Goal: Task Accomplishment & Management: Use online tool/utility

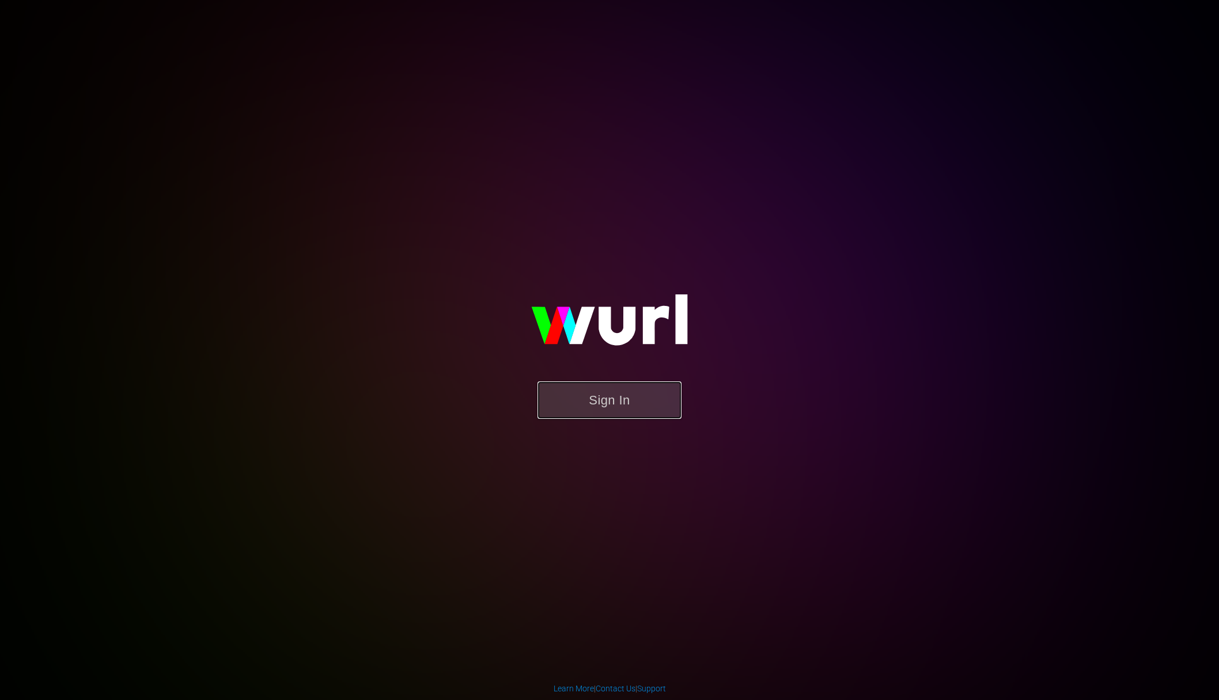
click at [644, 403] on button "Sign In" at bounding box center [609, 399] width 144 height 37
click at [610, 399] on button "Sign In" at bounding box center [609, 399] width 144 height 37
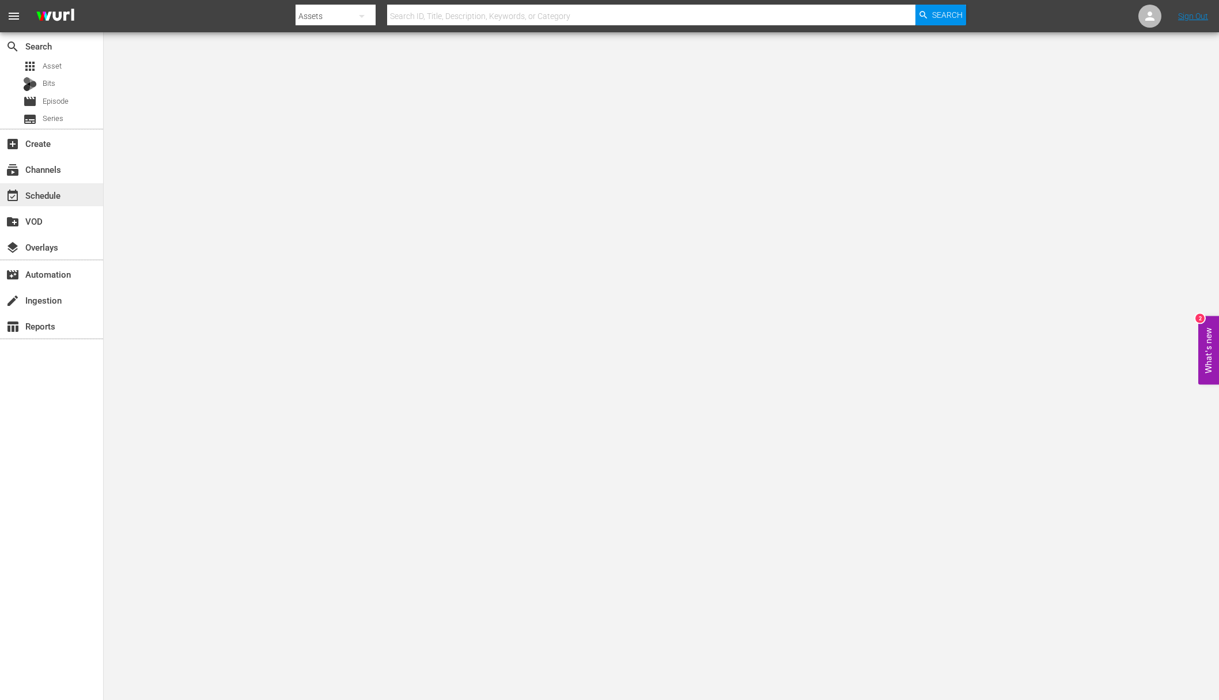
click at [64, 192] on div "event_available Schedule" at bounding box center [32, 193] width 65 height 10
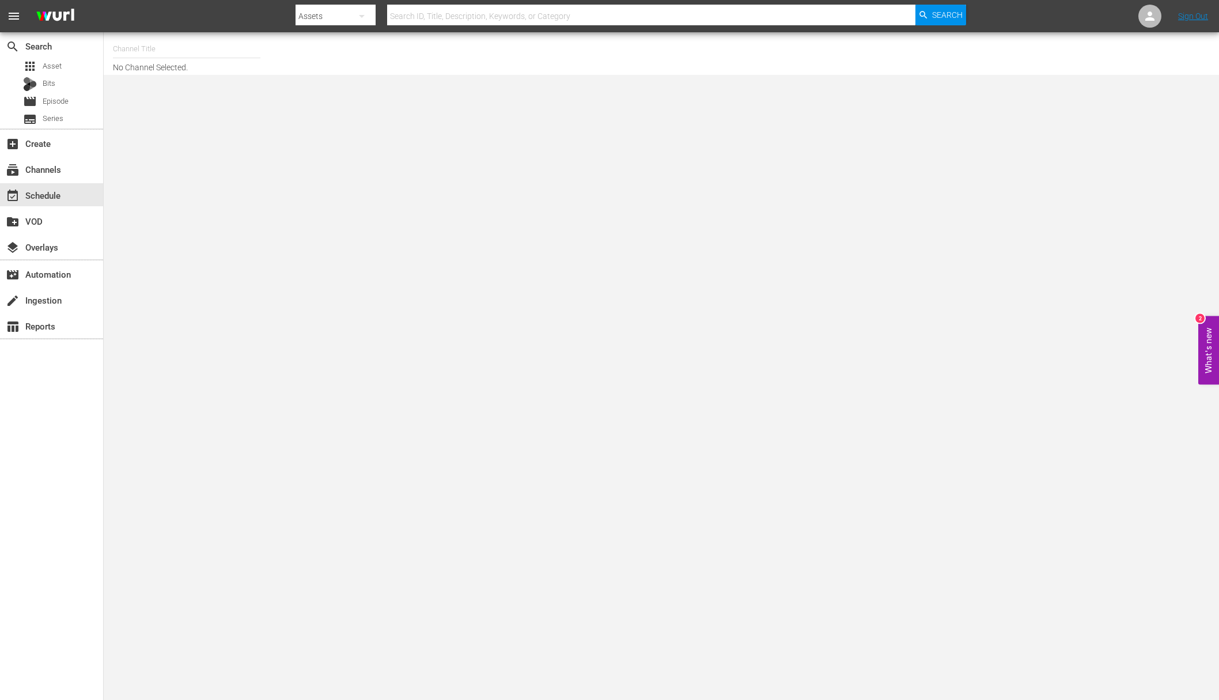
click at [166, 54] on input "text" at bounding box center [186, 49] width 147 height 28
click at [167, 55] on input "today" at bounding box center [186, 49] width 147 height 28
click at [171, 92] on div "Today's Home (1162 - janson_todayshomeowner_1)" at bounding box center [271, 81] width 298 height 28
type input "Today's Home (1162 - janson_todayshomeowner_1)"
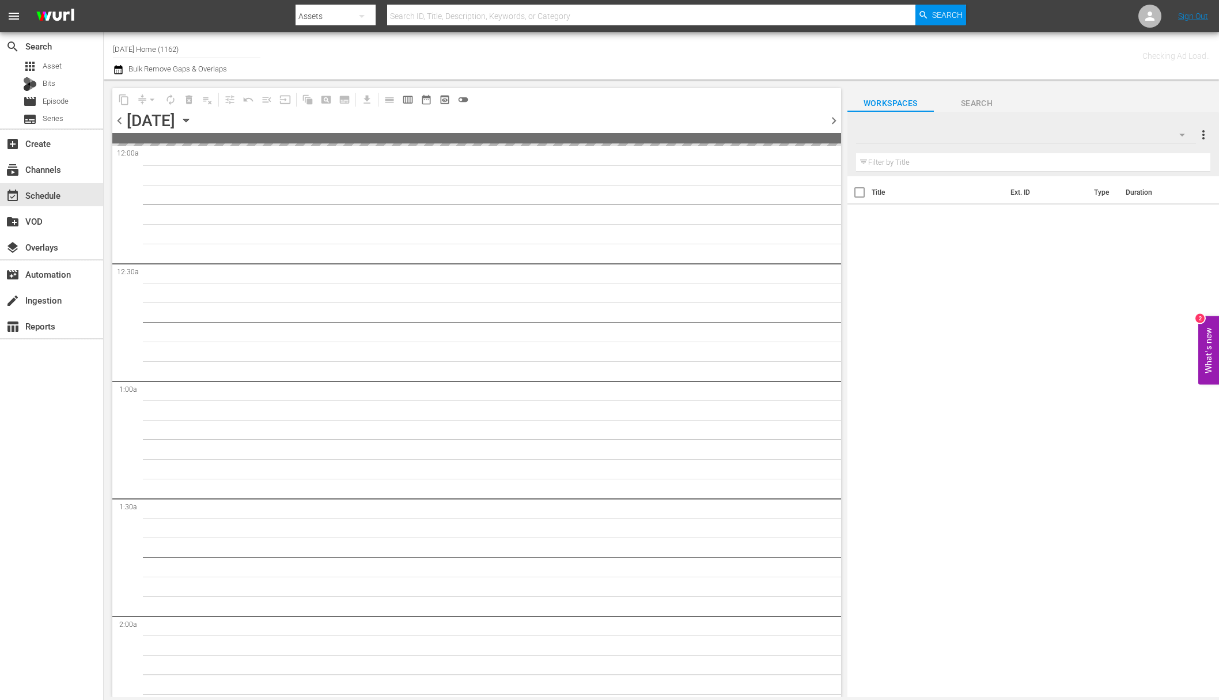
click at [192, 123] on icon "button" at bounding box center [186, 120] width 13 height 13
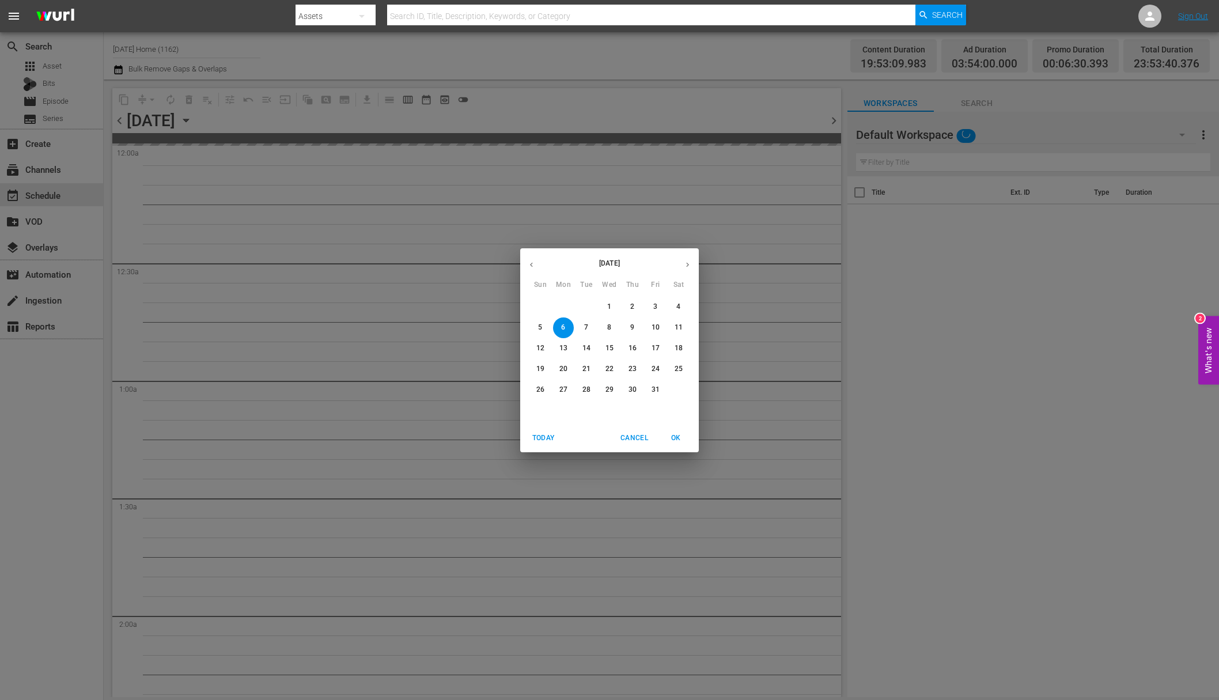
click at [607, 329] on span "8" at bounding box center [609, 328] width 21 height 10
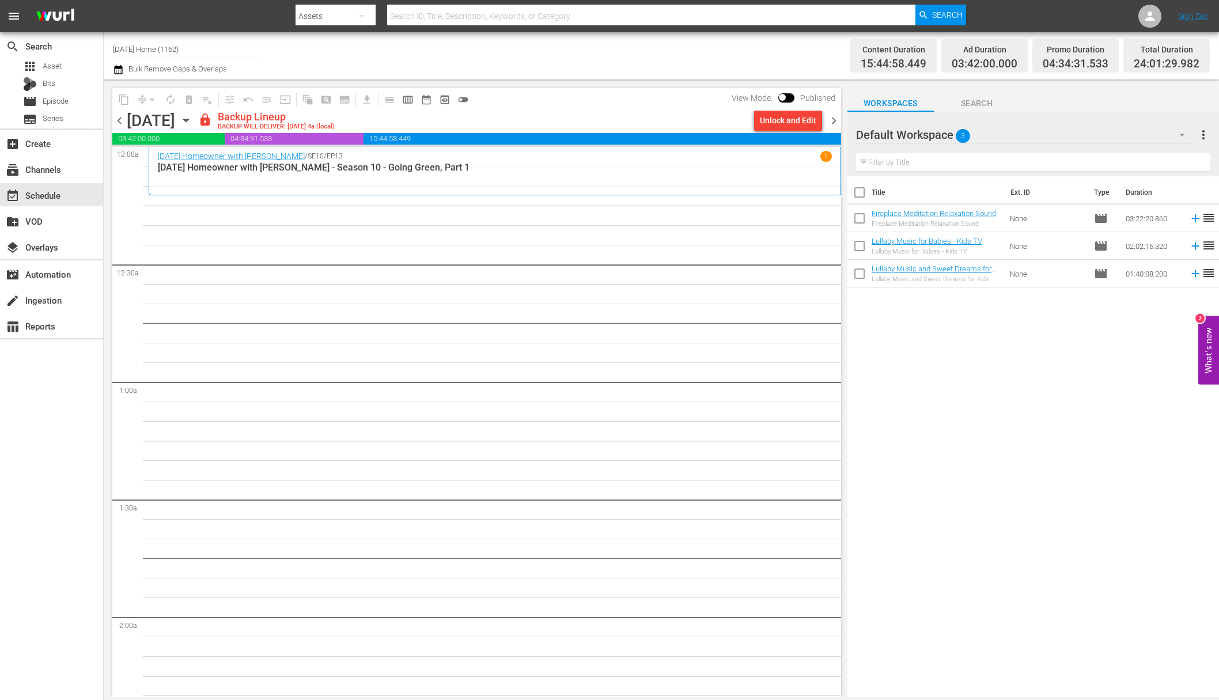
click at [791, 126] on div "Unlock and Edit" at bounding box center [788, 120] width 56 height 21
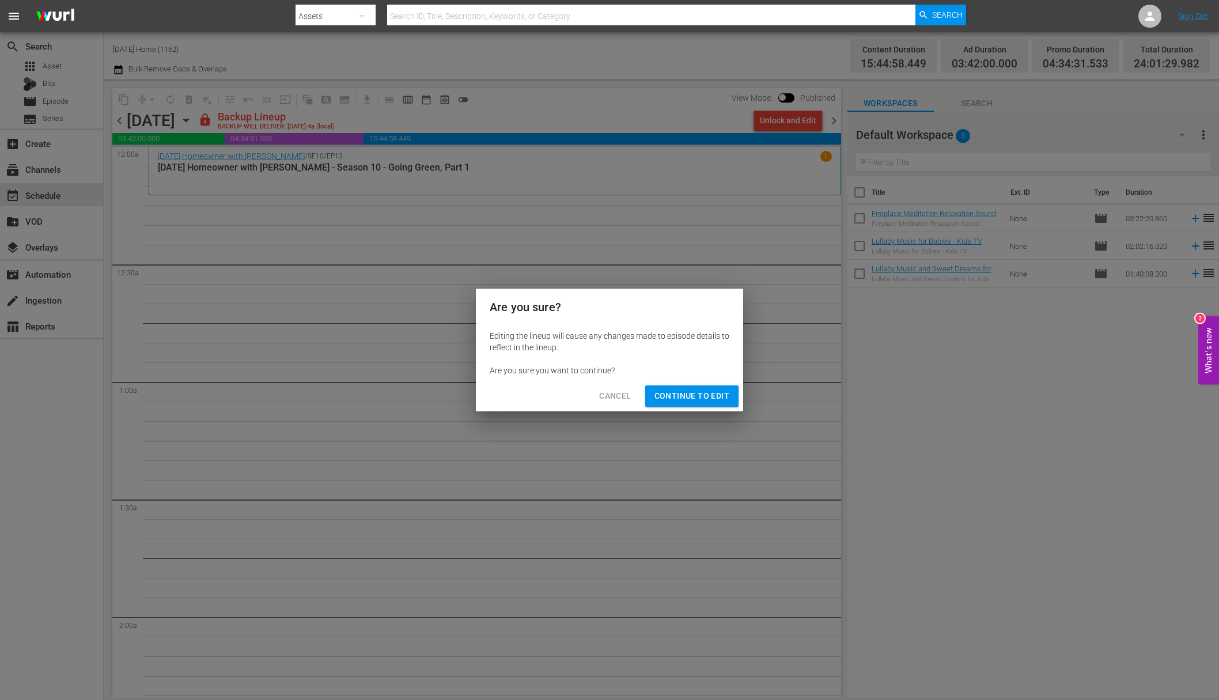
click at [709, 399] on span "Continue to Edit" at bounding box center [691, 396] width 75 height 14
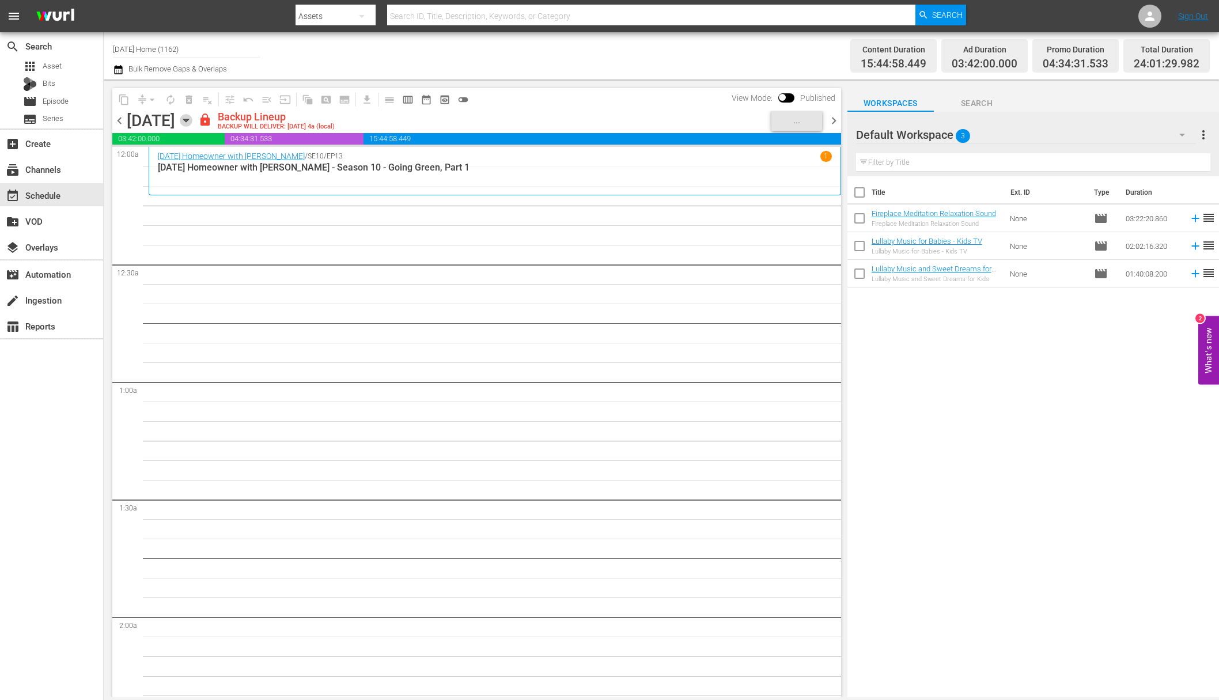
click at [188, 119] on icon "button" at bounding box center [185, 120] width 5 height 3
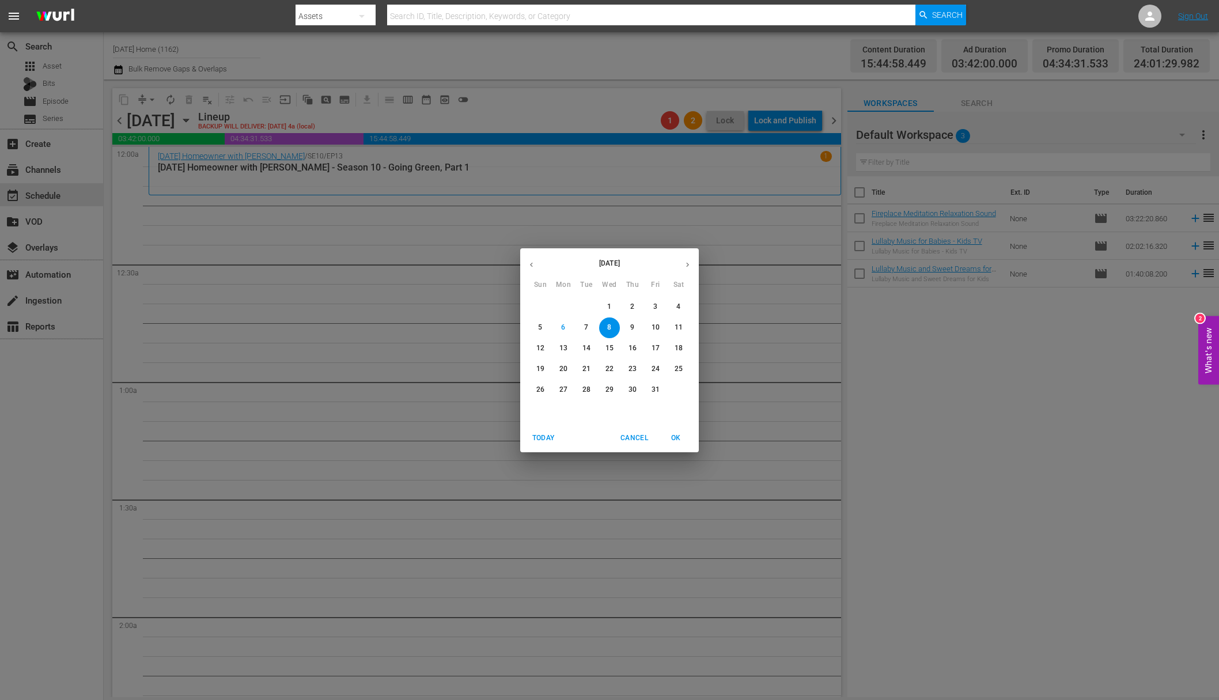
click at [638, 330] on span "9" at bounding box center [632, 328] width 21 height 10
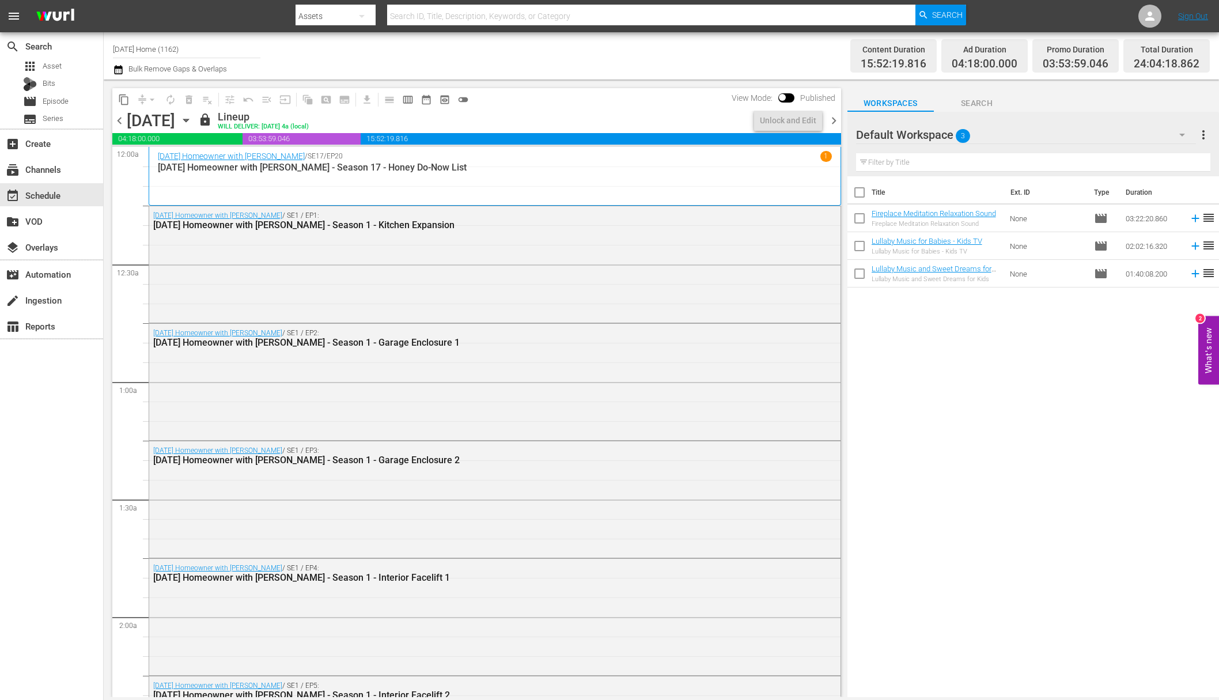
click at [192, 124] on icon "button" at bounding box center [186, 120] width 13 height 13
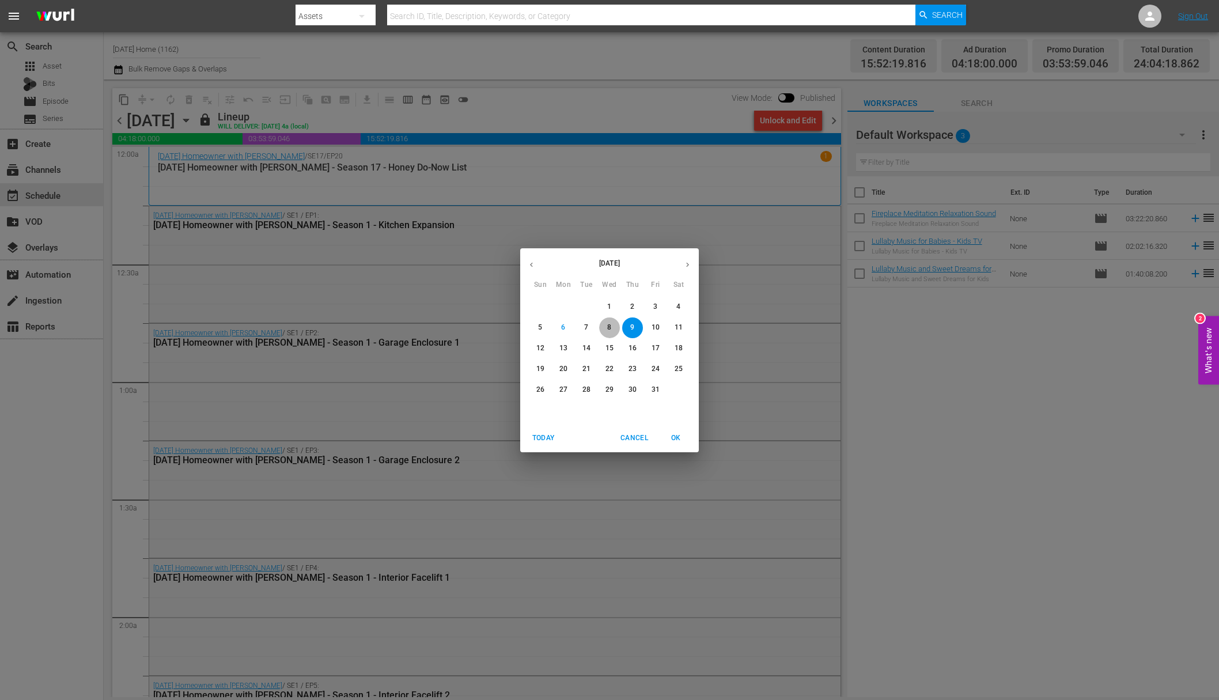
click at [618, 329] on span "8" at bounding box center [609, 328] width 21 height 10
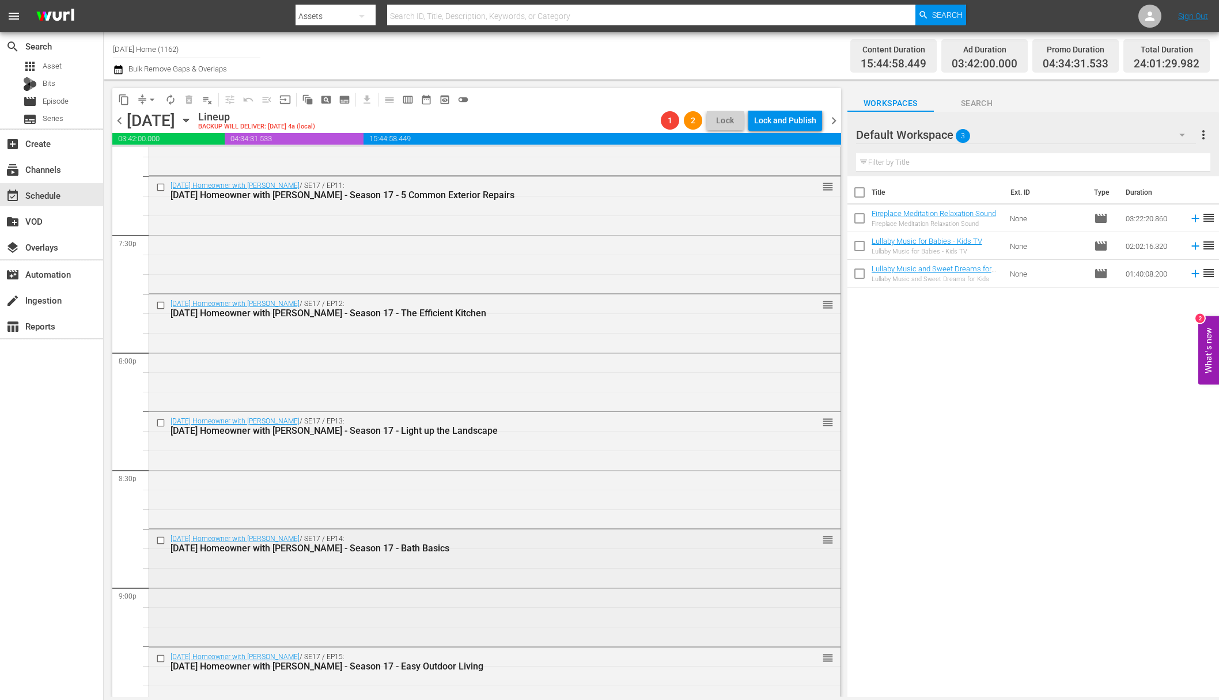
scroll to position [4091, 0]
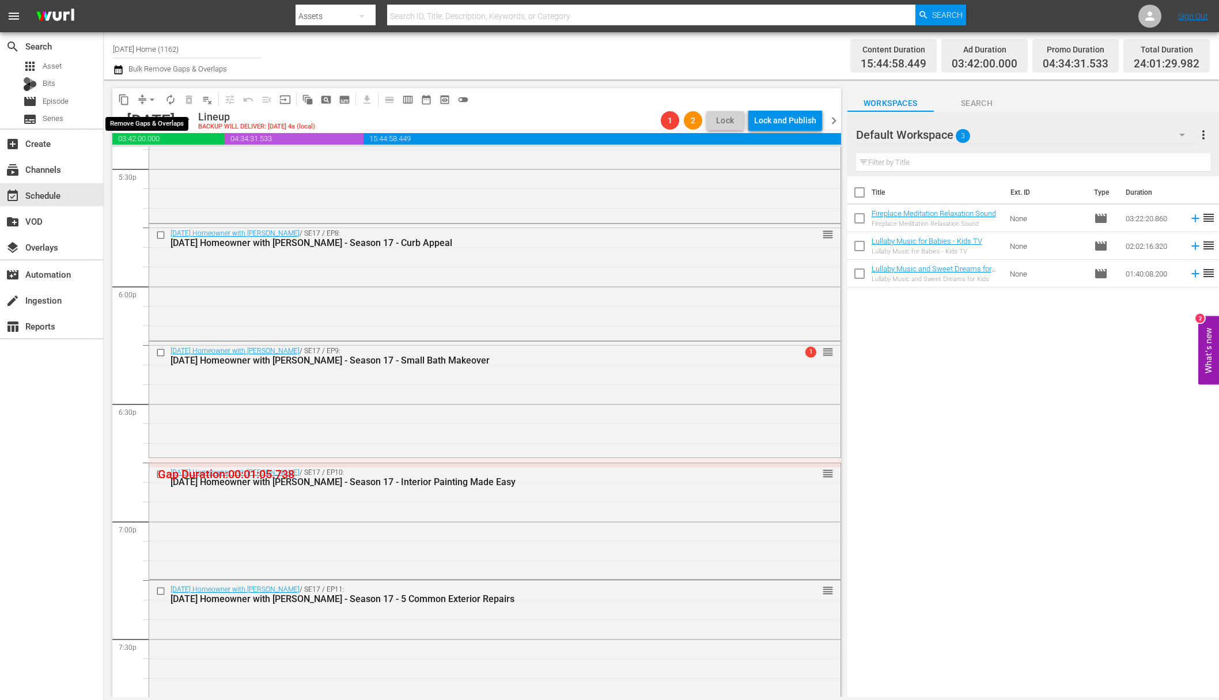
click at [154, 102] on span "arrow_drop_down" at bounding box center [152, 100] width 12 height 12
click at [155, 164] on li "Align to End of Previous Day" at bounding box center [152, 160] width 121 height 19
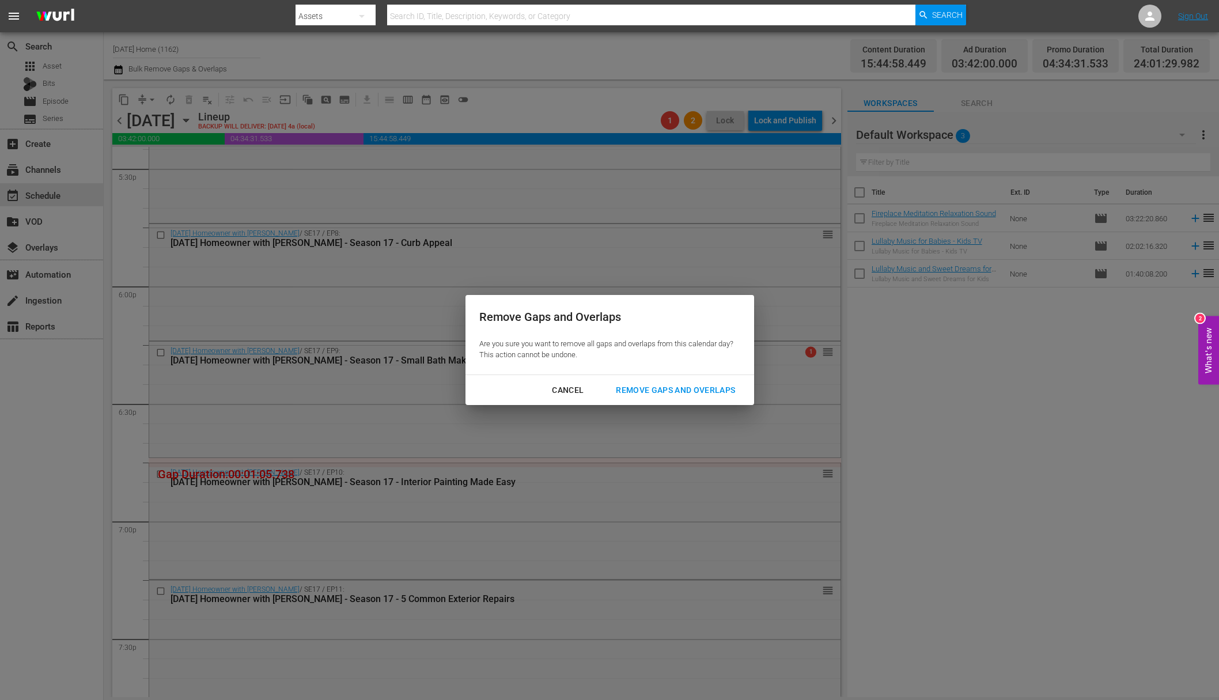
click at [624, 392] on div "Remove Gaps and Overlaps" at bounding box center [676, 390] width 138 height 14
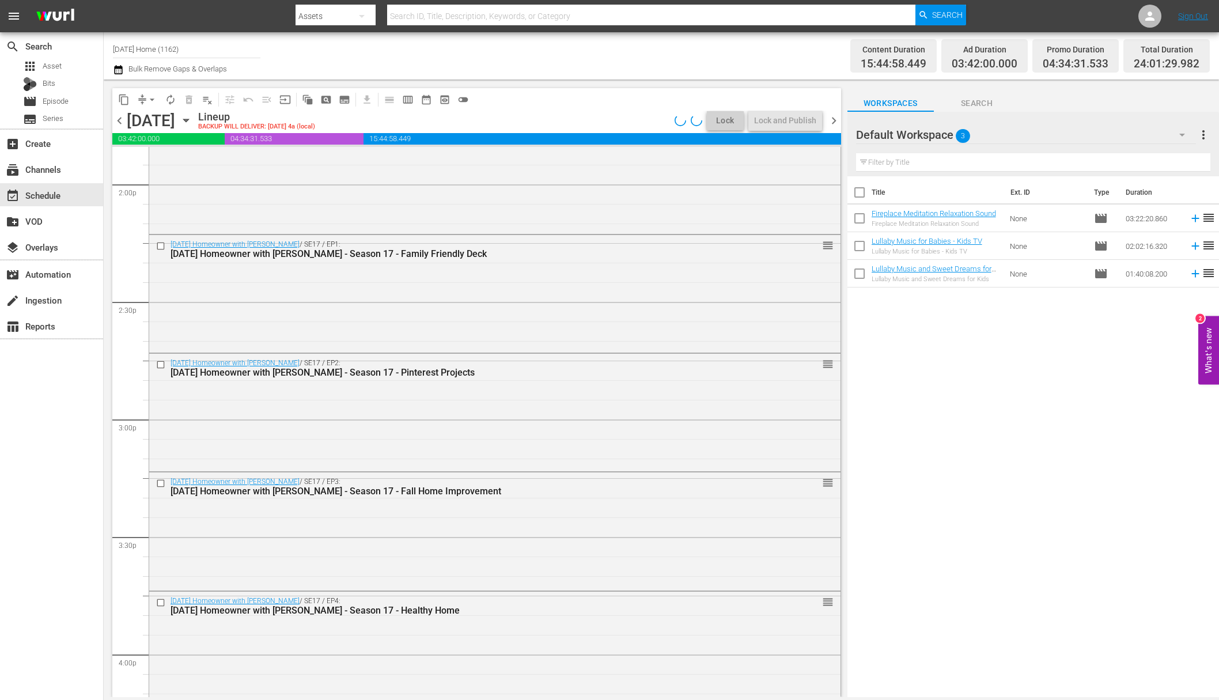
scroll to position [3158, 0]
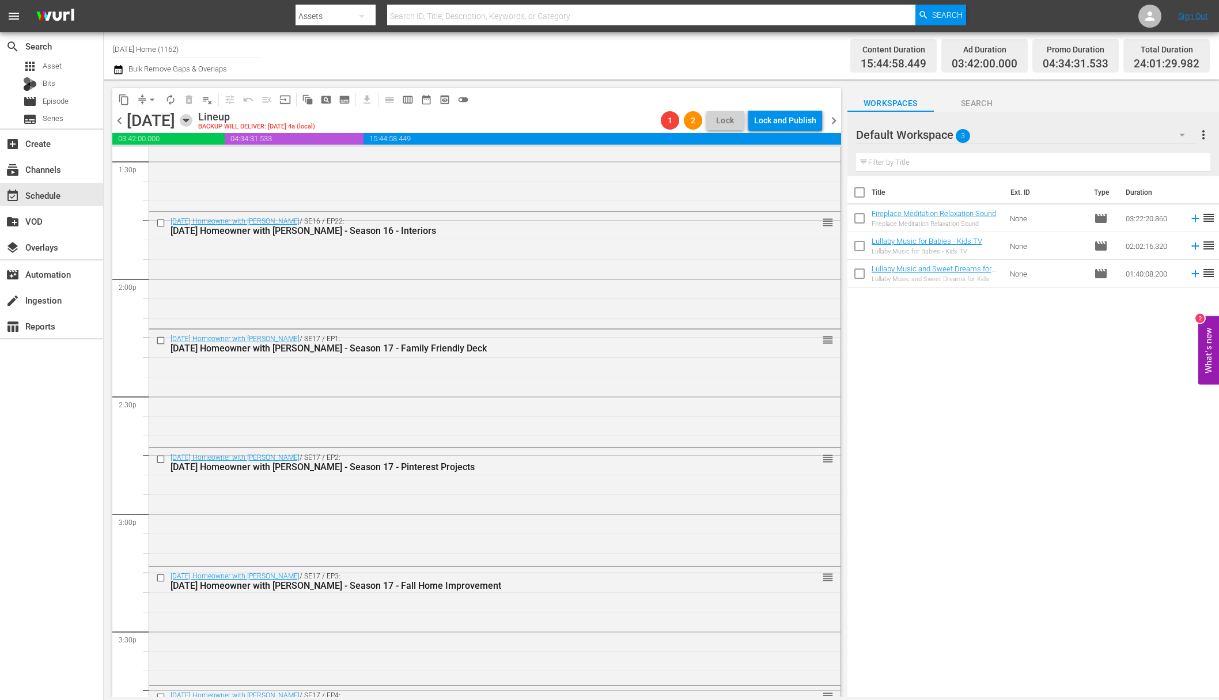
click at [188, 120] on icon "button" at bounding box center [185, 120] width 5 height 3
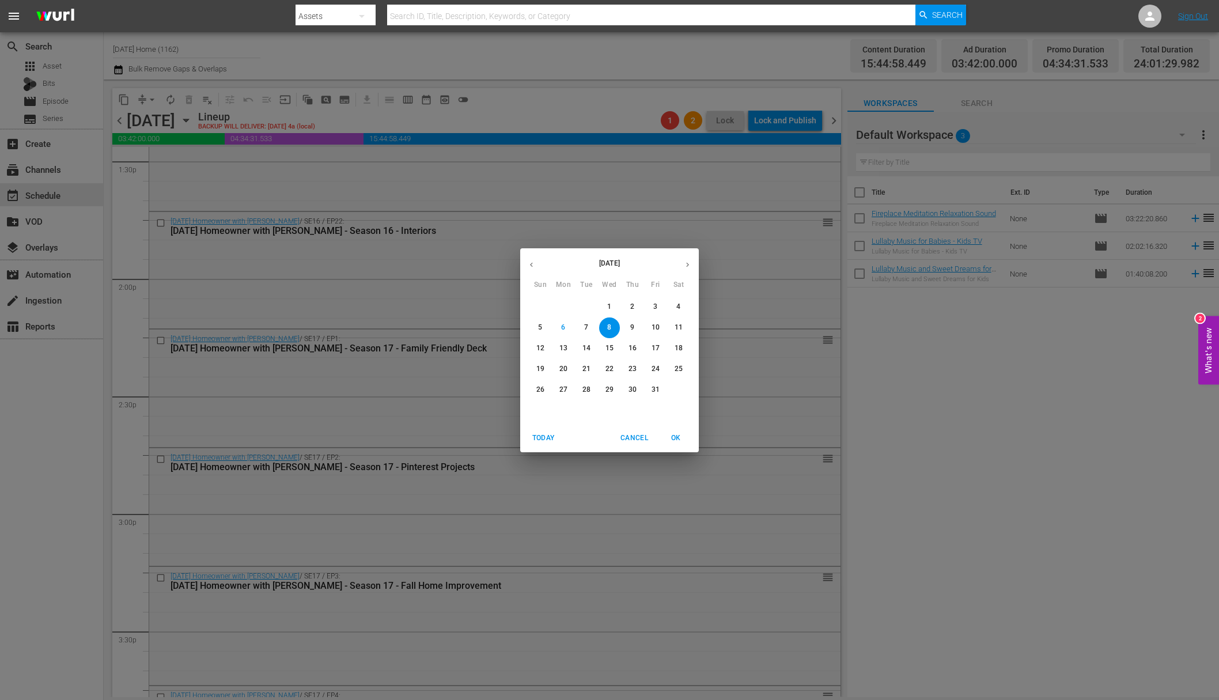
click at [638, 323] on span "9" at bounding box center [632, 328] width 21 height 10
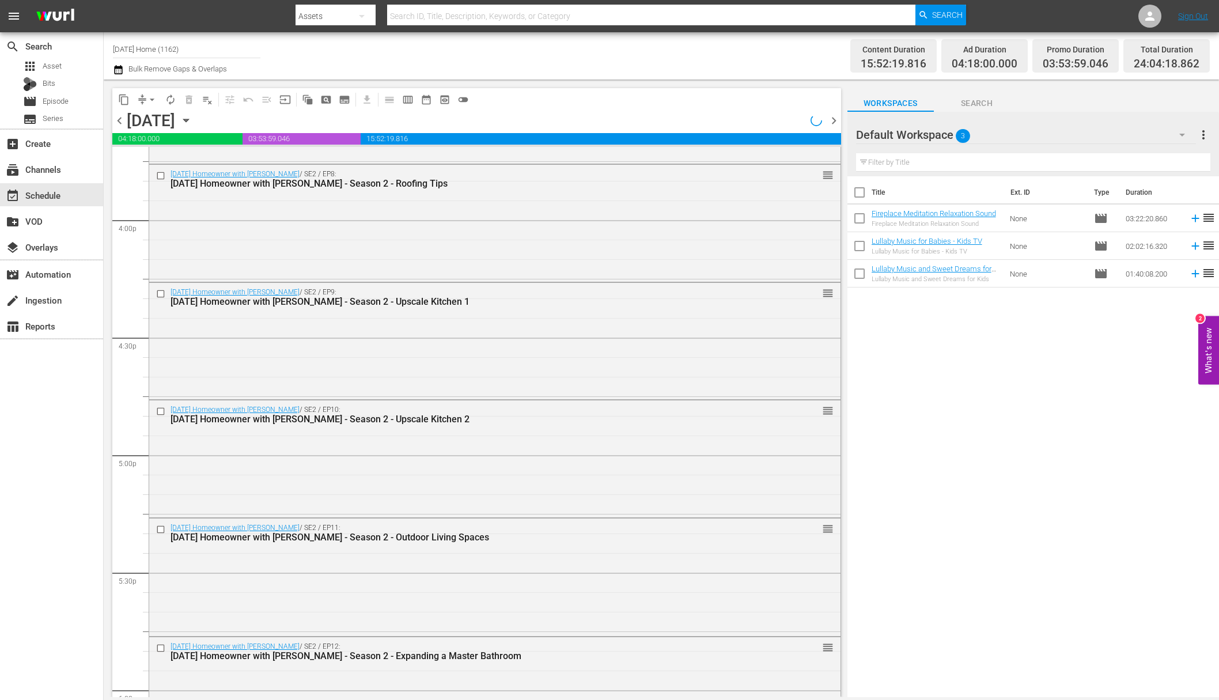
scroll to position [3668, 0]
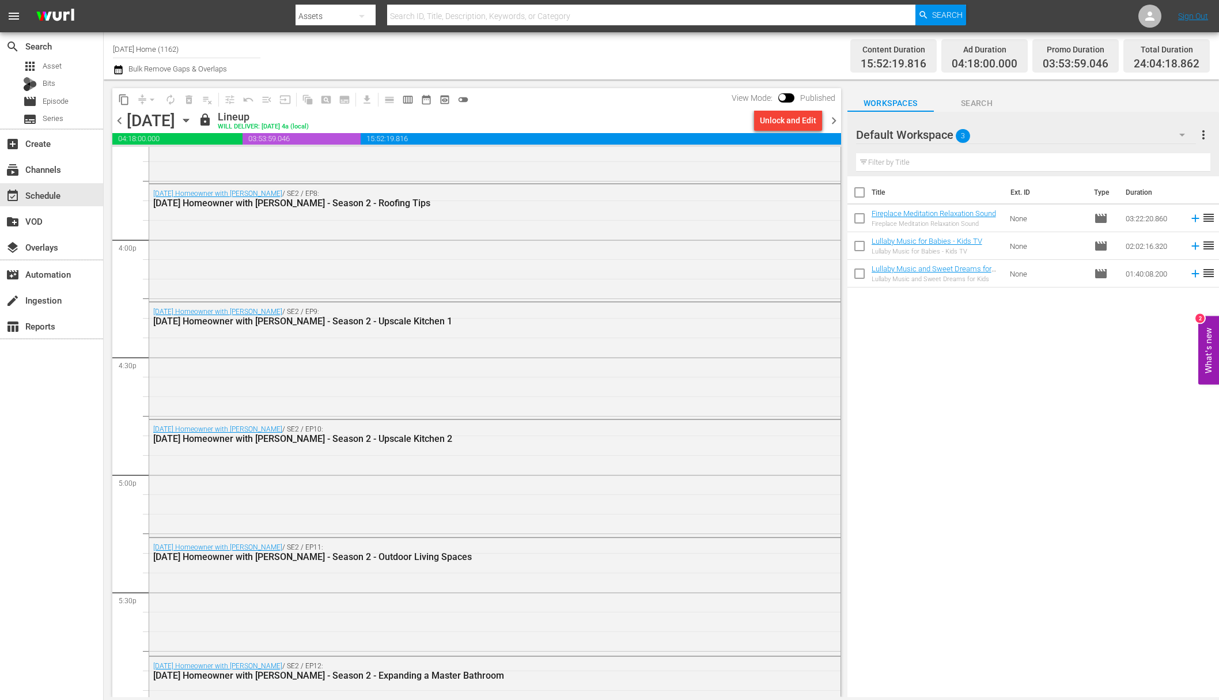
click at [778, 123] on div "Unlock and Edit" at bounding box center [788, 120] width 56 height 21
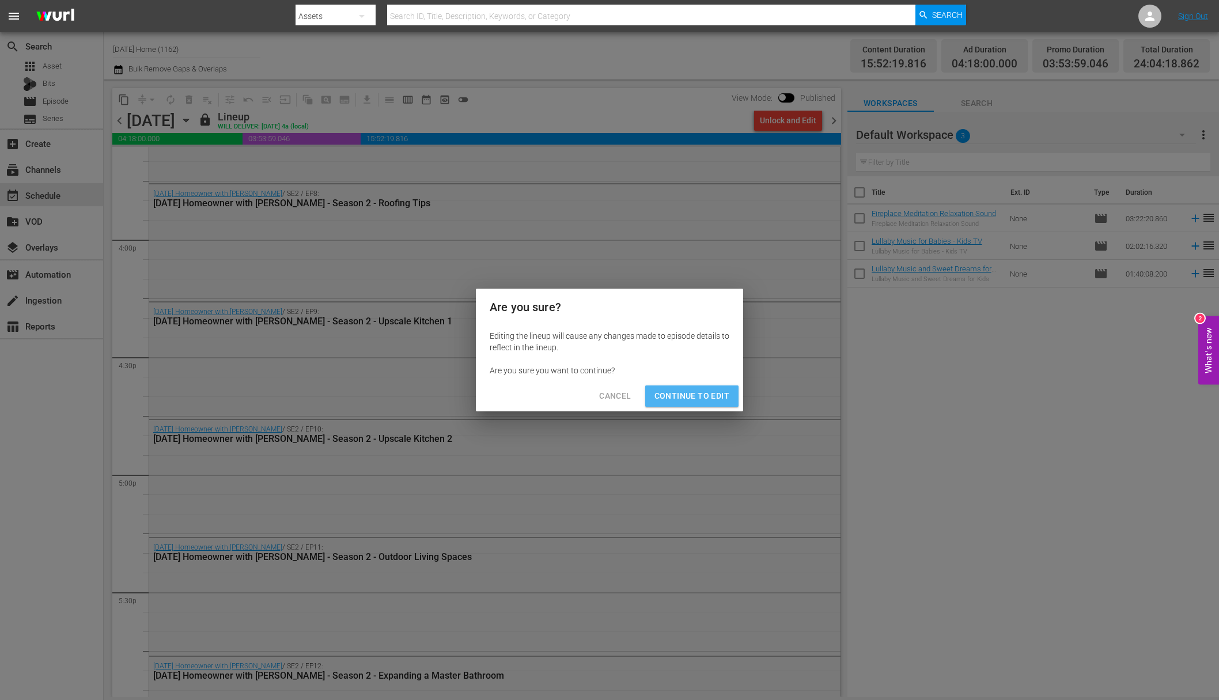
click at [706, 396] on span "Continue to Edit" at bounding box center [691, 396] width 75 height 14
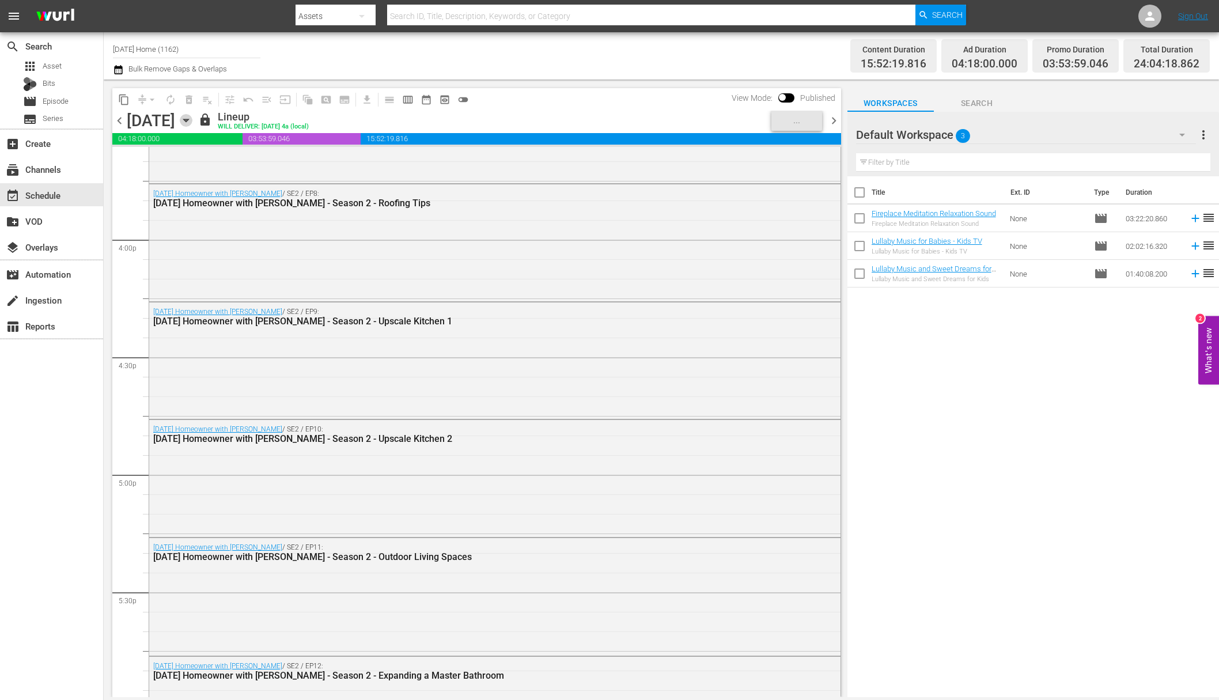
click at [192, 119] on icon "button" at bounding box center [186, 120] width 13 height 13
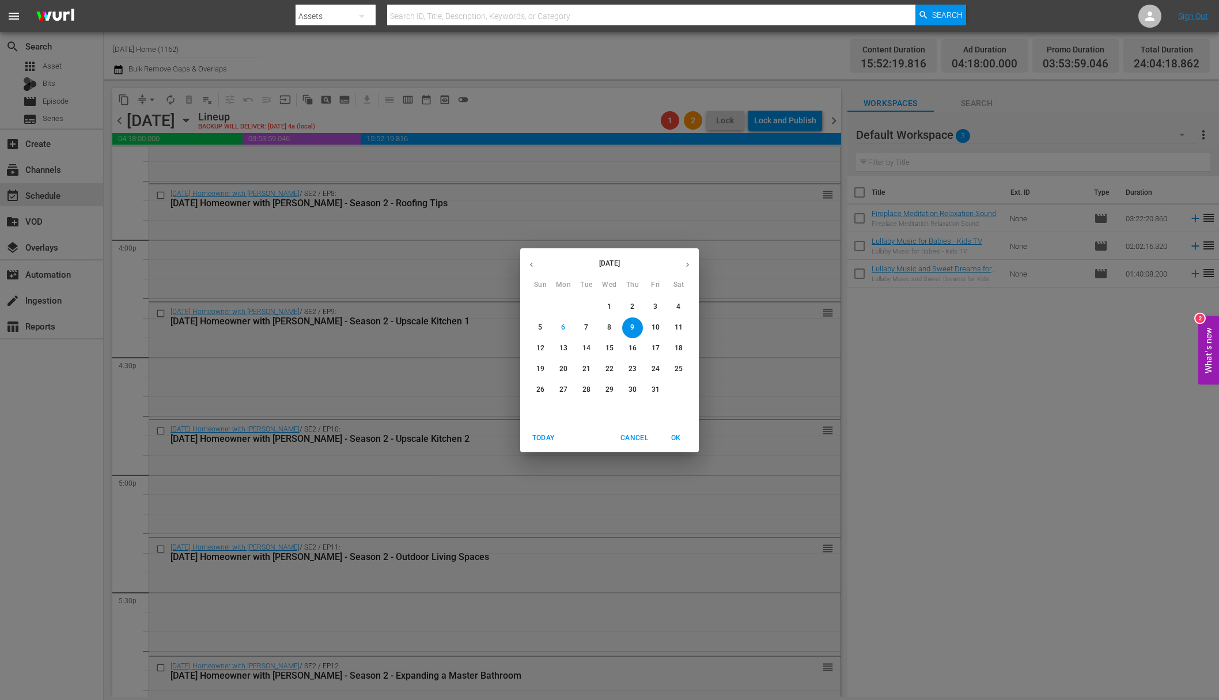
click at [657, 330] on p "10" at bounding box center [655, 328] width 8 height 10
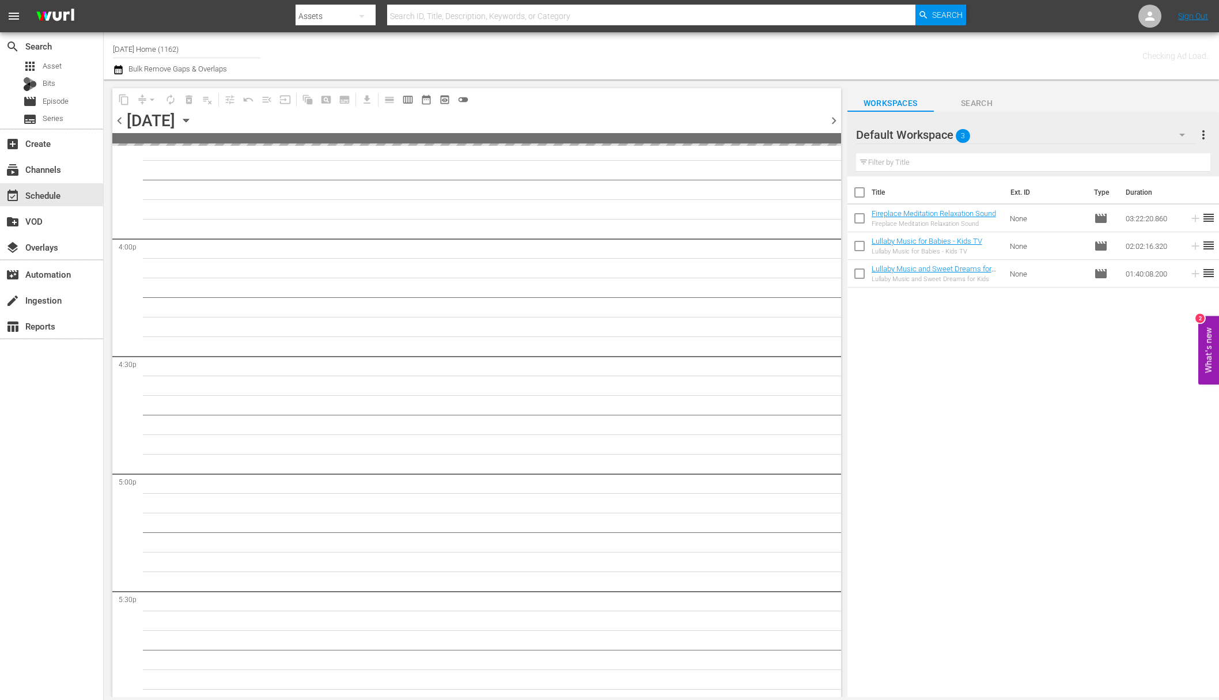
scroll to position [3687, 0]
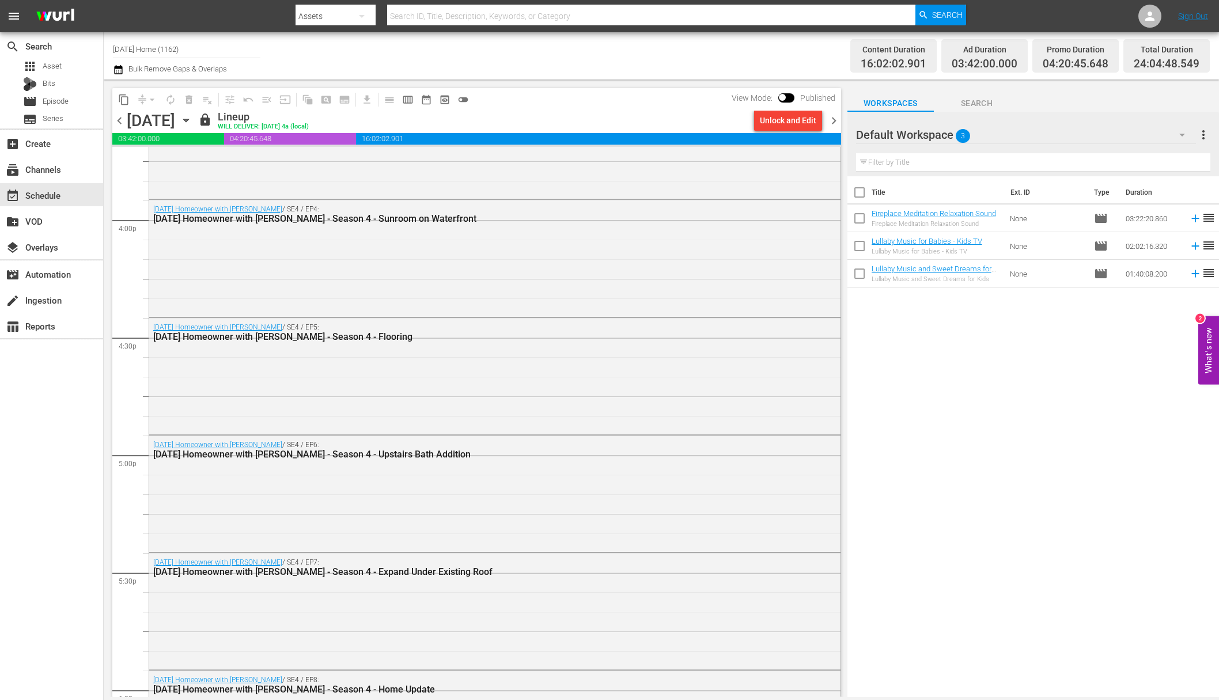
click at [792, 123] on div "Unlock and Edit" at bounding box center [788, 120] width 56 height 21
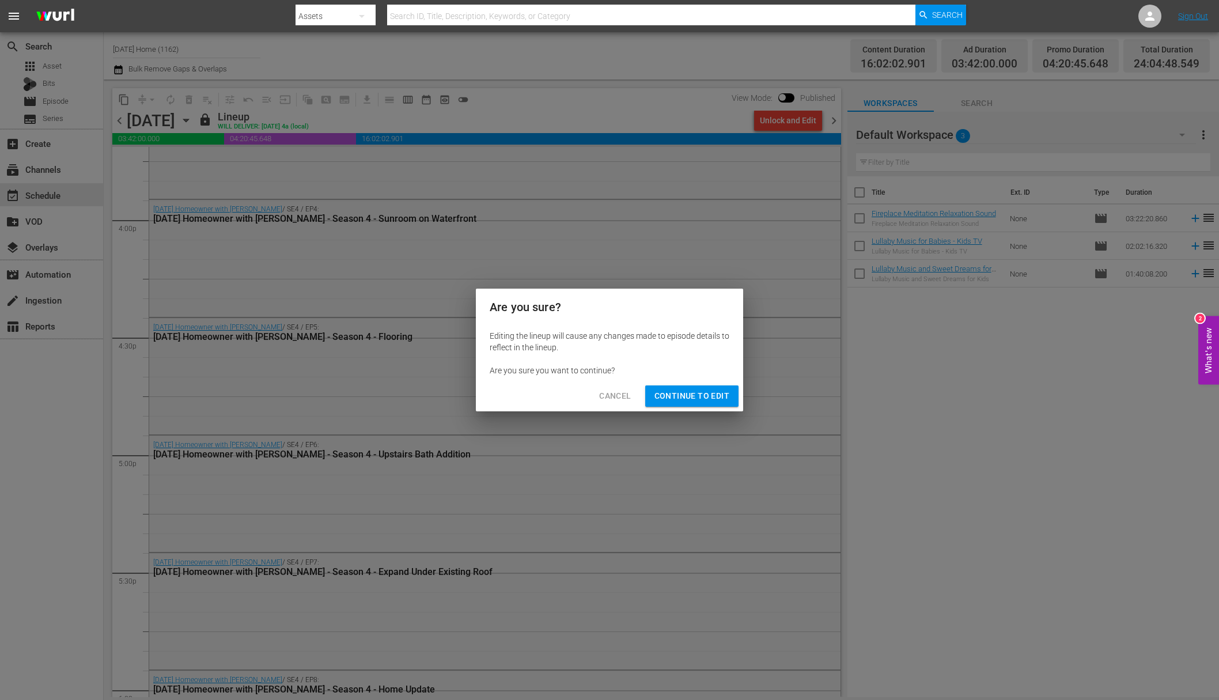
click at [687, 395] on span "Continue to Edit" at bounding box center [691, 396] width 75 height 14
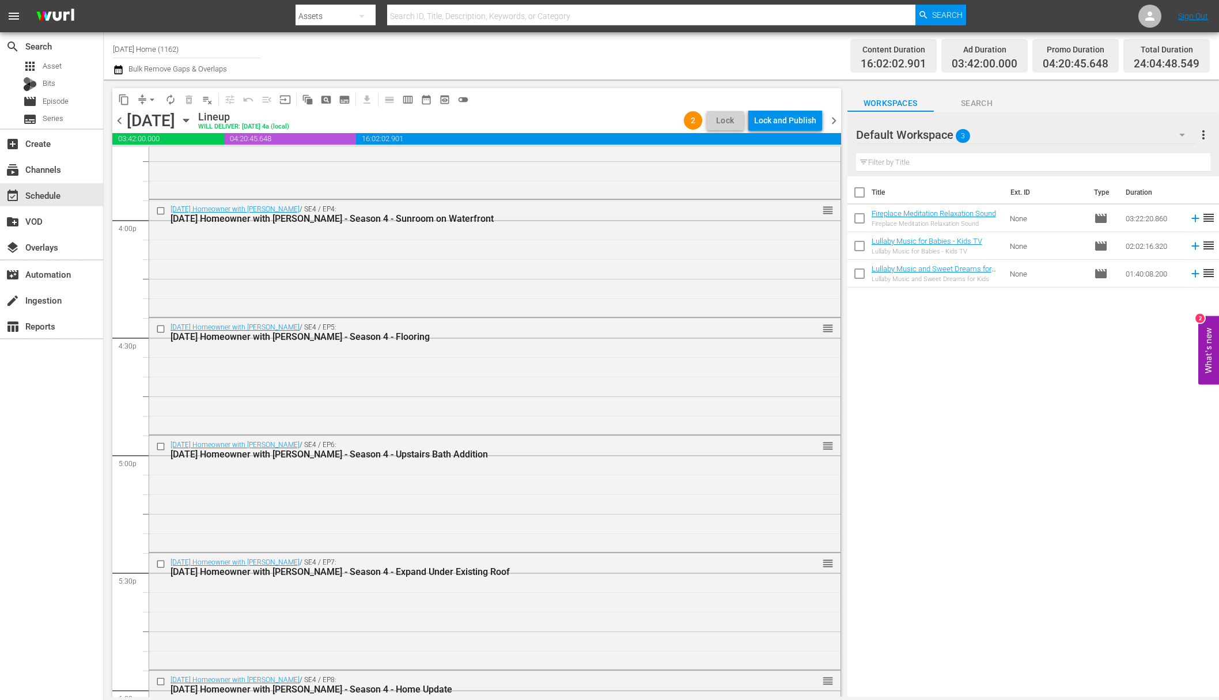
click at [188, 120] on icon "button" at bounding box center [185, 120] width 5 height 3
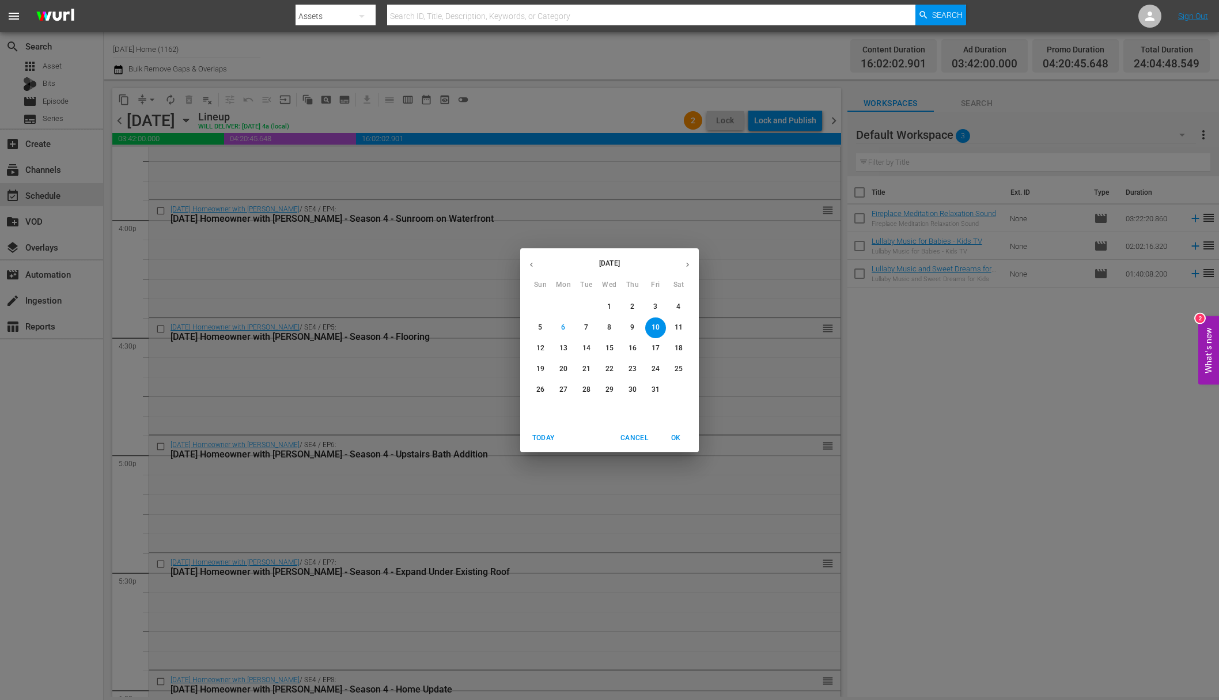
click at [607, 333] on button "8" at bounding box center [609, 327] width 21 height 21
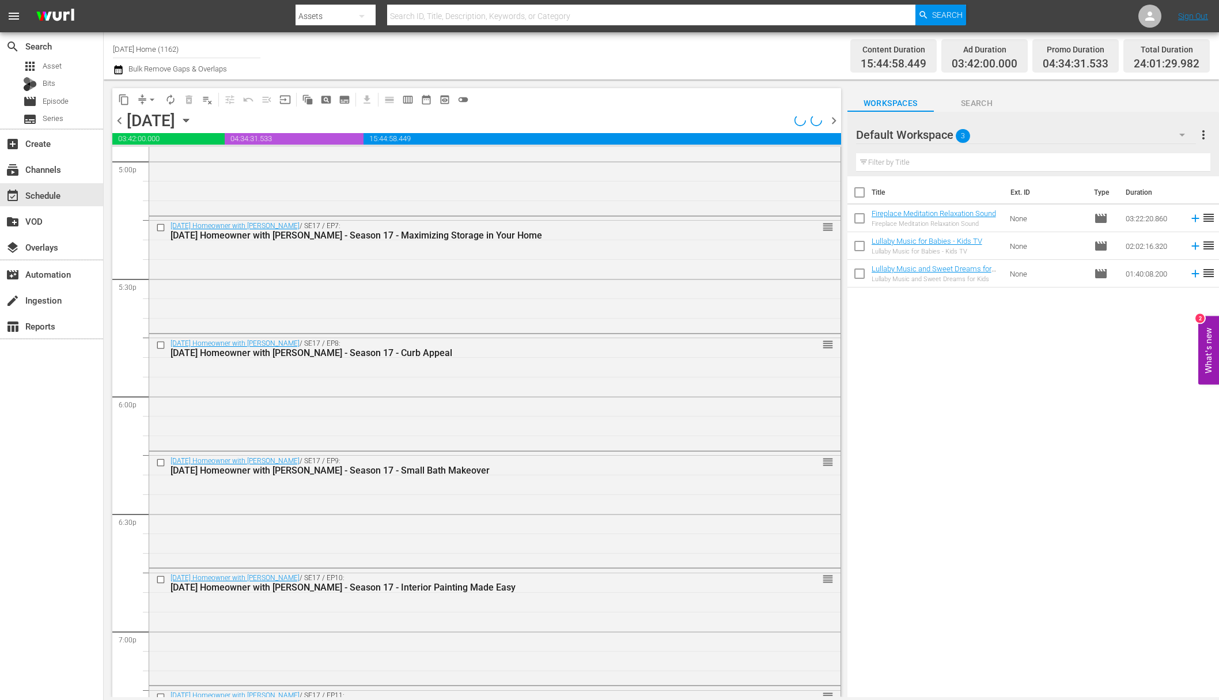
scroll to position [3413, 0]
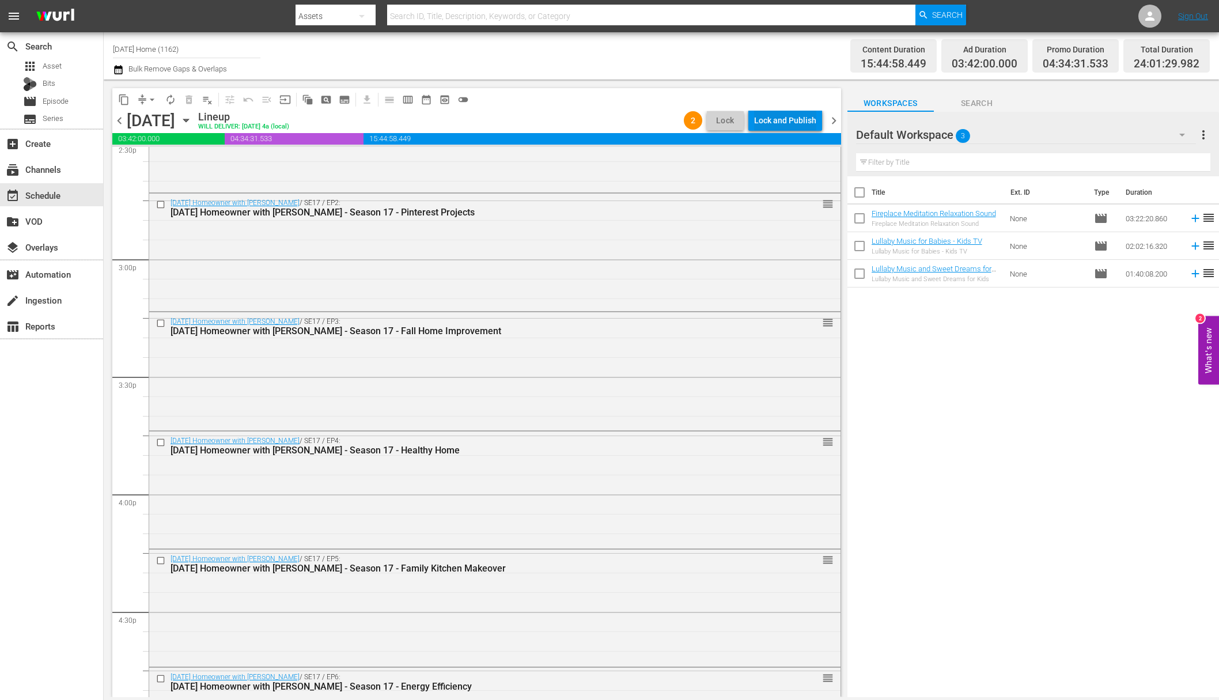
click at [782, 122] on div "Lock and Publish" at bounding box center [785, 120] width 62 height 21
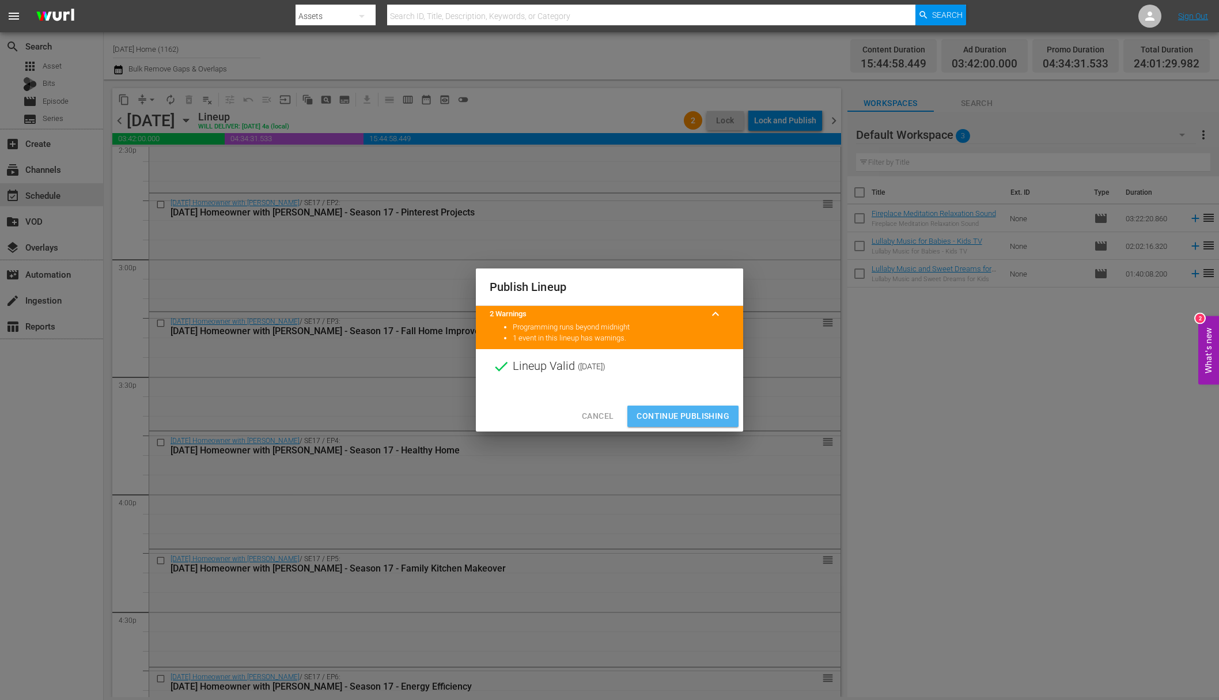
click at [688, 416] on span "Continue Publishing" at bounding box center [683, 416] width 93 height 14
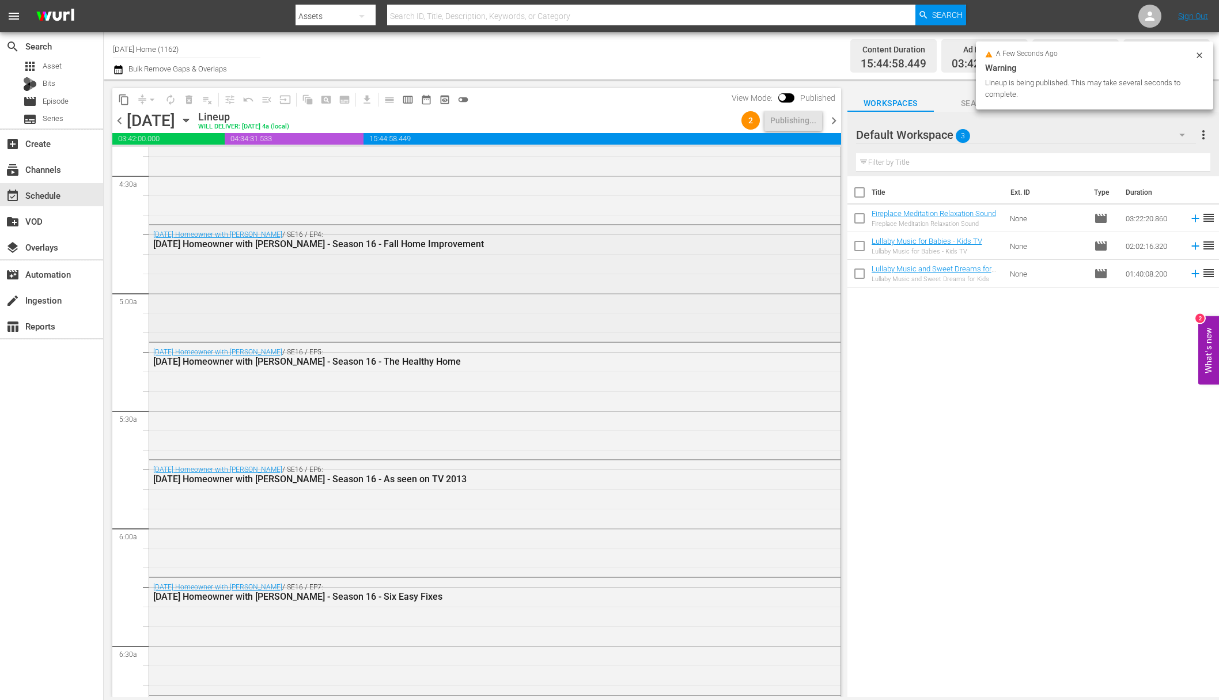
scroll to position [907, 0]
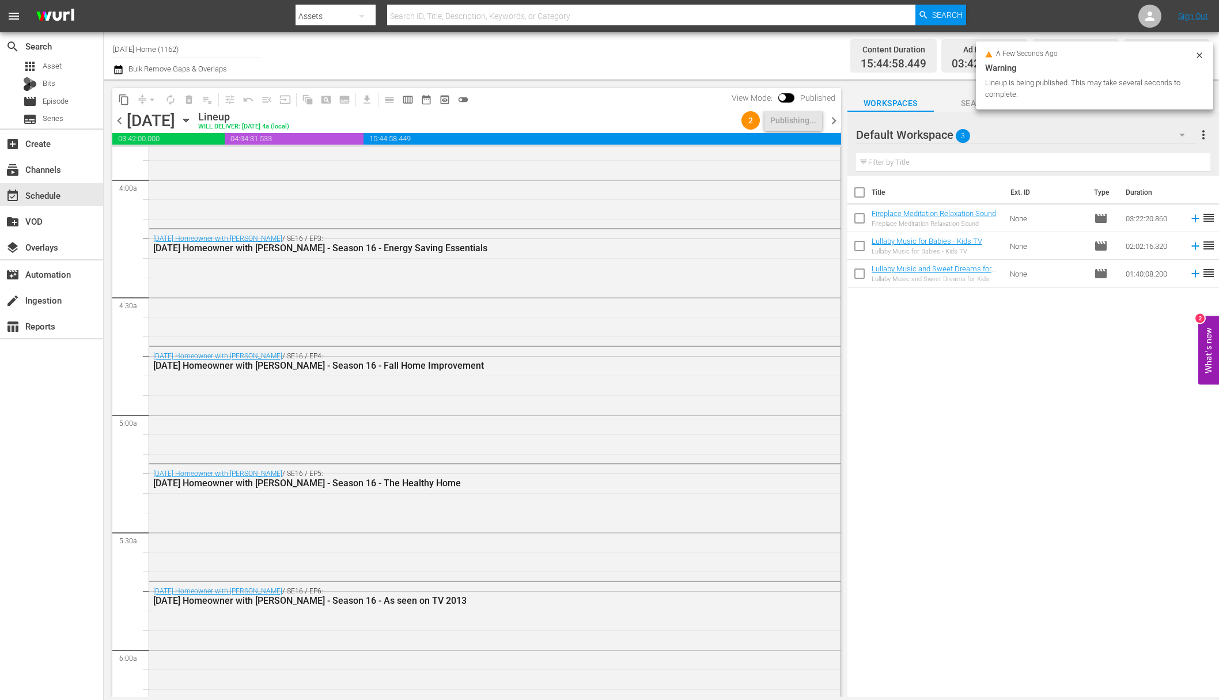
click at [192, 118] on icon "button" at bounding box center [186, 120] width 13 height 13
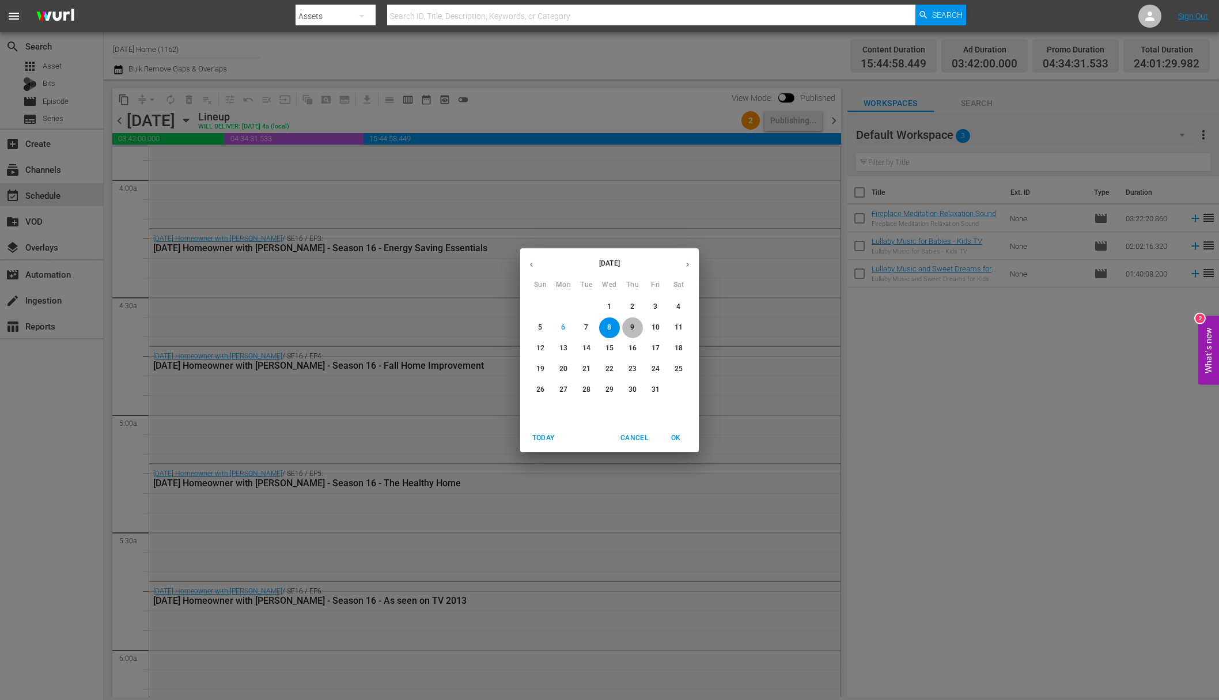
click at [639, 328] on span "9" at bounding box center [632, 328] width 21 height 10
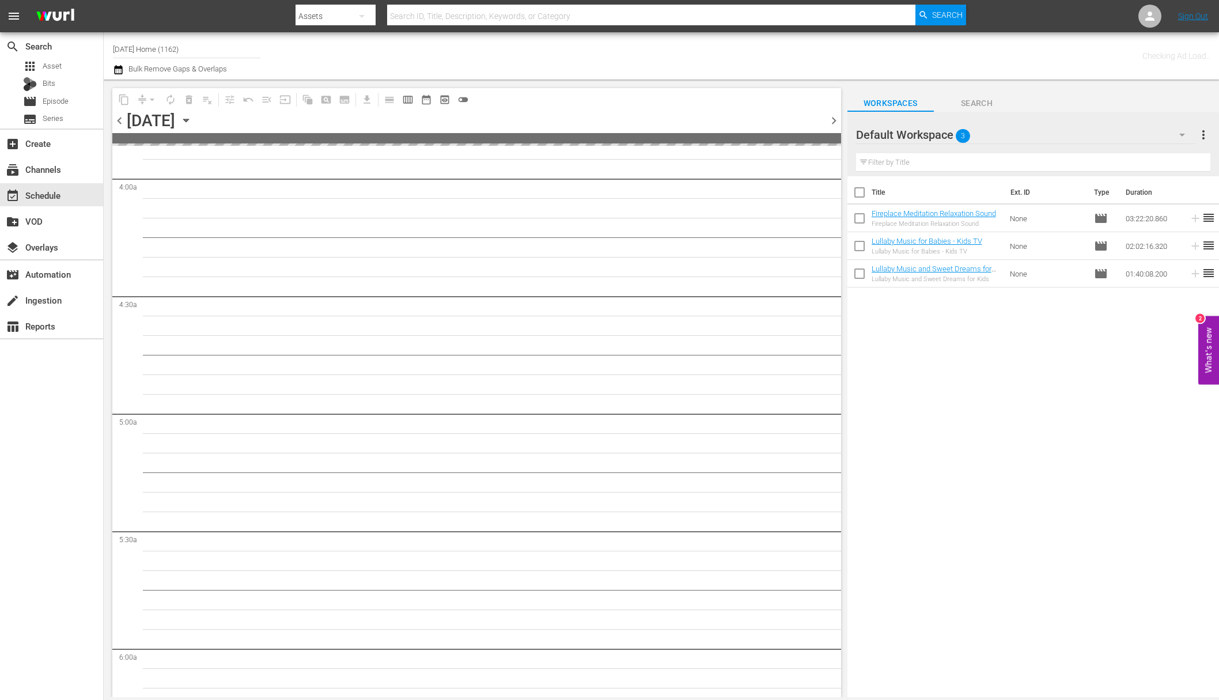
scroll to position [1064, 0]
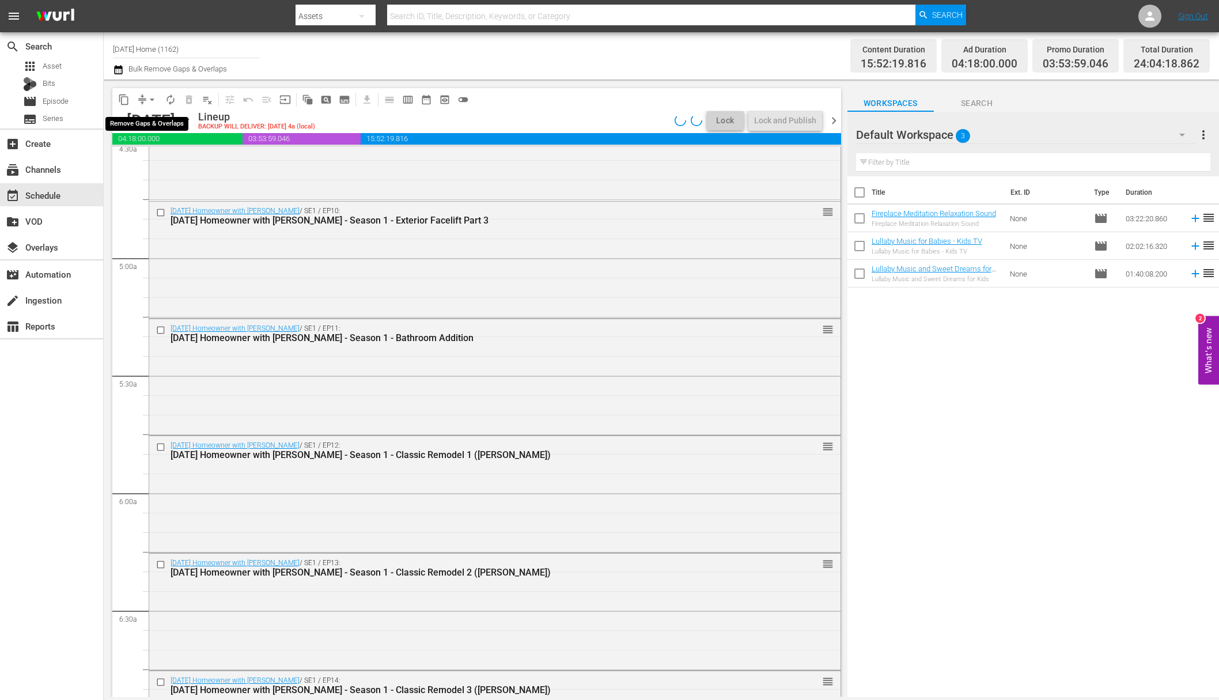
click at [147, 94] on span "arrow_drop_down" at bounding box center [152, 100] width 12 height 12
click at [302, 211] on div "Today's Homeowner with Danny Lipford / SE1 / EP10: Today's Homeowner with Danny…" at bounding box center [473, 216] width 605 height 19
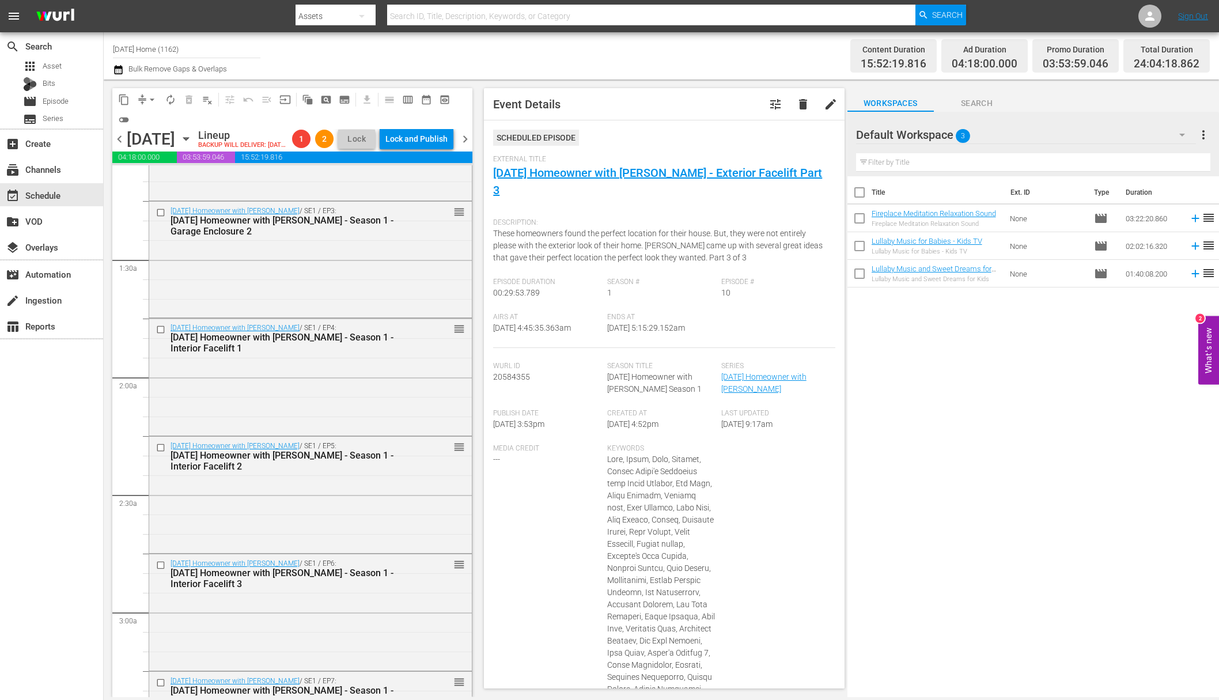
scroll to position [0, 0]
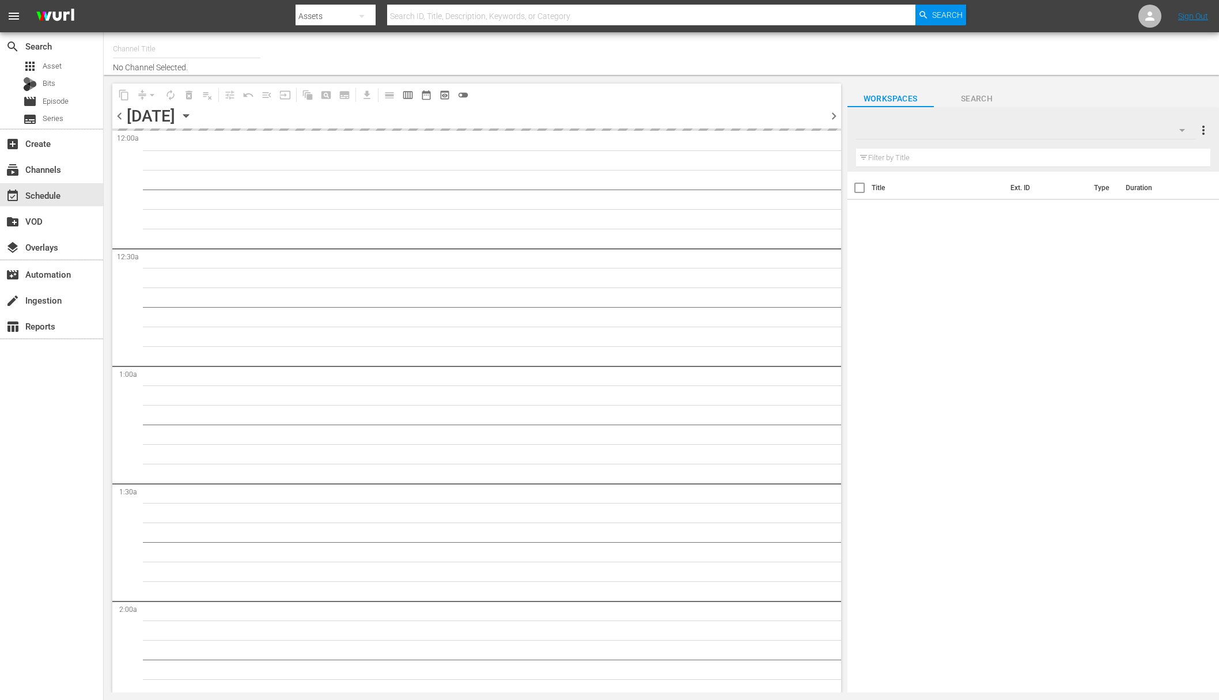
type input "[DATE] Home (1162)"
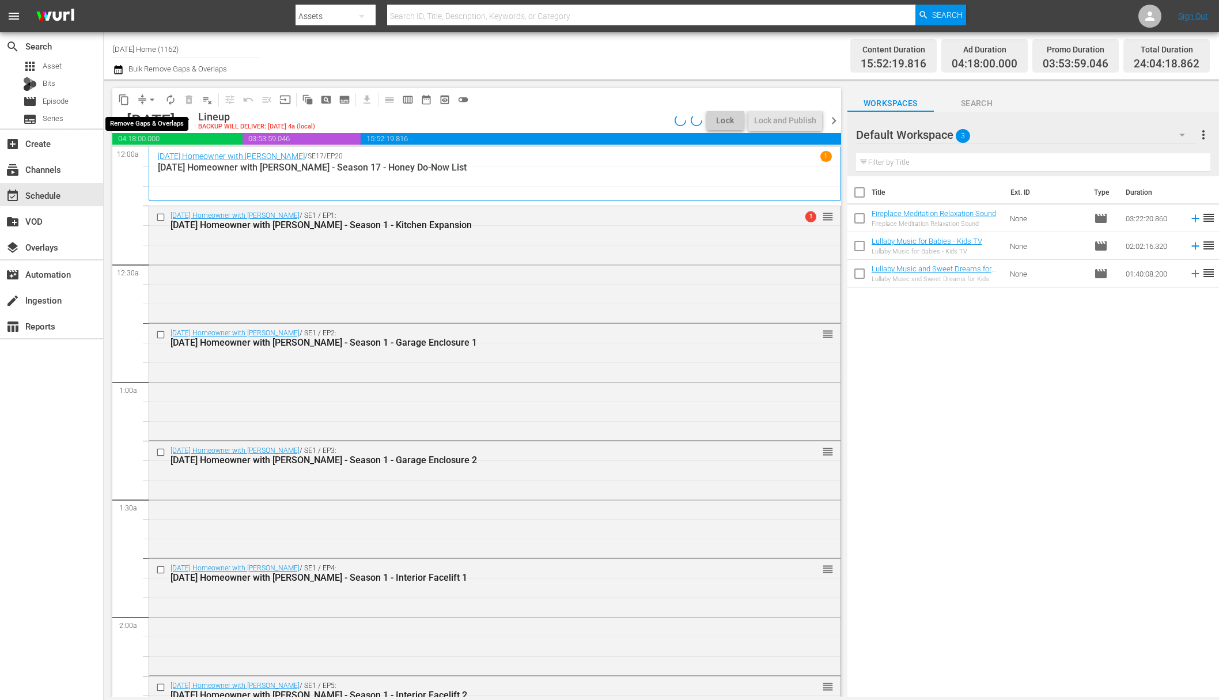
click at [150, 100] on span "arrow_drop_down" at bounding box center [152, 100] width 12 height 12
click at [157, 163] on li "Align to End of Previous Day" at bounding box center [152, 160] width 121 height 19
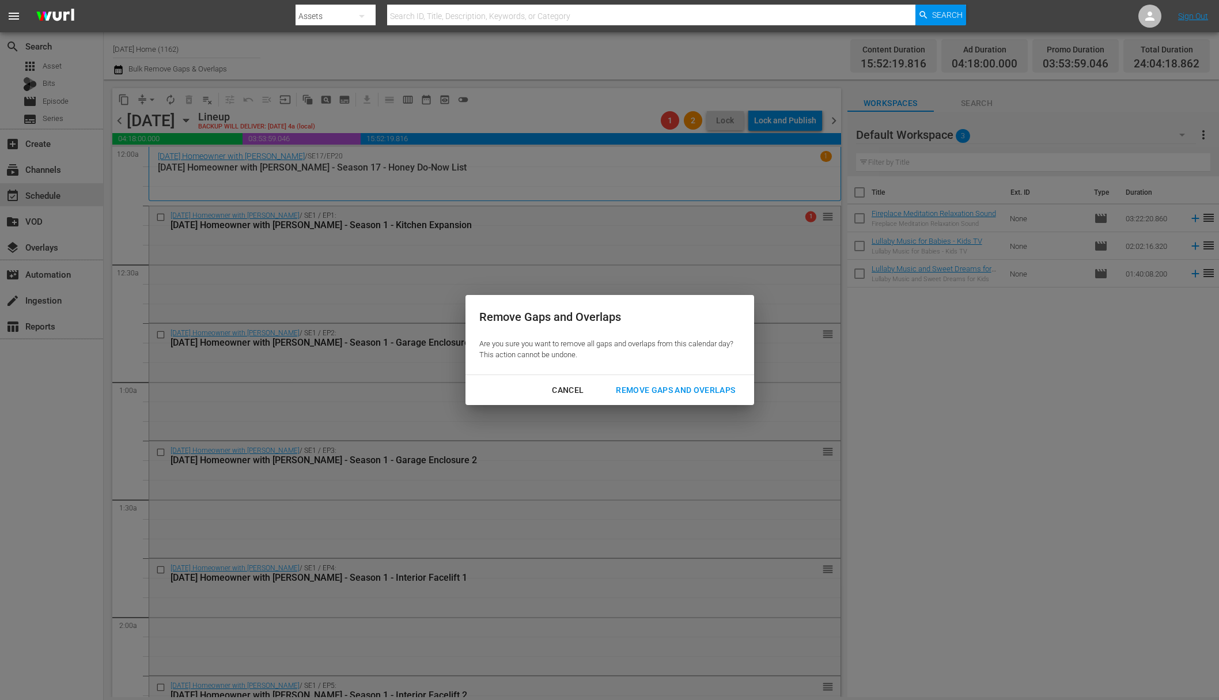
click at [631, 389] on div "Remove Gaps and Overlaps" at bounding box center [676, 390] width 138 height 14
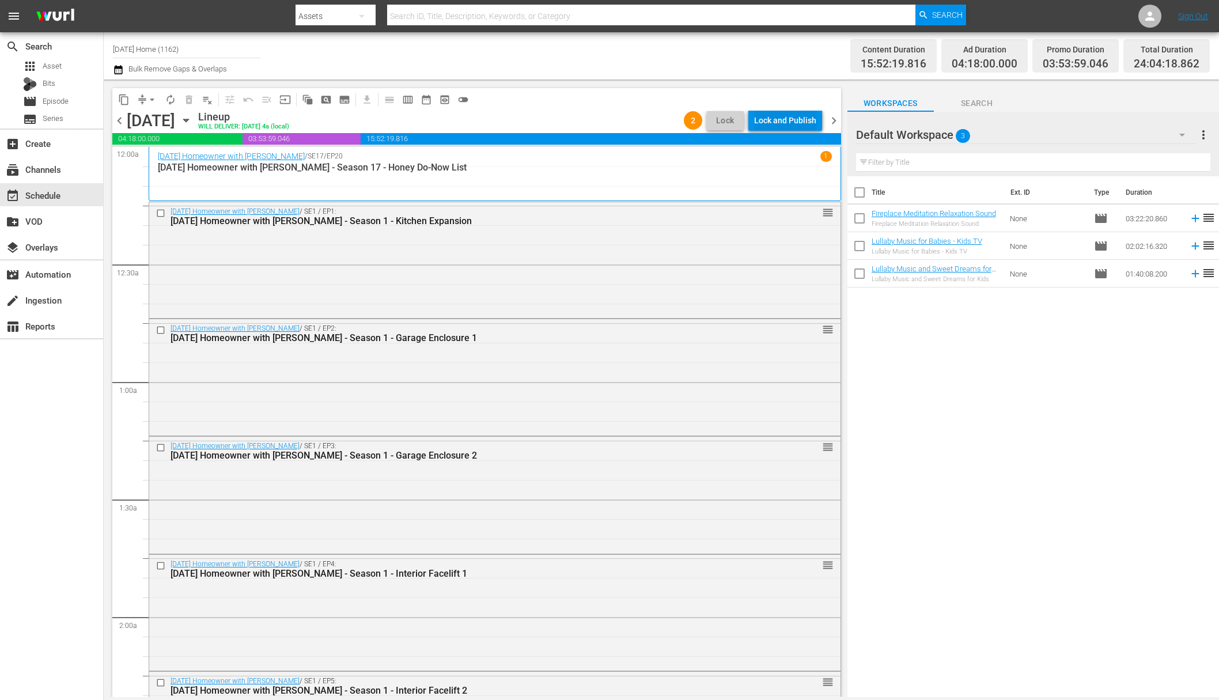
click at [797, 124] on div "Lock and Publish" at bounding box center [785, 120] width 62 height 21
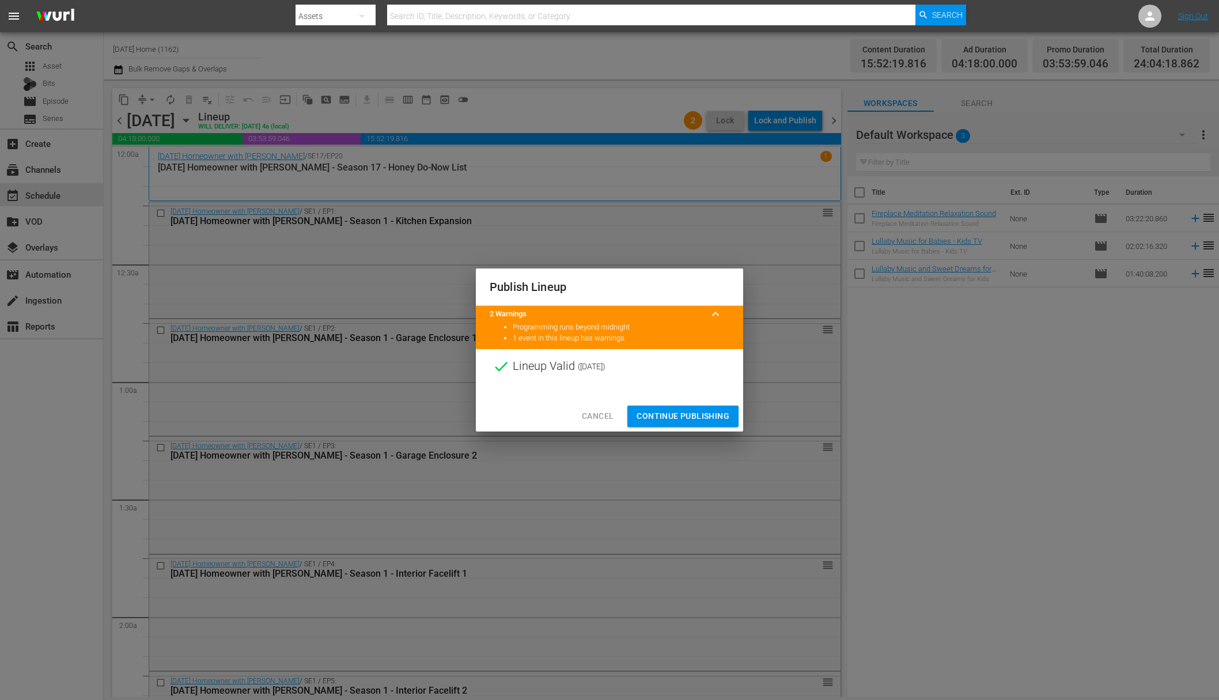
click at [687, 407] on button "Continue Publishing" at bounding box center [682, 416] width 111 height 21
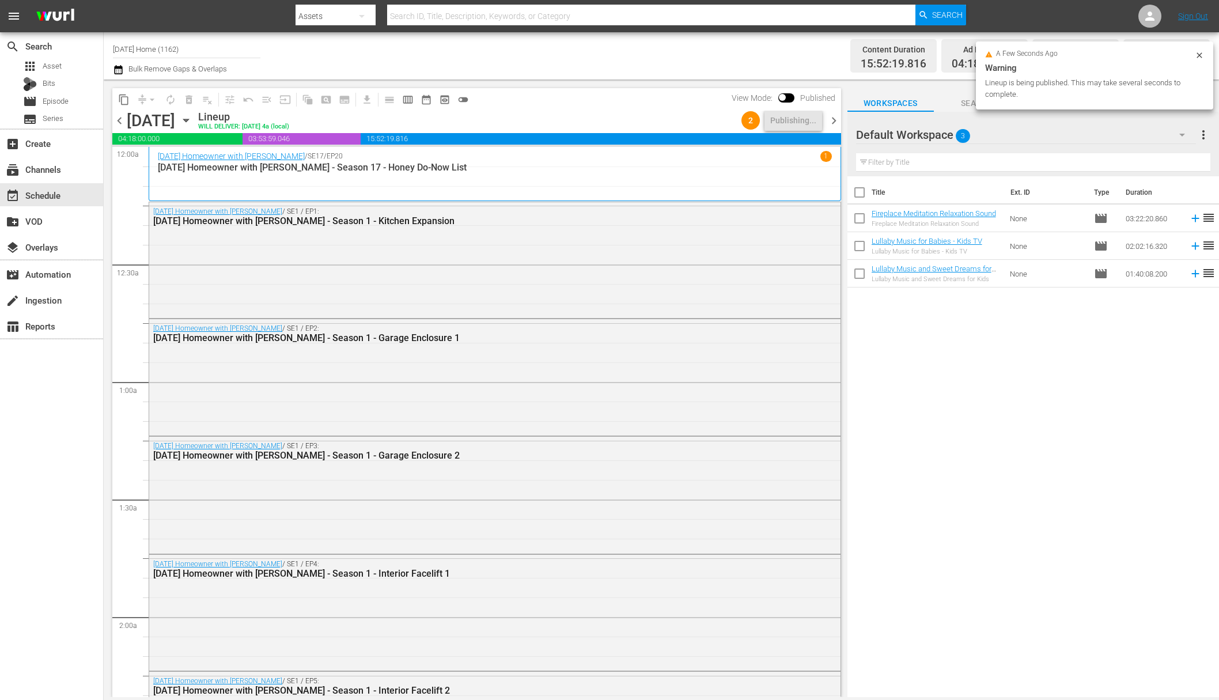
click at [192, 123] on icon "button" at bounding box center [186, 120] width 13 height 13
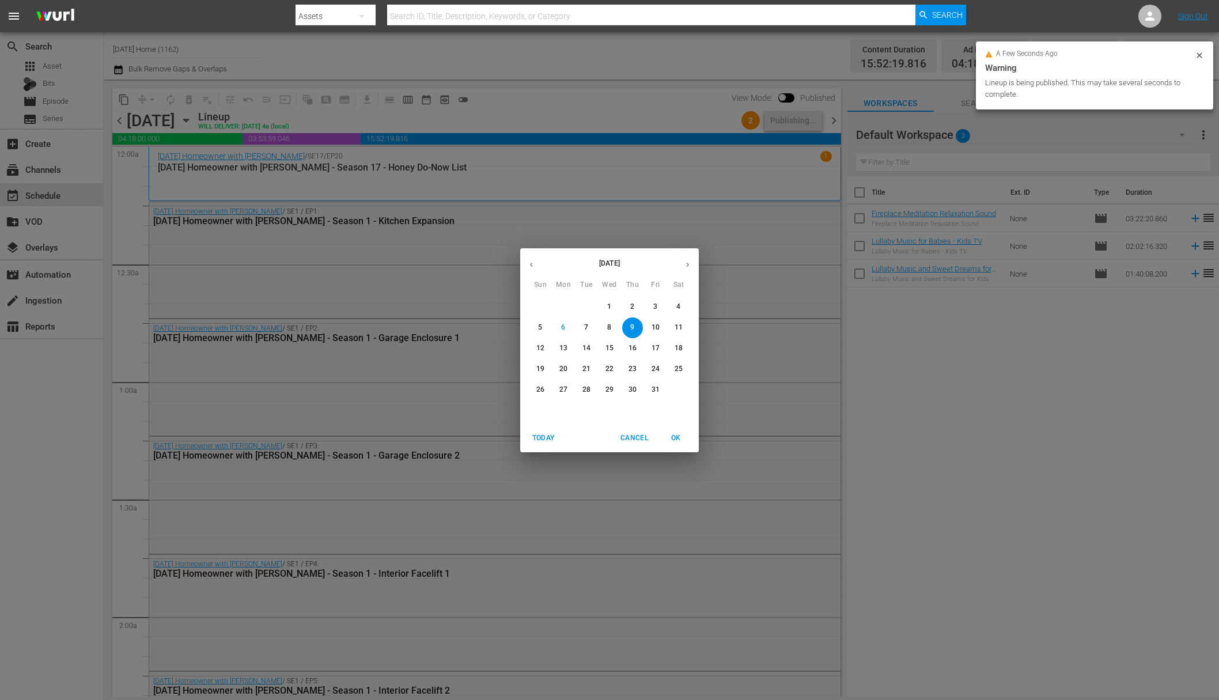
click at [656, 323] on p "10" at bounding box center [655, 328] width 8 height 10
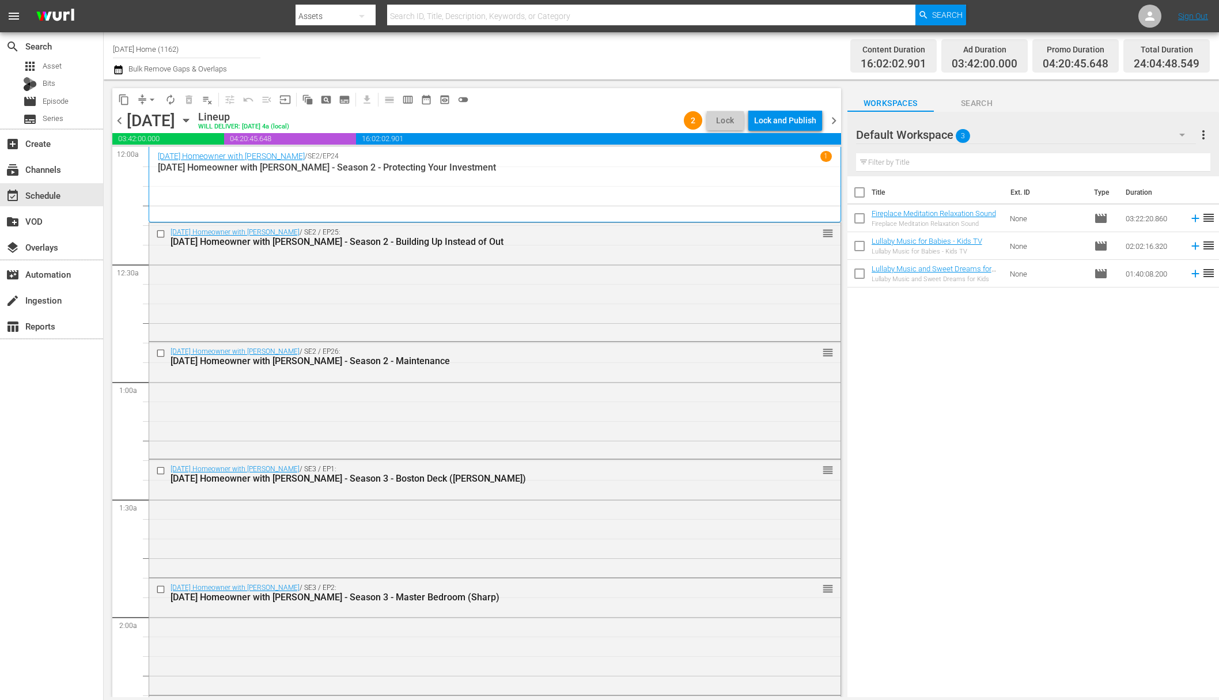
click at [148, 92] on button "arrow_drop_down" at bounding box center [152, 99] width 18 height 18
click at [153, 162] on li "Align to End of Previous Day" at bounding box center [152, 160] width 121 height 19
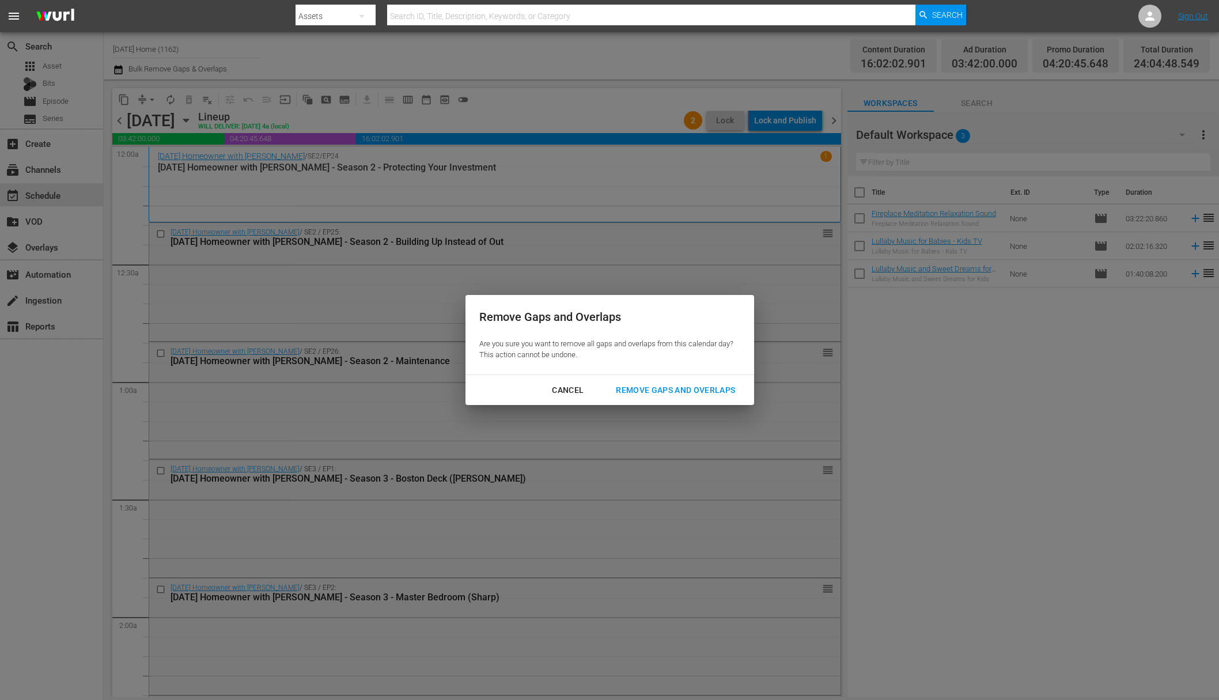
click at [679, 383] on div "Remove Gaps and Overlaps" at bounding box center [676, 390] width 138 height 14
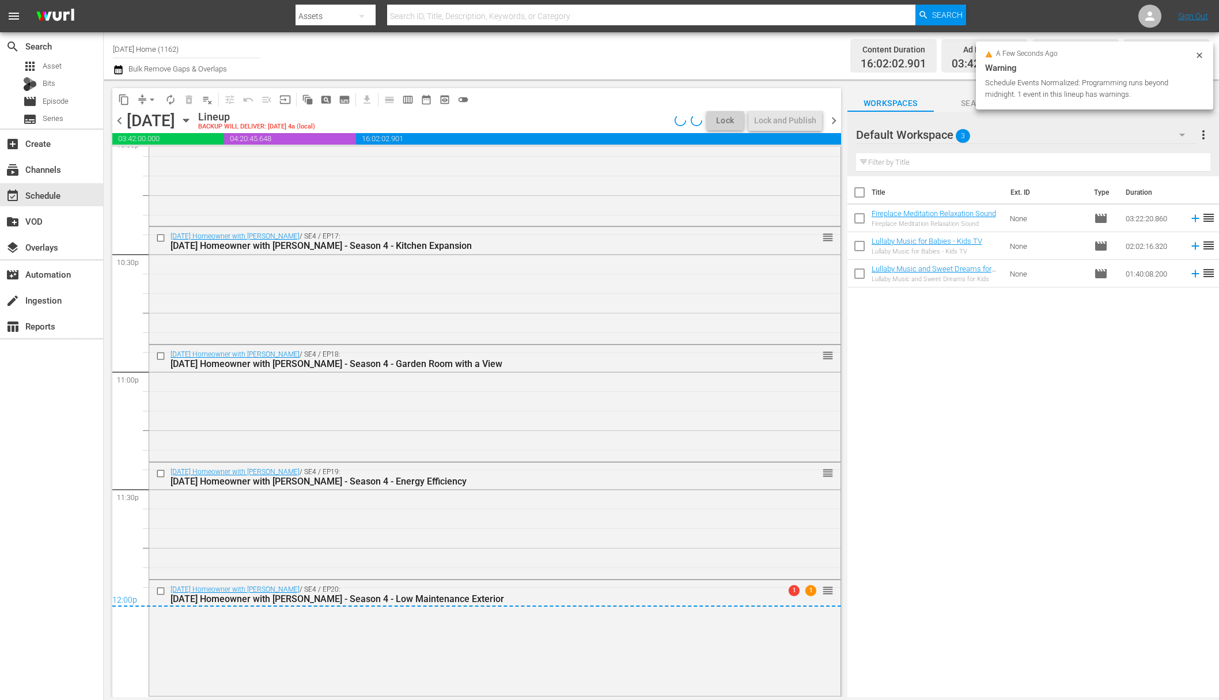
scroll to position [4891, 0]
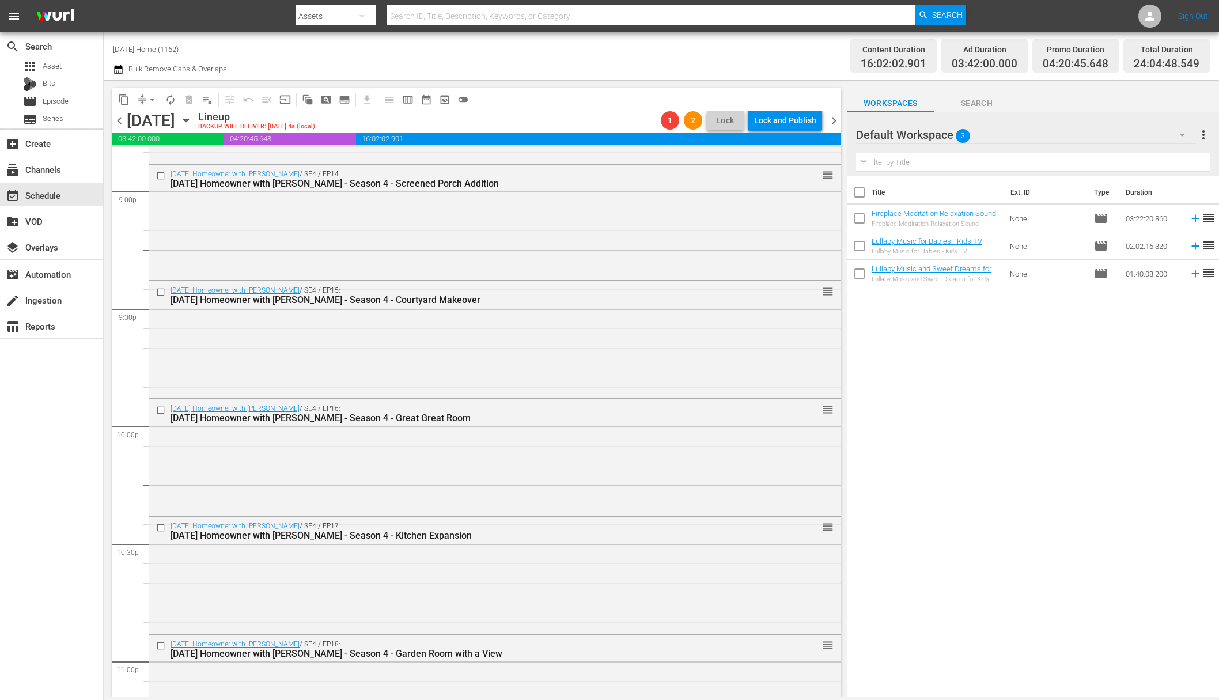
click at [188, 120] on icon "button" at bounding box center [185, 120] width 5 height 3
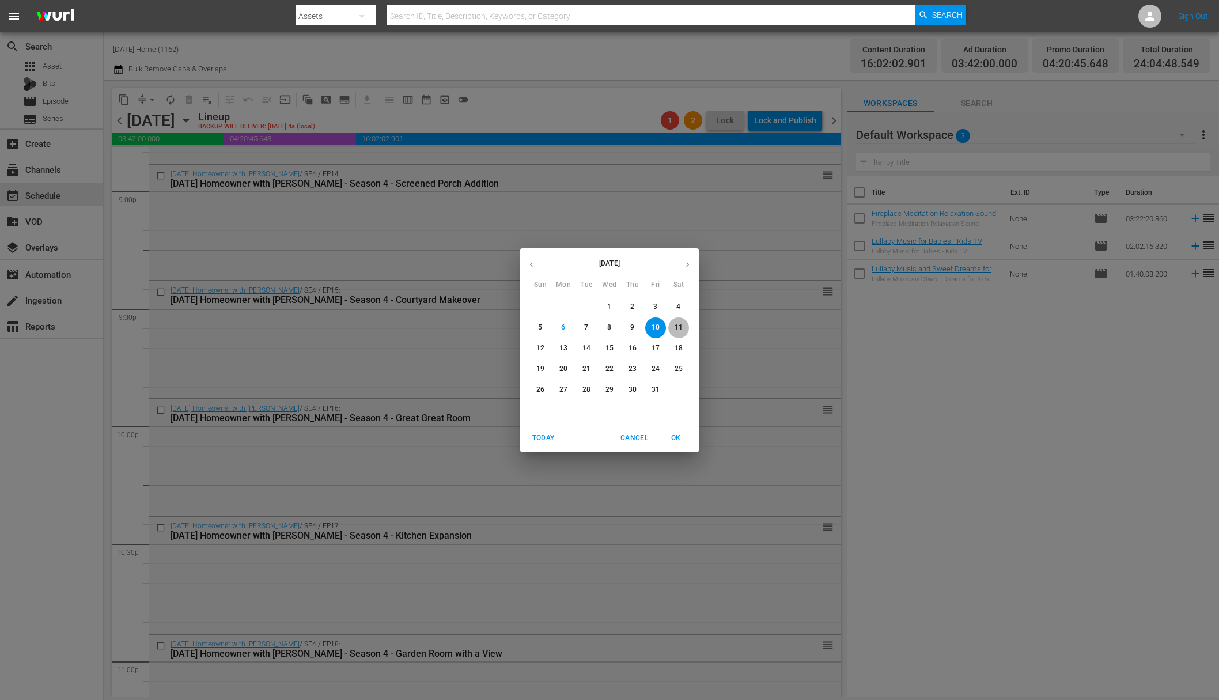
click at [676, 326] on p "11" at bounding box center [679, 328] width 8 height 10
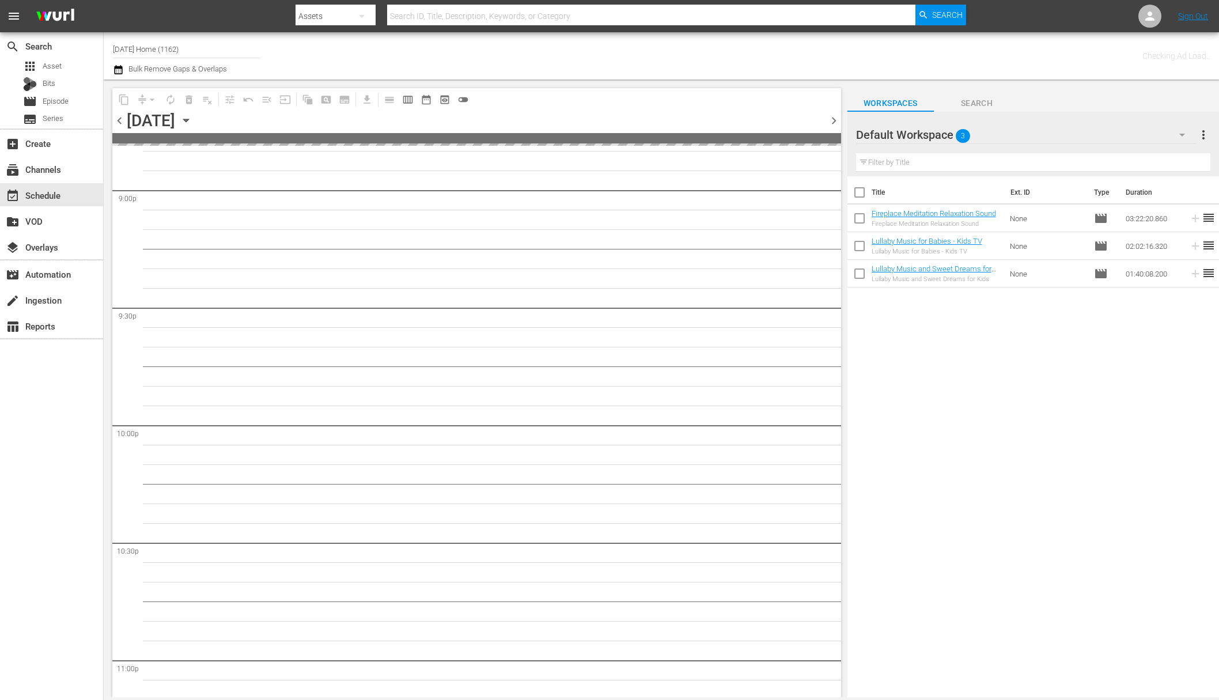
scroll to position [5089, 0]
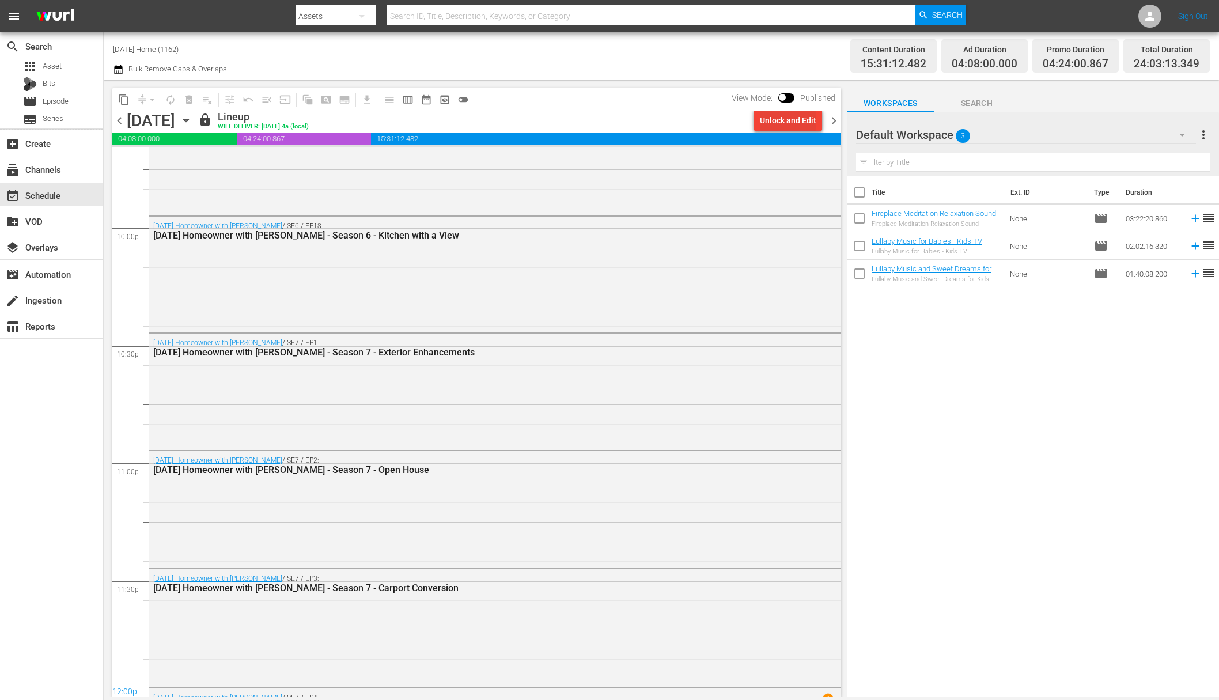
click at [790, 129] on div "Unlock and Edit" at bounding box center [788, 120] width 56 height 21
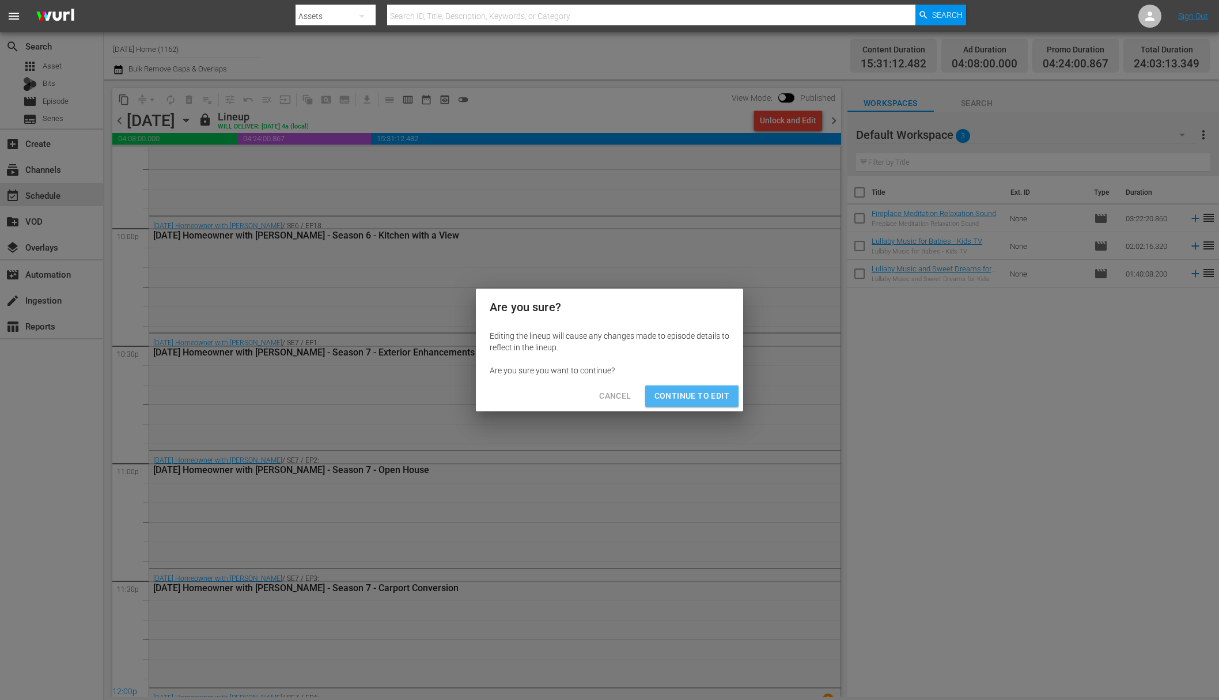
click at [699, 393] on span "Continue to Edit" at bounding box center [691, 396] width 75 height 14
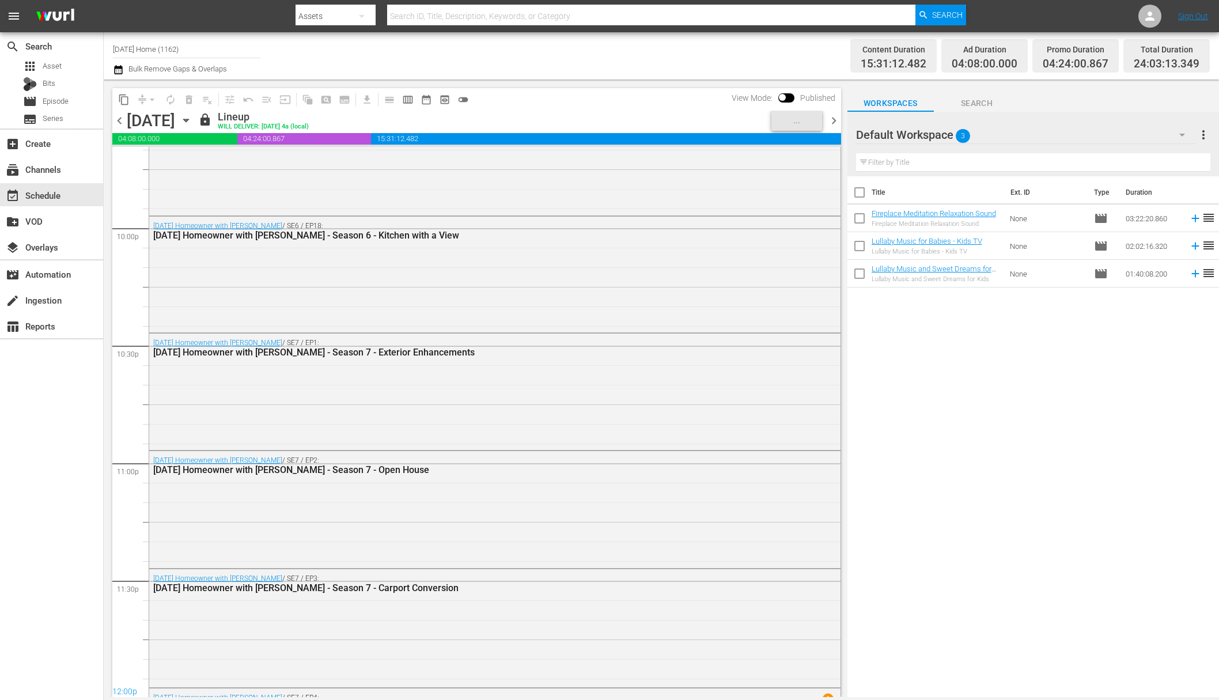
click at [188, 121] on icon "button" at bounding box center [185, 120] width 5 height 3
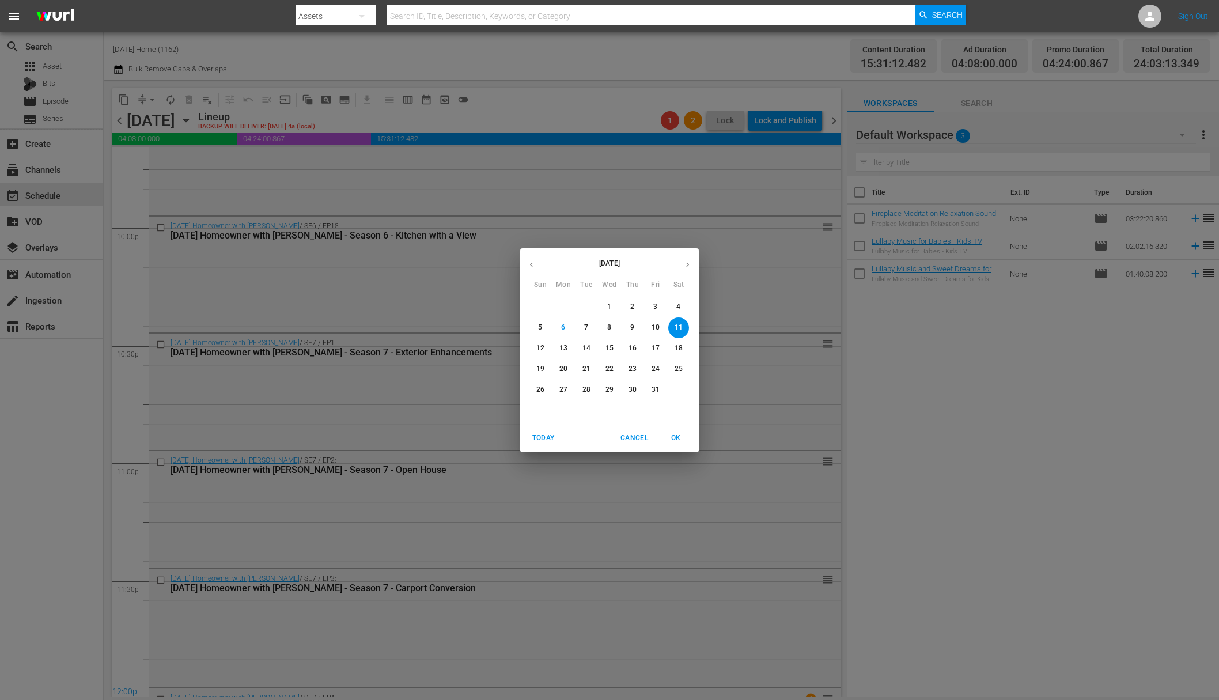
click at [543, 344] on p "12" at bounding box center [540, 348] width 8 height 10
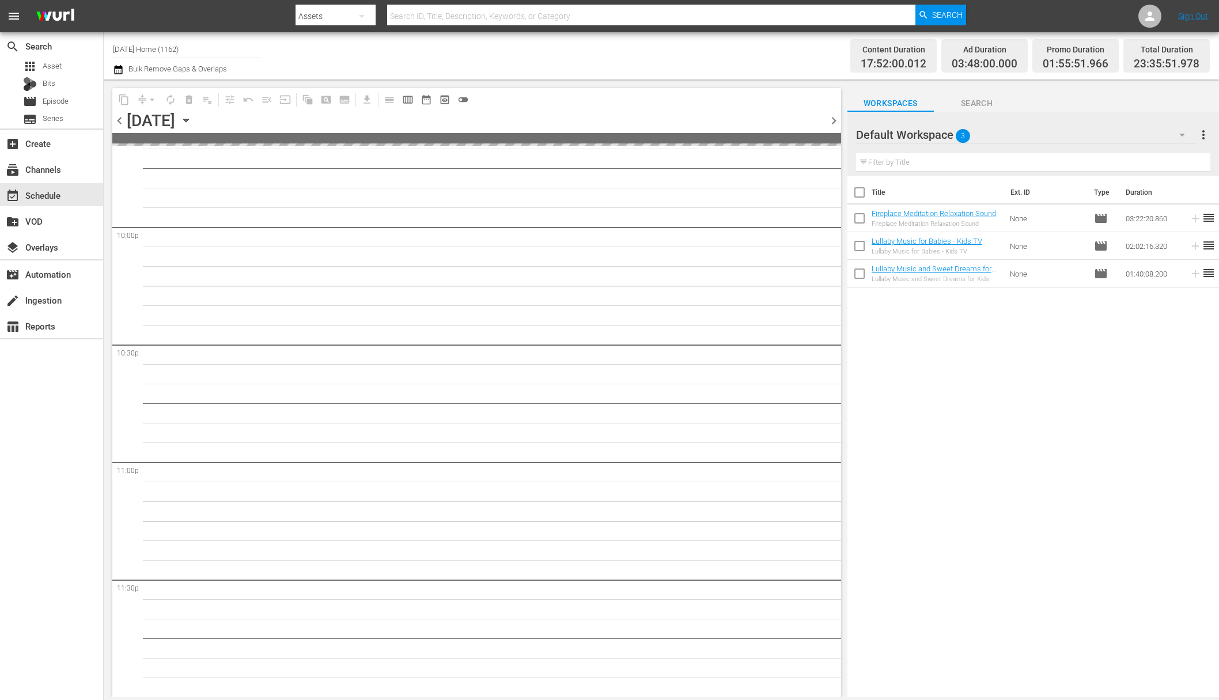
click at [1203, 131] on span "more_vert" at bounding box center [1203, 135] width 14 height 14
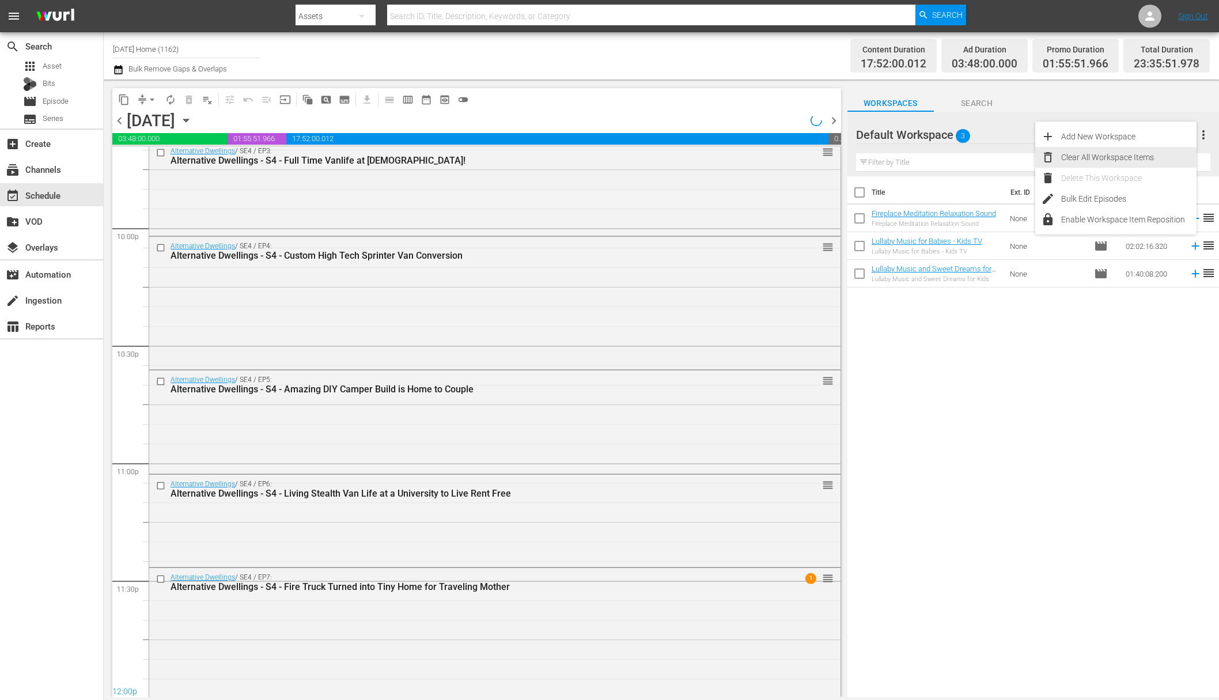
scroll to position [4972, 0]
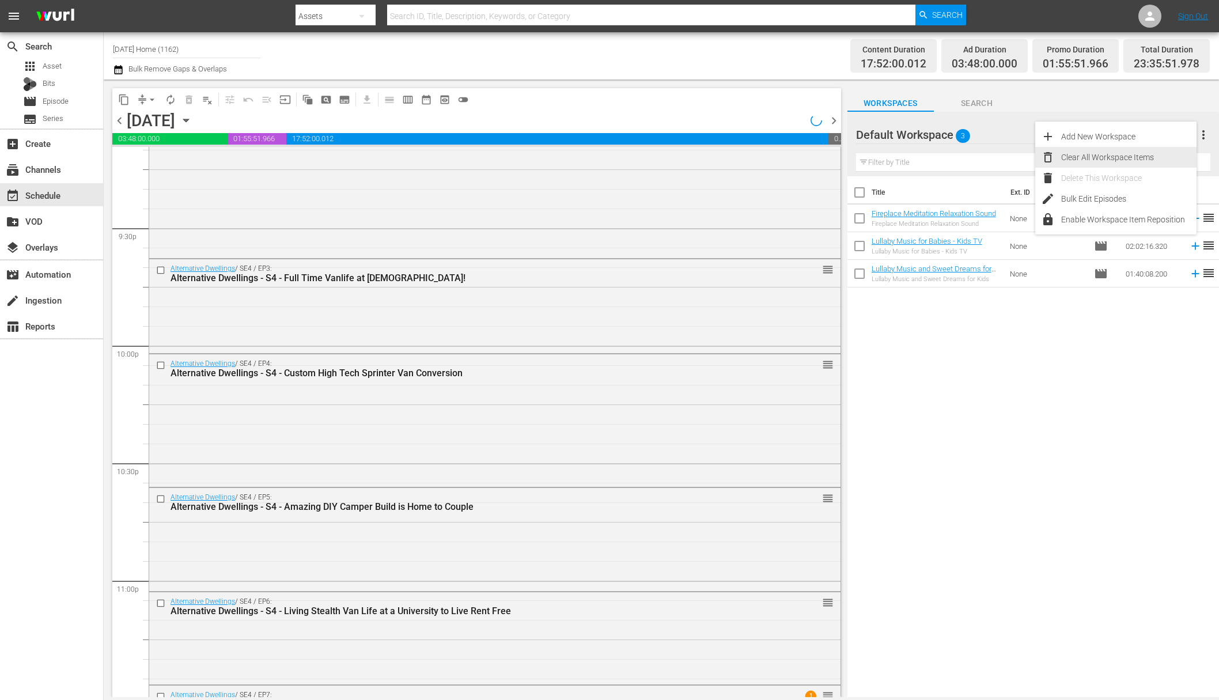
click at [1137, 151] on div "Clear All Workspace Items" at bounding box center [1128, 157] width 135 height 21
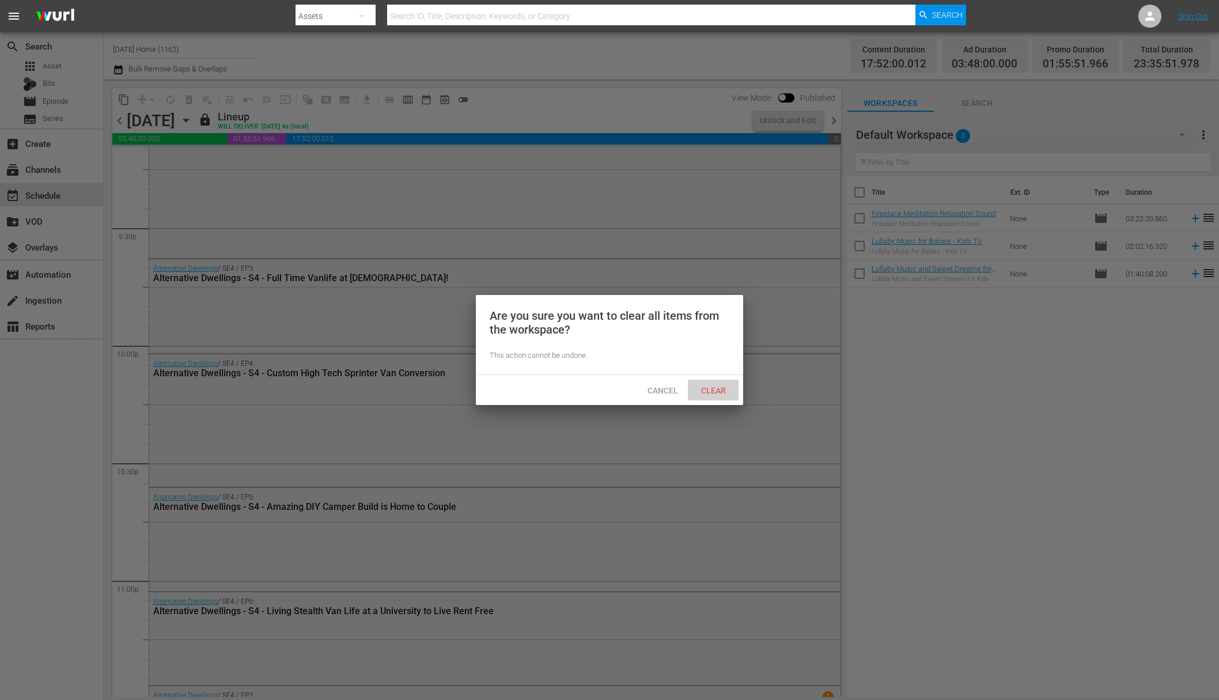
click at [711, 384] on div "Clear" at bounding box center [713, 390] width 51 height 21
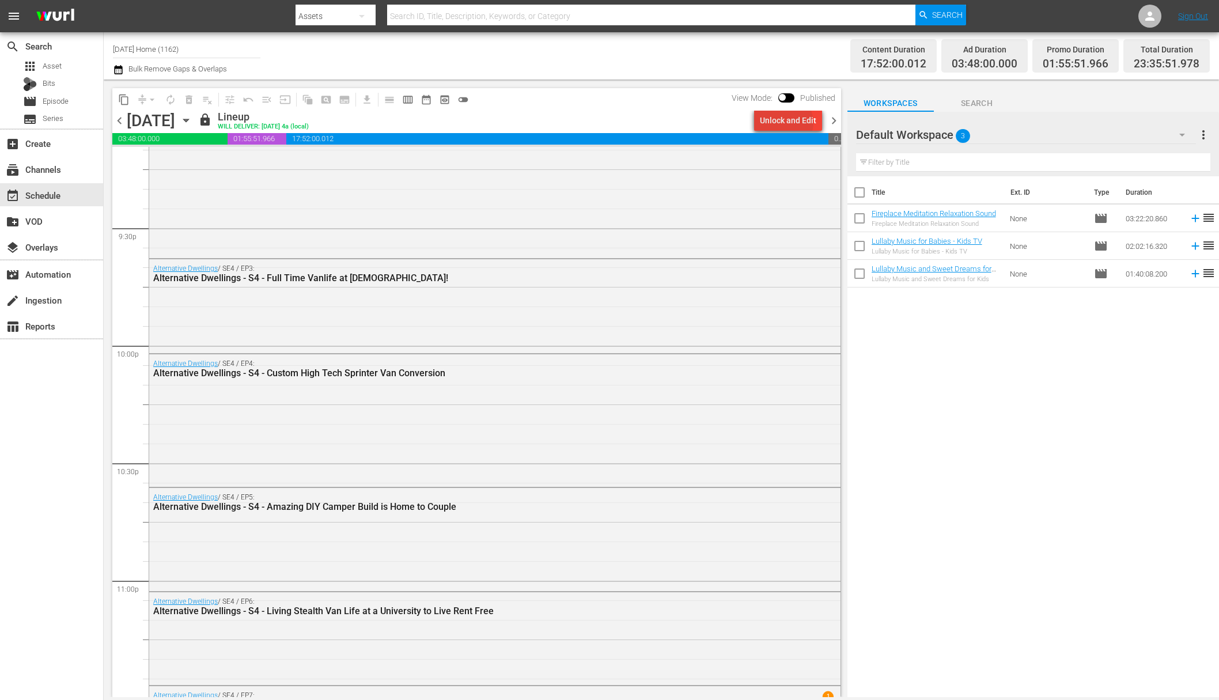
click at [789, 123] on div "Unlock and Edit" at bounding box center [788, 120] width 56 height 21
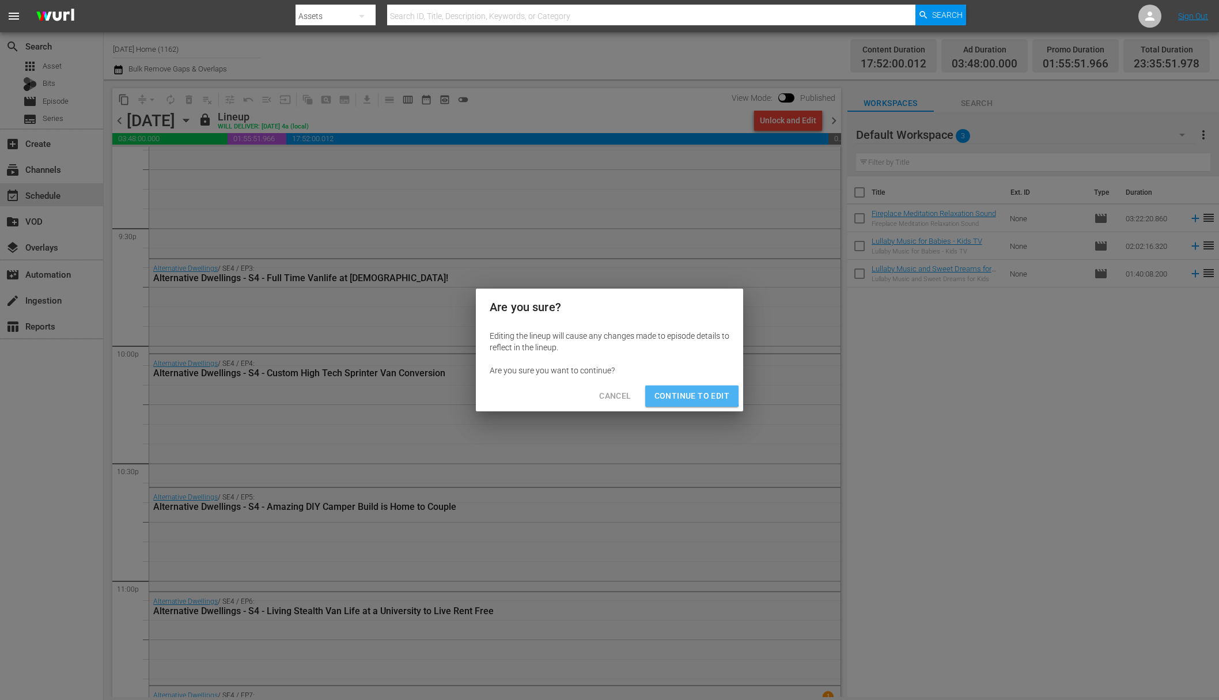
click at [683, 392] on span "Continue to Edit" at bounding box center [691, 396] width 75 height 14
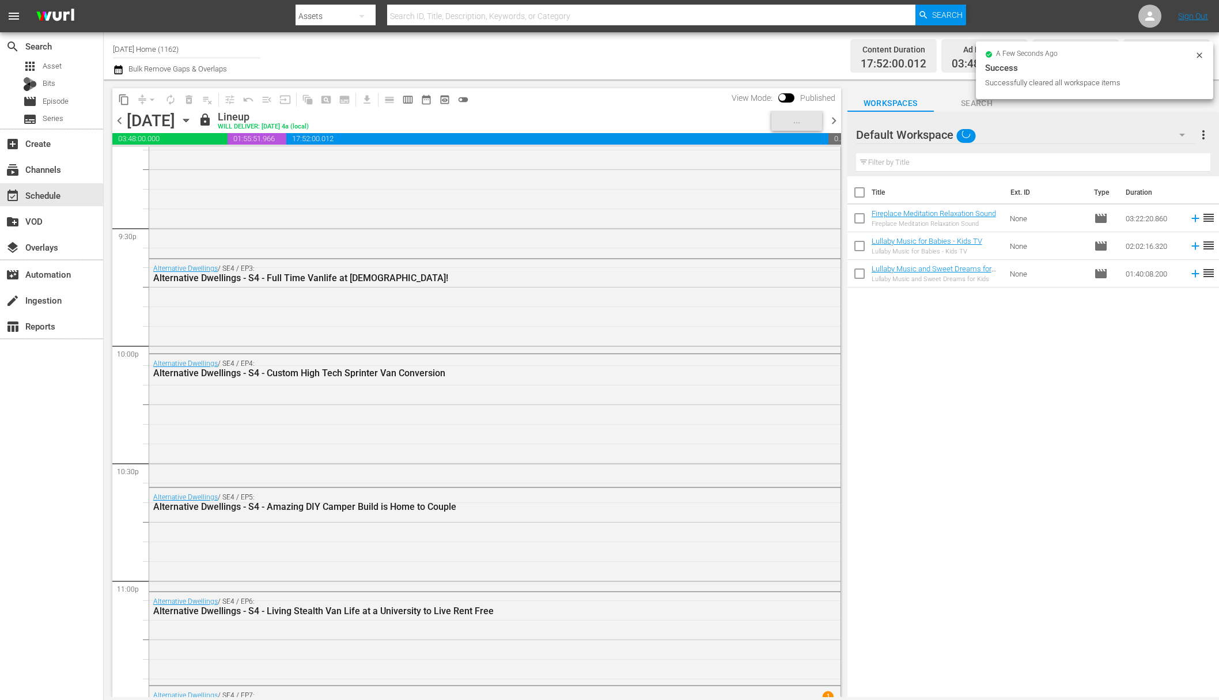
click at [192, 119] on icon "button" at bounding box center [186, 120] width 13 height 13
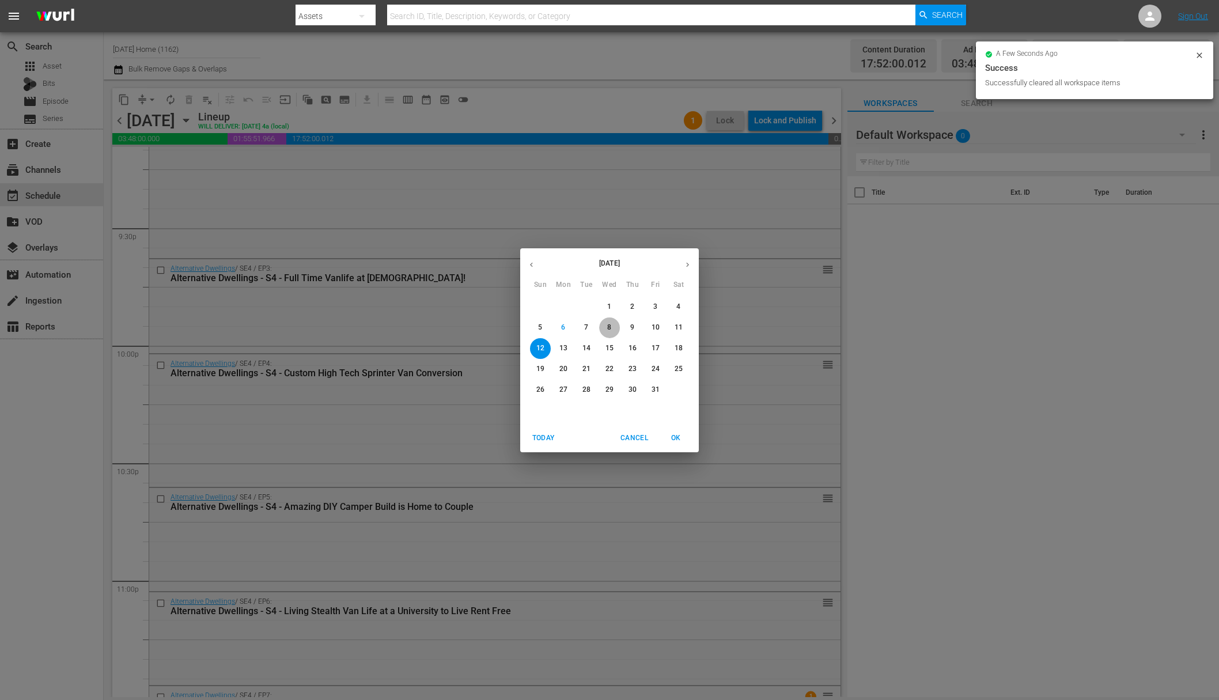
click at [609, 329] on p "8" at bounding box center [609, 328] width 4 height 10
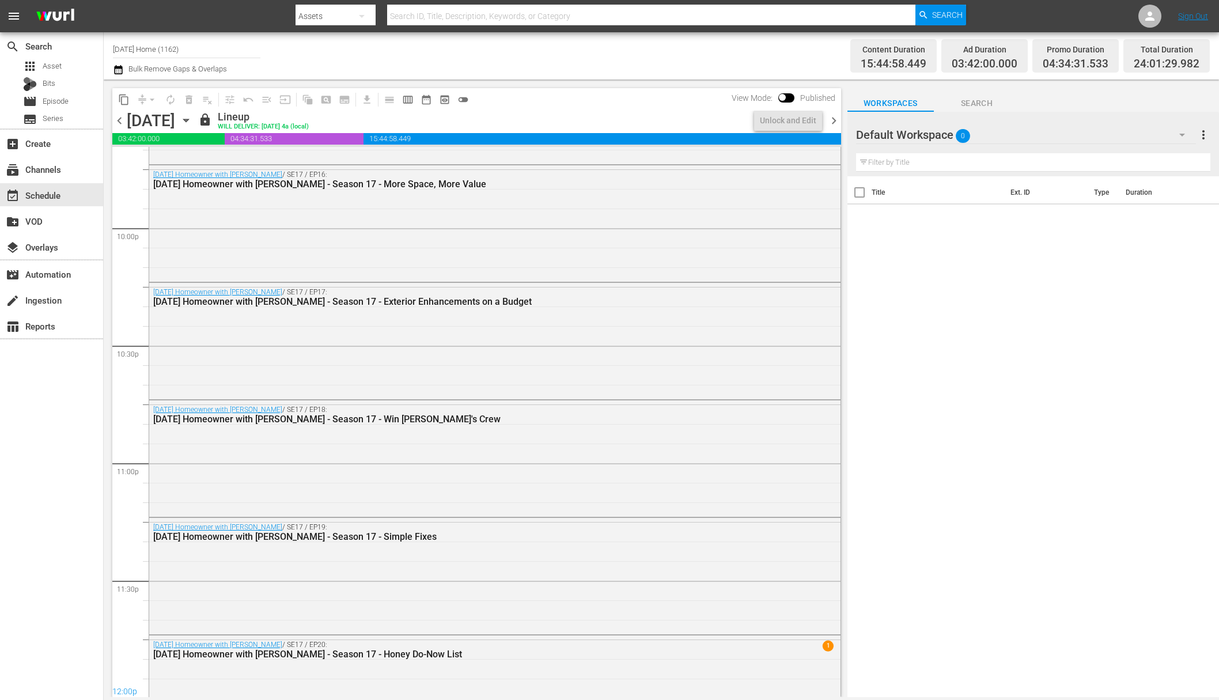
scroll to position [4776, 0]
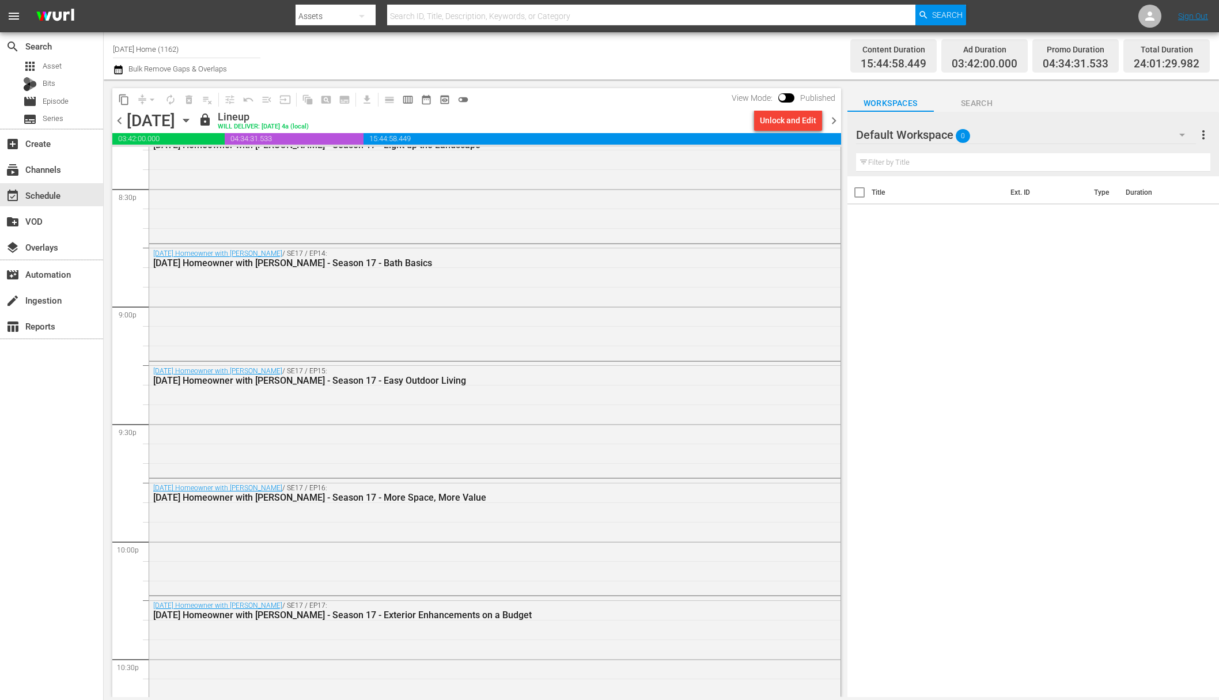
click at [188, 119] on icon "button" at bounding box center [185, 120] width 5 height 3
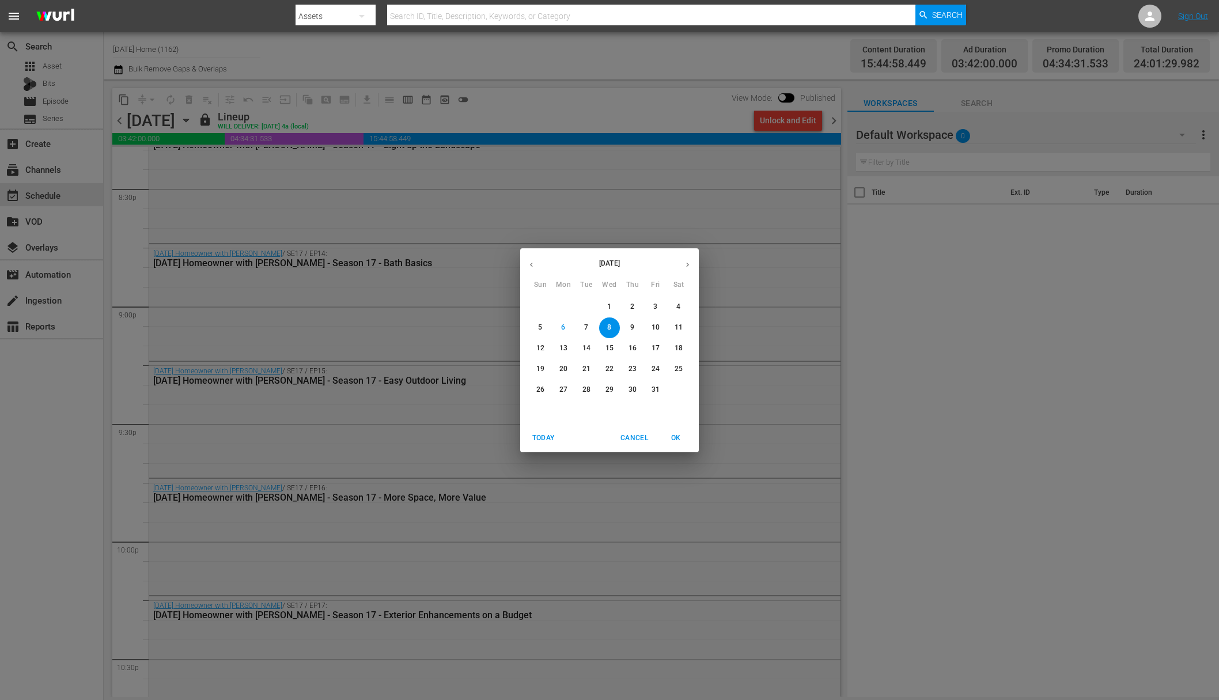
click at [630, 329] on span "9" at bounding box center [632, 328] width 21 height 10
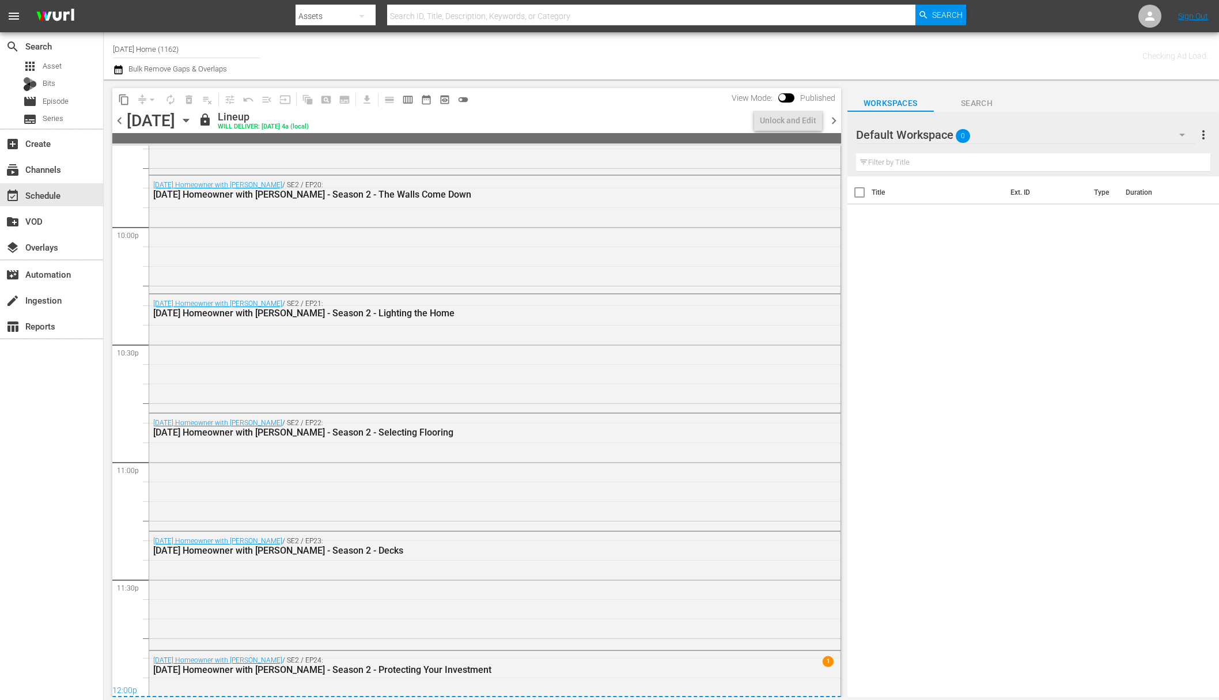
scroll to position [5109, 0]
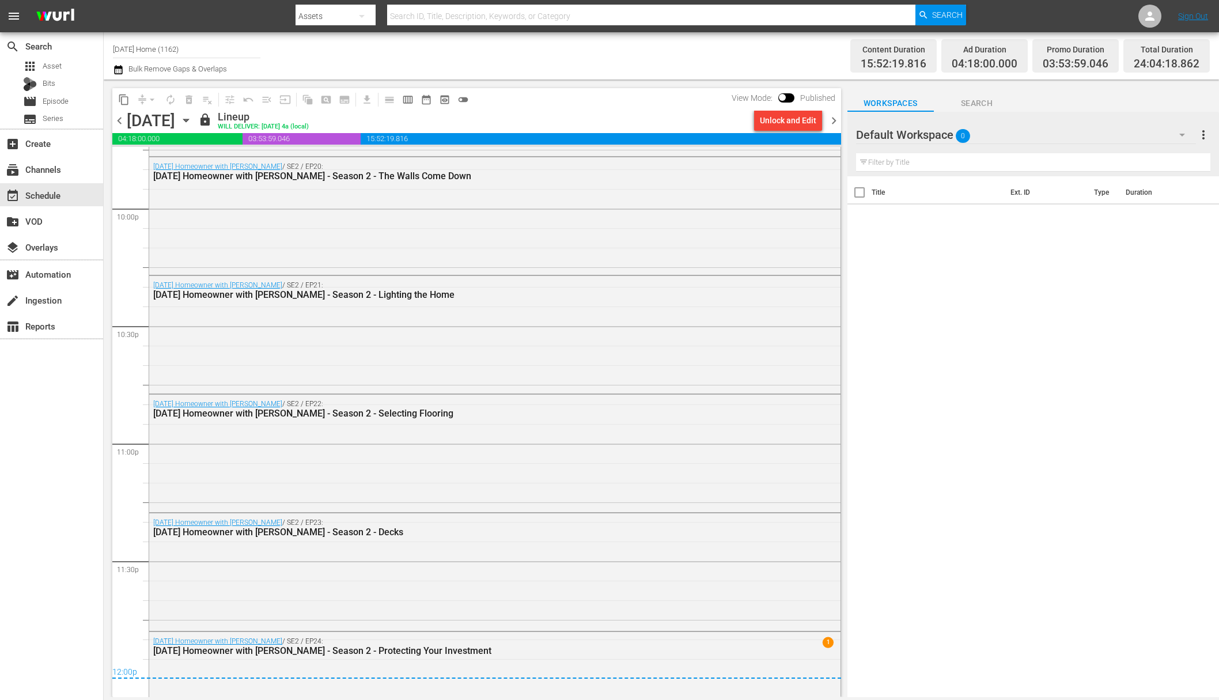
click at [192, 116] on icon "button" at bounding box center [186, 120] width 13 height 13
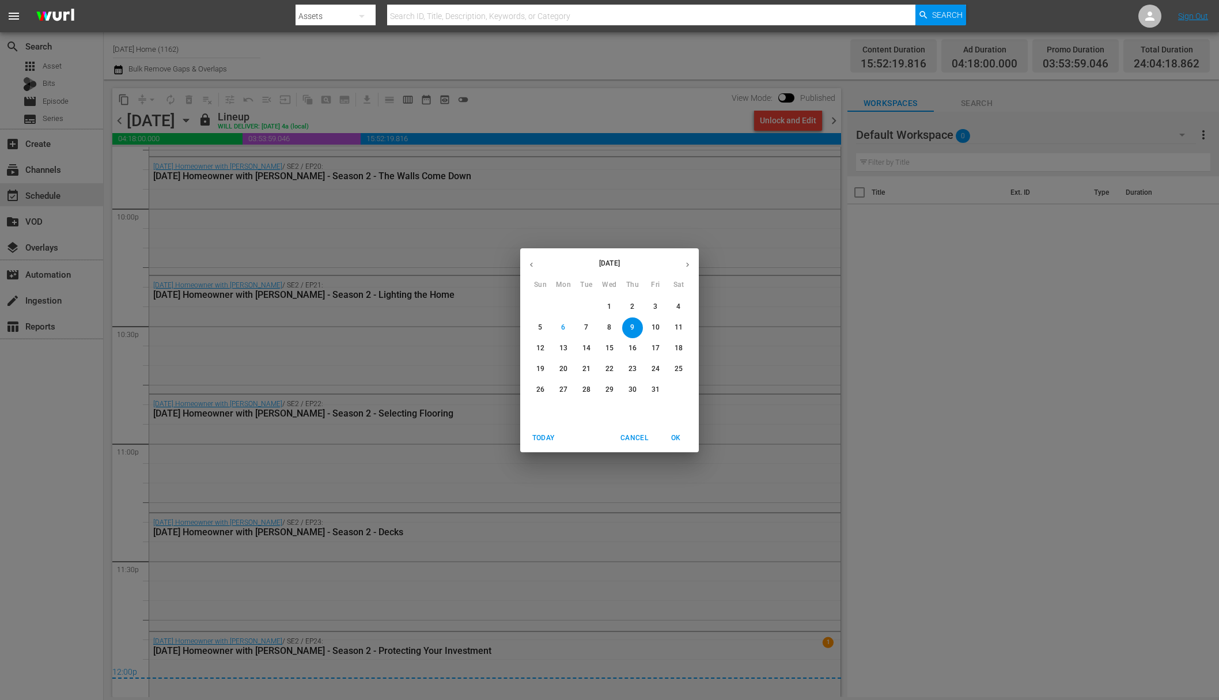
click at [660, 329] on span "10" at bounding box center [655, 328] width 21 height 10
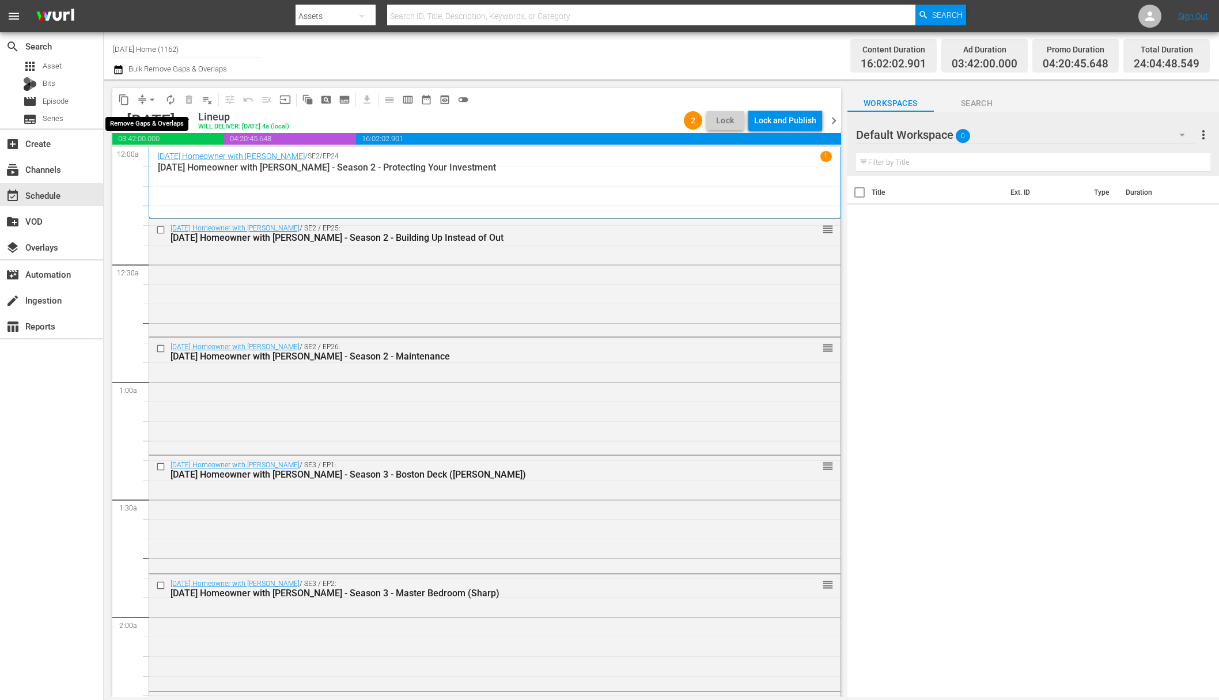
click at [151, 99] on span "arrow_drop_down" at bounding box center [152, 100] width 12 height 12
click at [153, 156] on li "Align to End of Previous Day" at bounding box center [152, 160] width 121 height 19
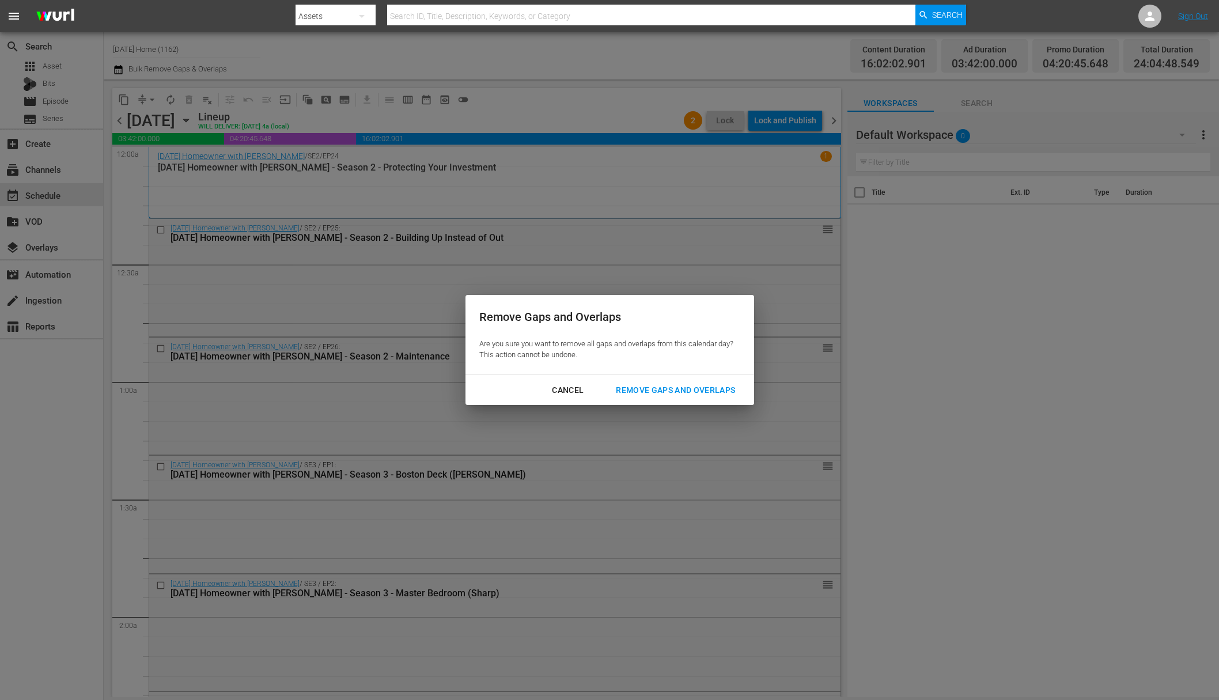
click at [635, 392] on div "Remove Gaps and Overlaps" at bounding box center [676, 390] width 138 height 14
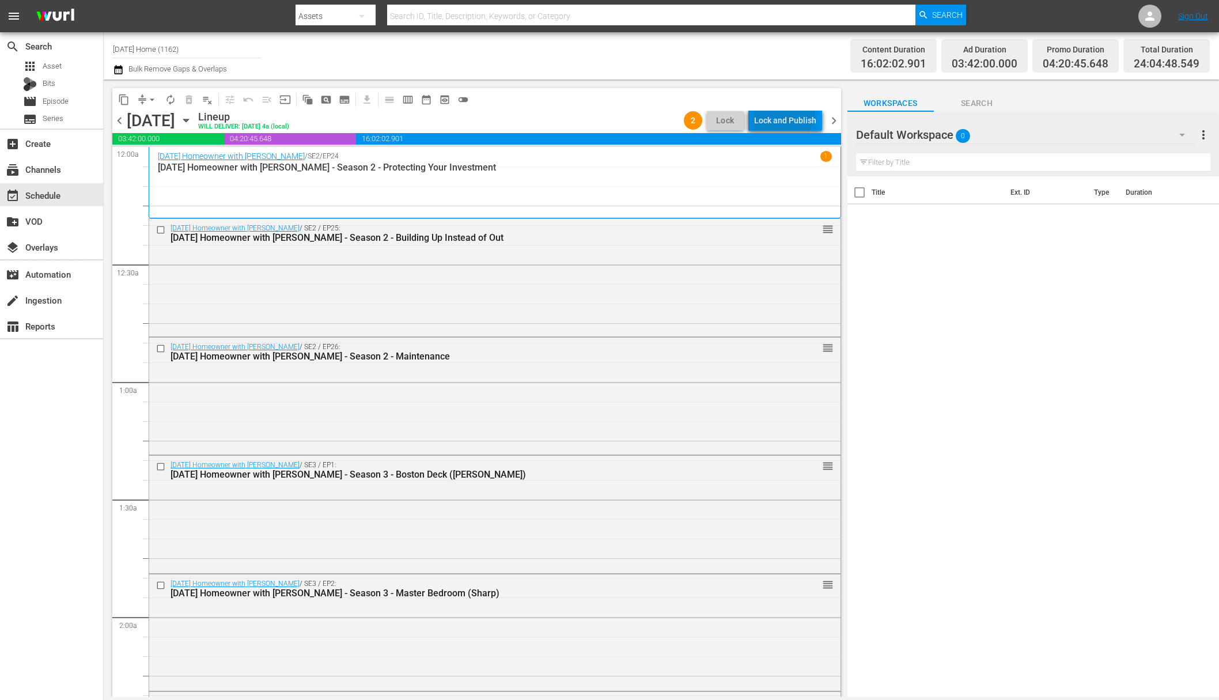
click at [785, 113] on div "Lock and Publish" at bounding box center [785, 120] width 62 height 21
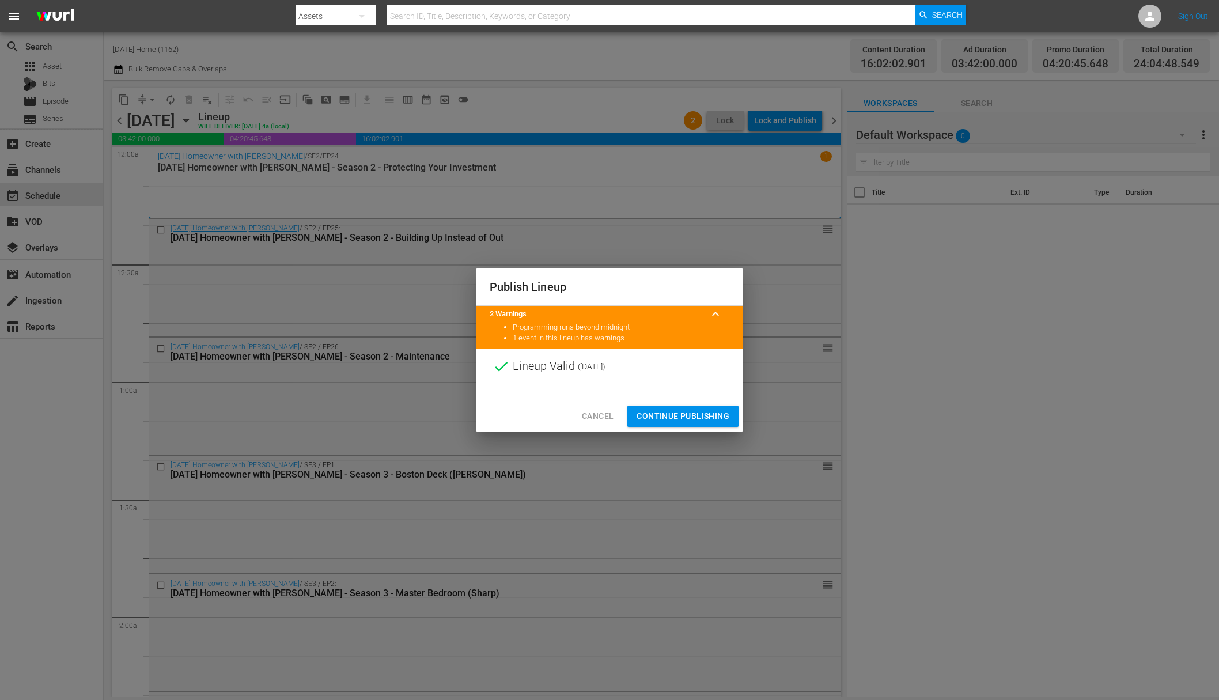
click at [688, 414] on span "Continue Publishing" at bounding box center [683, 416] width 93 height 14
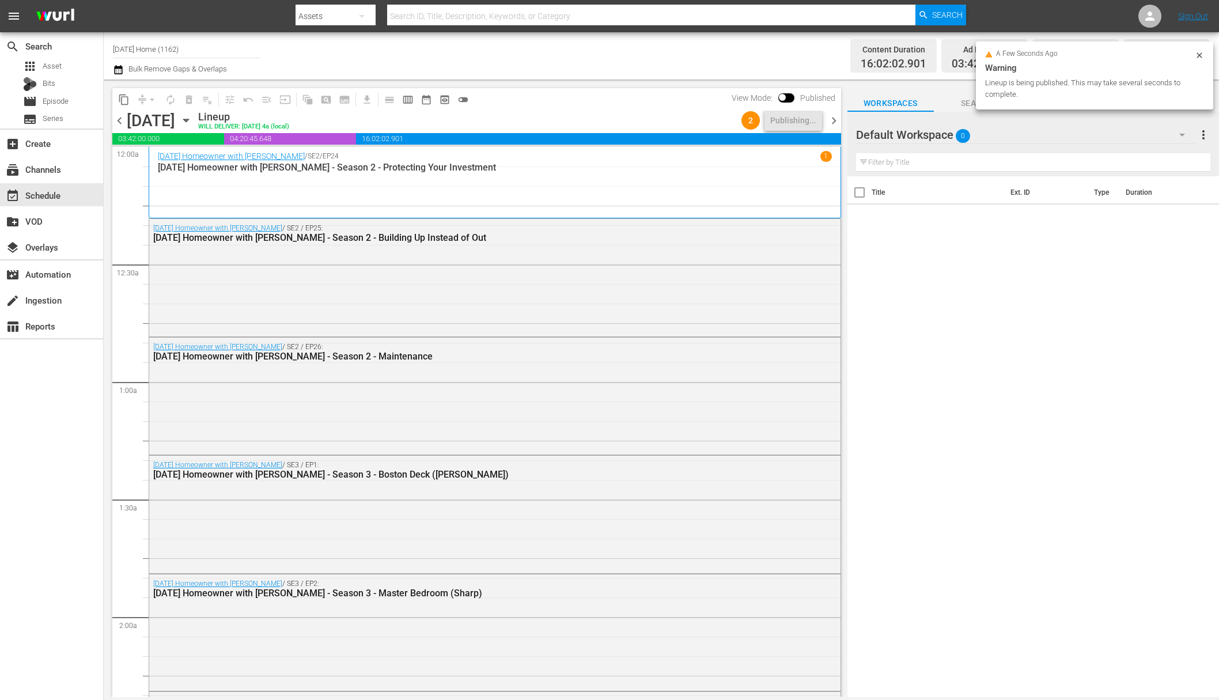
click at [192, 118] on icon "button" at bounding box center [186, 120] width 13 height 13
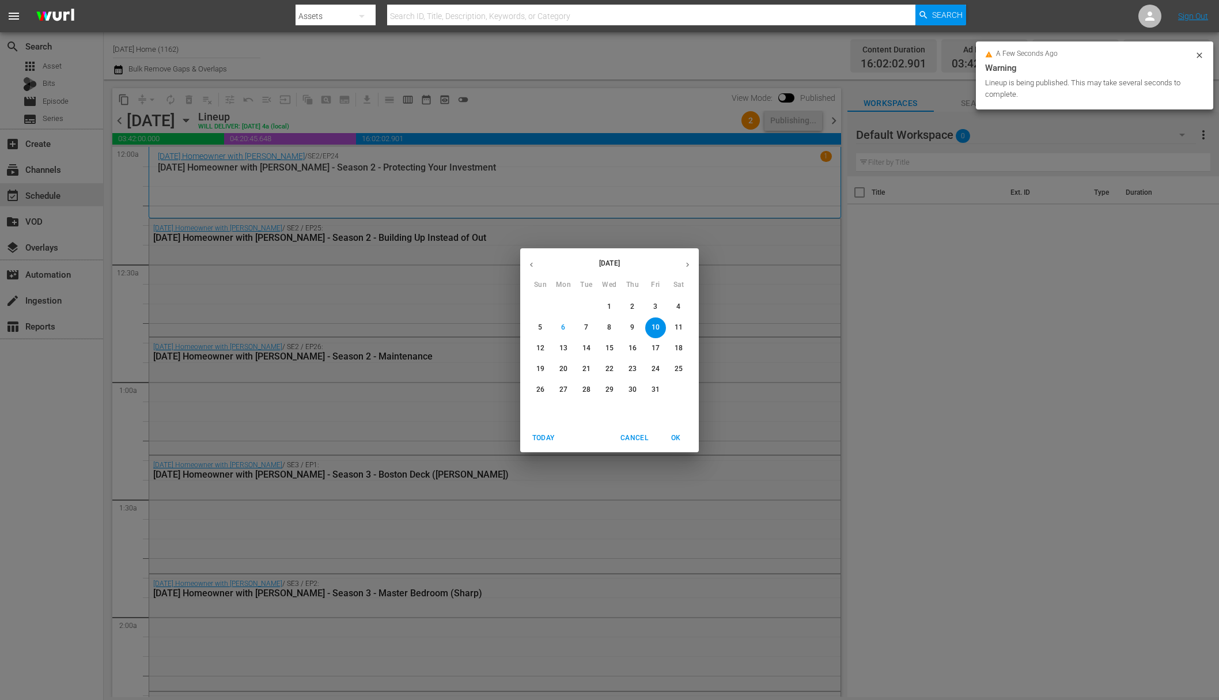
click at [680, 332] on p "11" at bounding box center [679, 328] width 8 height 10
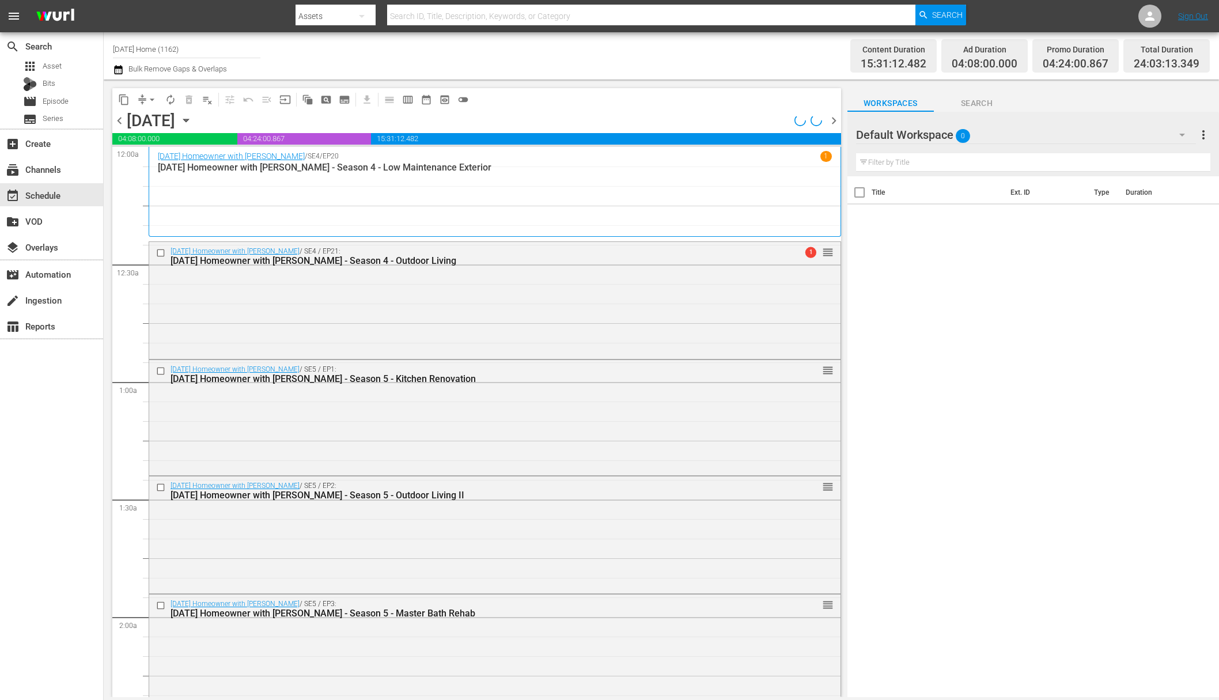
click at [153, 94] on span "arrow_drop_down" at bounding box center [152, 100] width 12 height 12
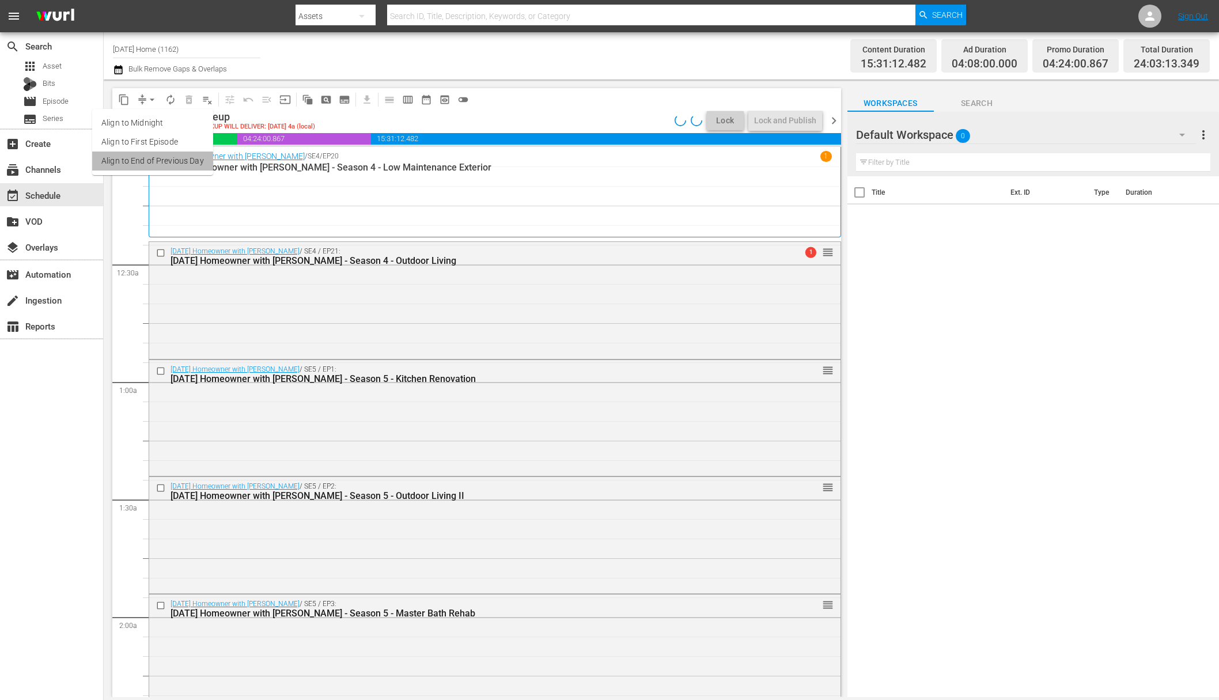
click at [152, 161] on li "Align to End of Previous Day" at bounding box center [152, 160] width 121 height 19
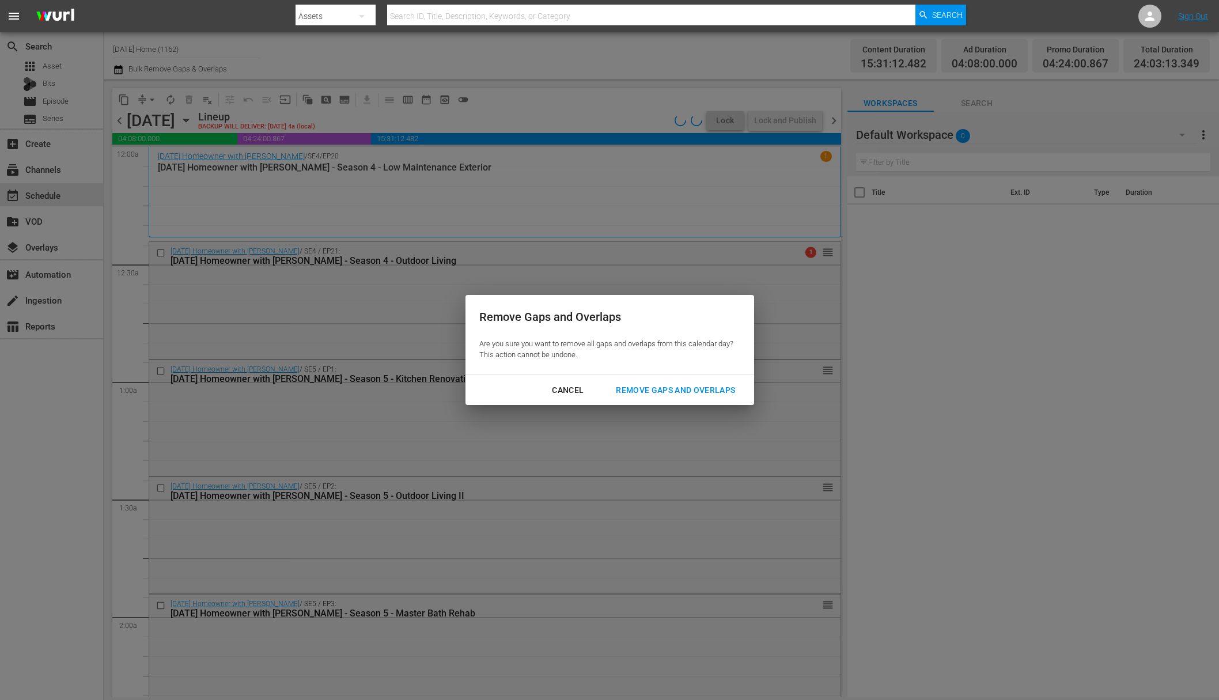
click at [668, 394] on div "Remove Gaps and Overlaps" at bounding box center [676, 390] width 138 height 14
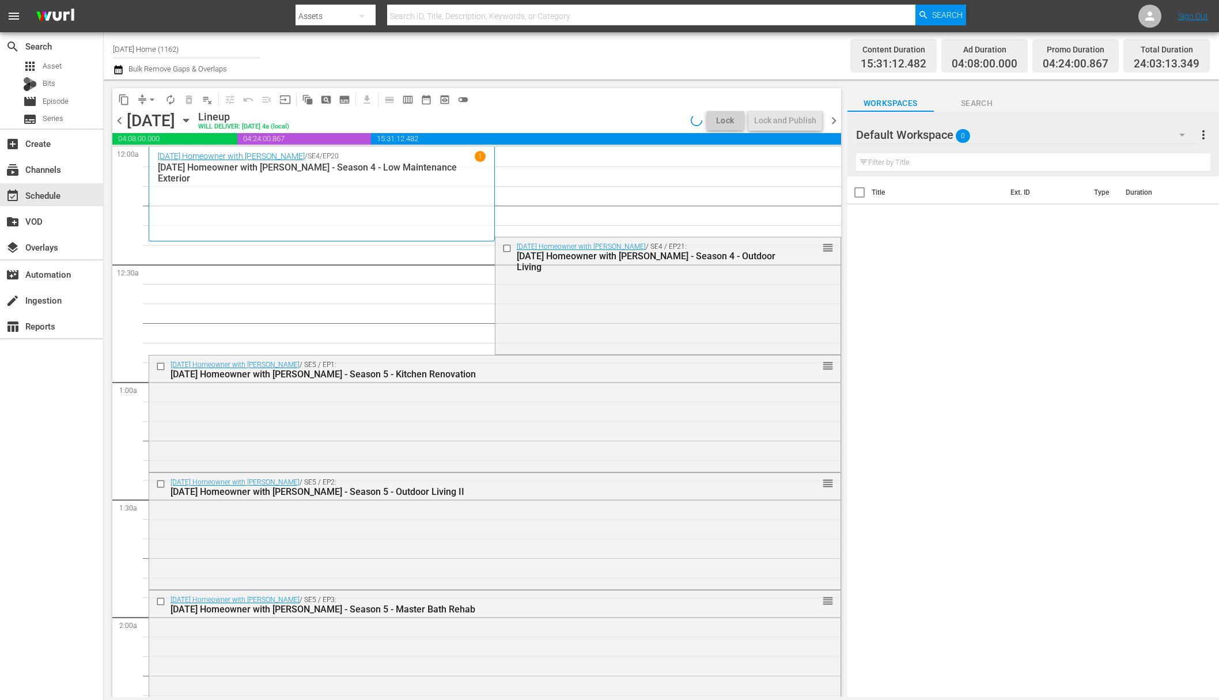
click at [153, 99] on span "arrow_drop_down" at bounding box center [152, 100] width 12 height 12
click at [159, 158] on li "Align to End of Previous Day" at bounding box center [152, 160] width 121 height 19
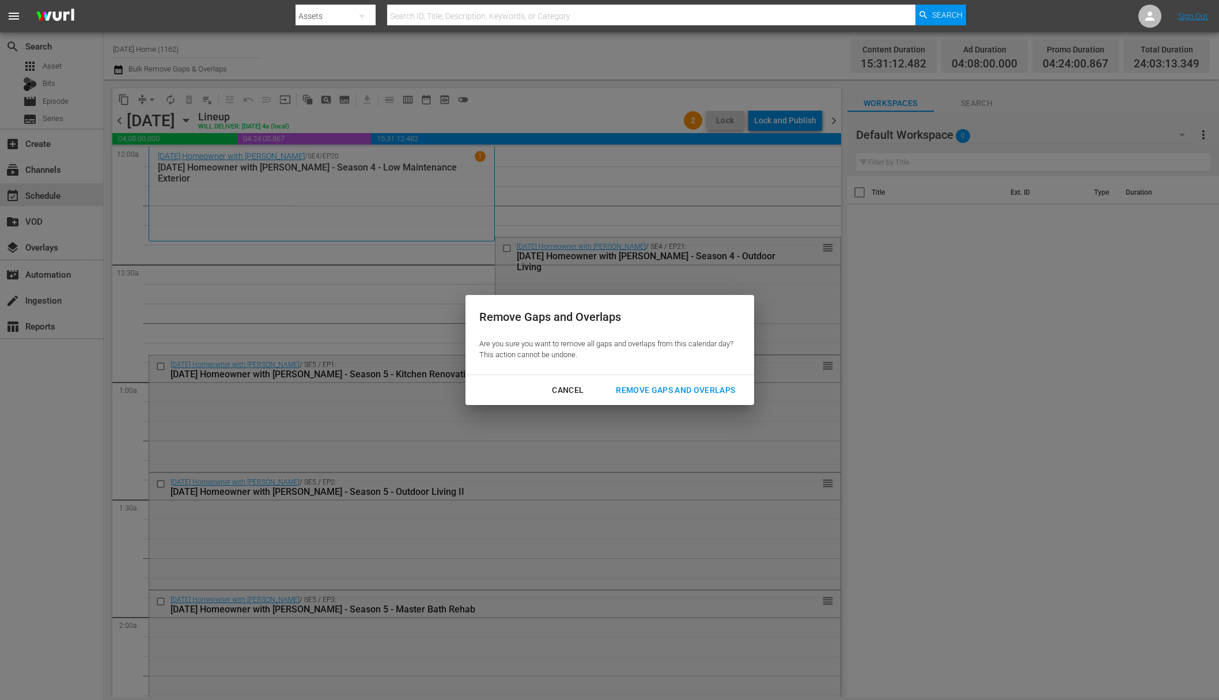
click at [658, 393] on div "Remove Gaps and Overlaps" at bounding box center [676, 390] width 138 height 14
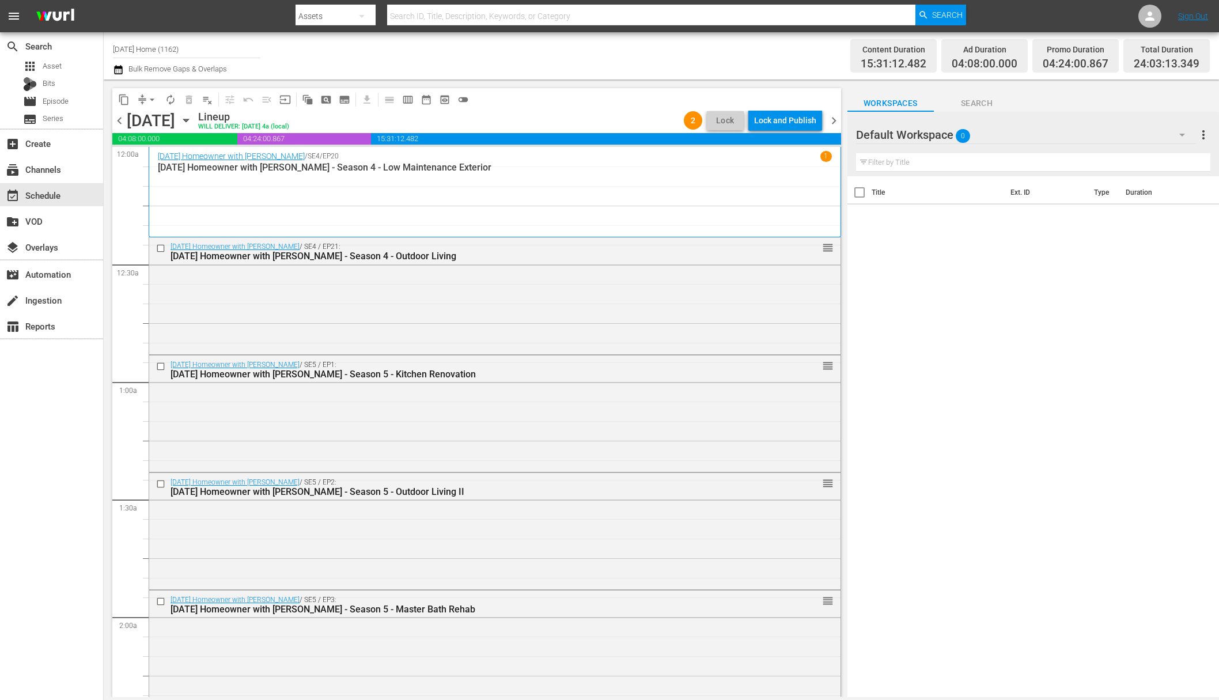
click at [788, 121] on div "Lock and Publish" at bounding box center [785, 120] width 62 height 21
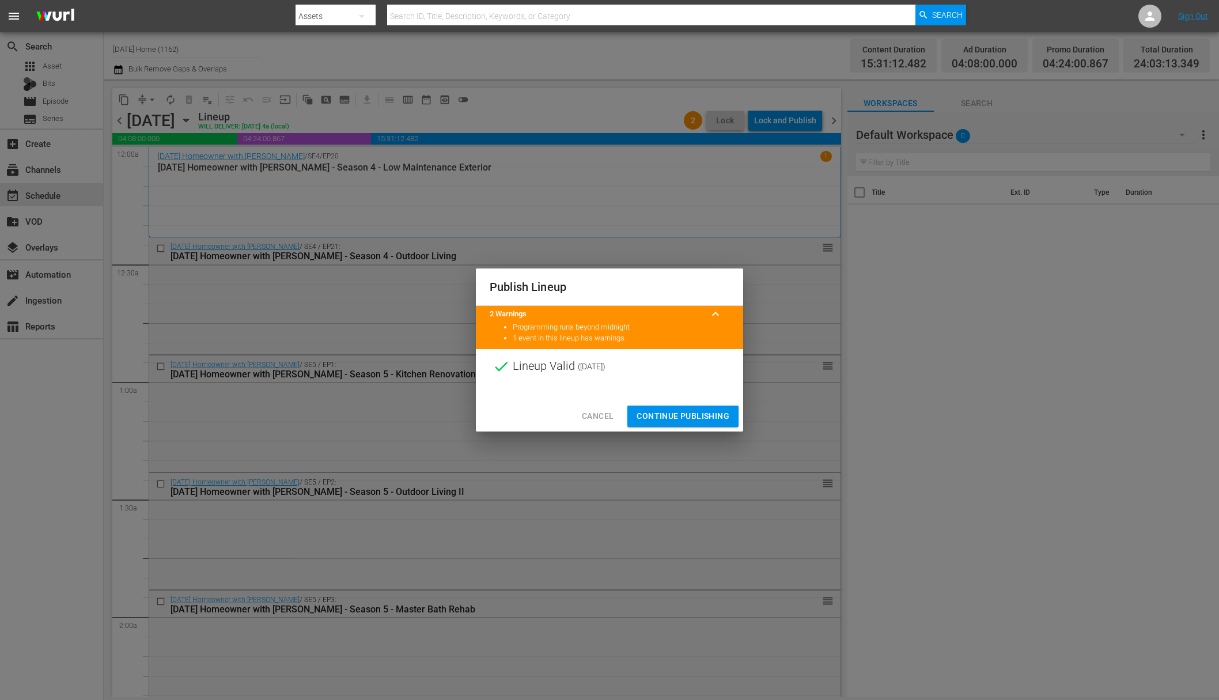
click at [696, 405] on div "Cancel Continue Publishing" at bounding box center [609, 416] width 267 height 31
click at [687, 414] on span "Continue Publishing" at bounding box center [683, 416] width 93 height 14
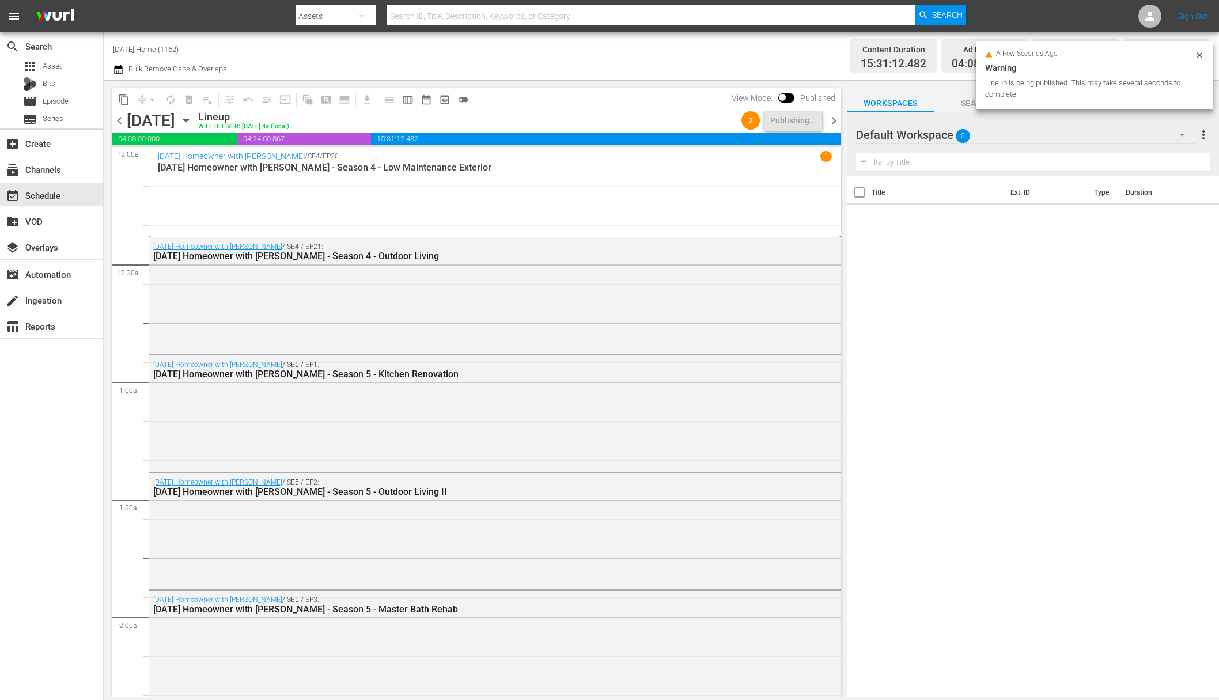
click at [192, 119] on icon "button" at bounding box center [186, 120] width 13 height 13
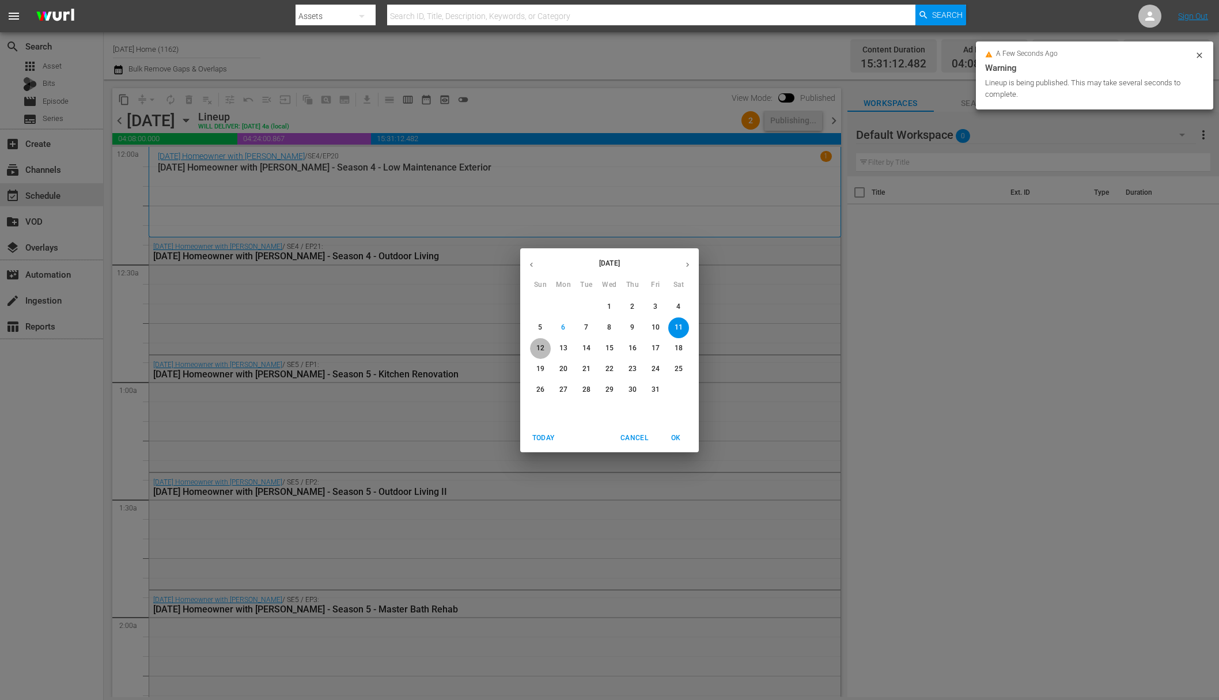
click at [548, 346] on span "12" at bounding box center [540, 348] width 21 height 10
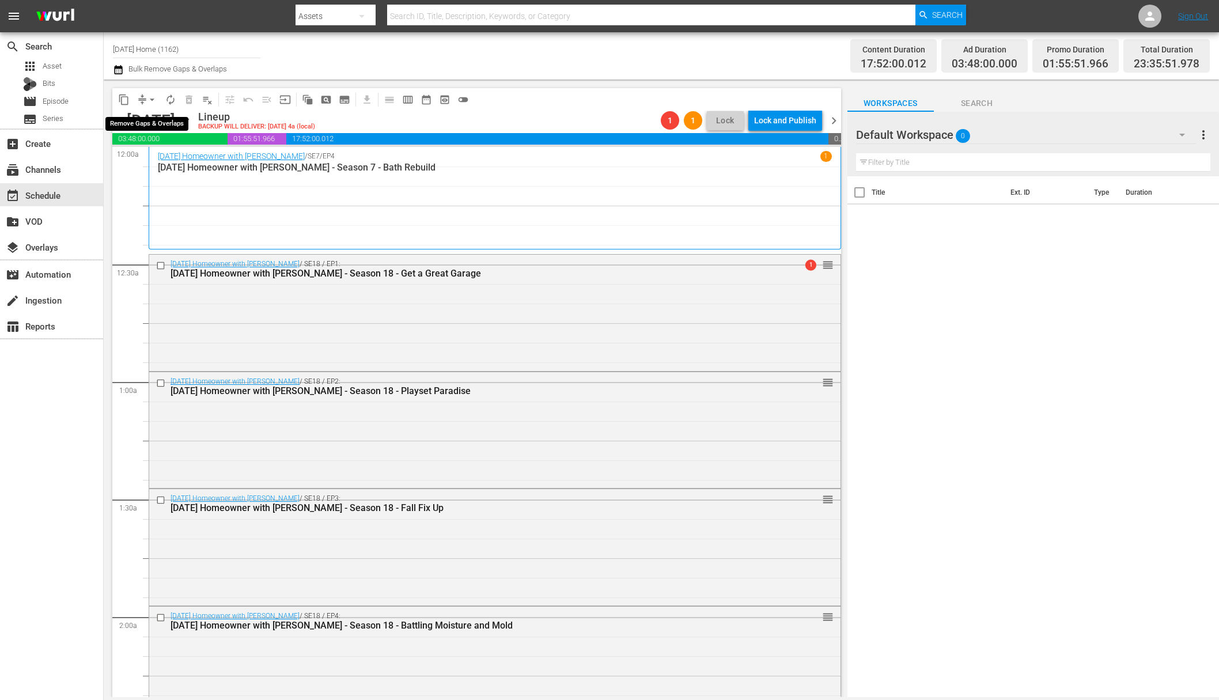
click at [145, 96] on button "arrow_drop_down" at bounding box center [152, 99] width 18 height 18
click at [157, 161] on li "Align to End of Previous Day" at bounding box center [152, 160] width 121 height 19
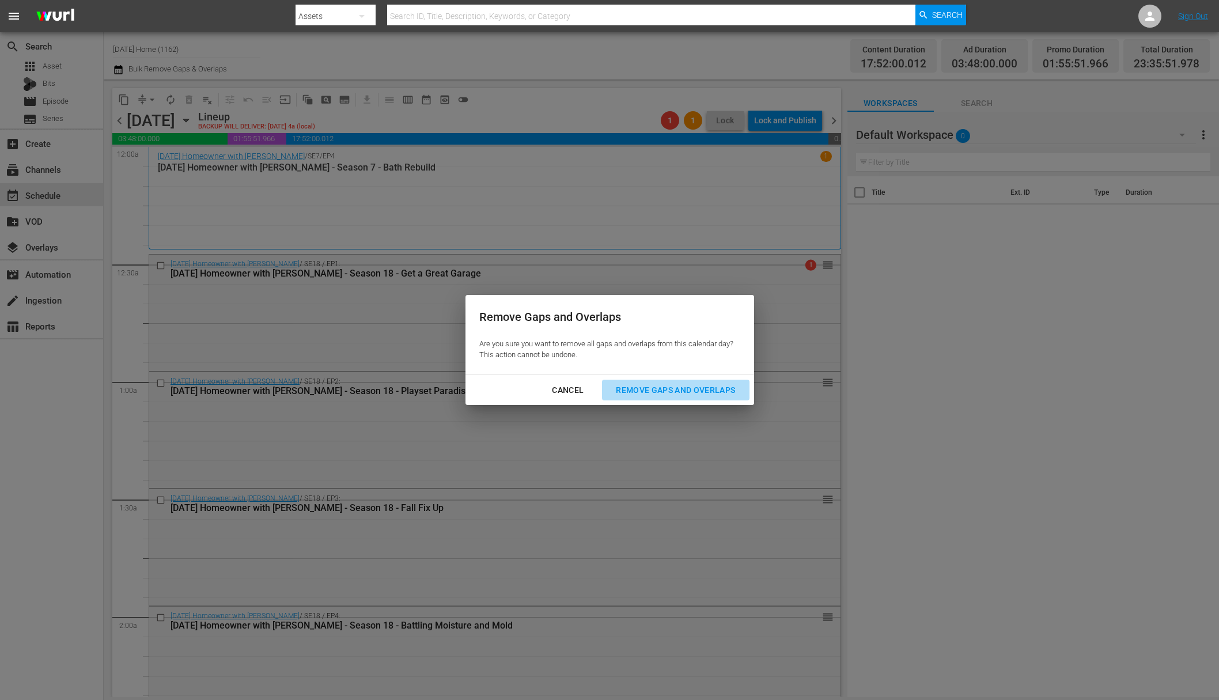
click at [691, 392] on div "Remove Gaps and Overlaps" at bounding box center [676, 390] width 138 height 14
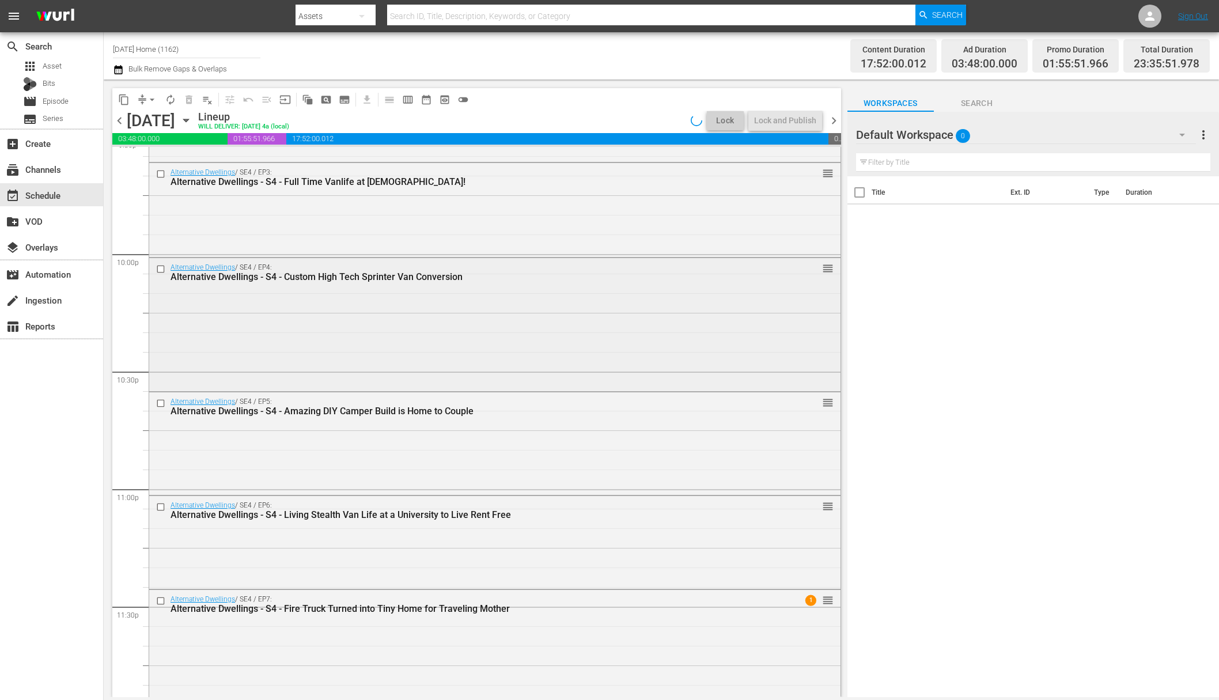
scroll to position [5098, 0]
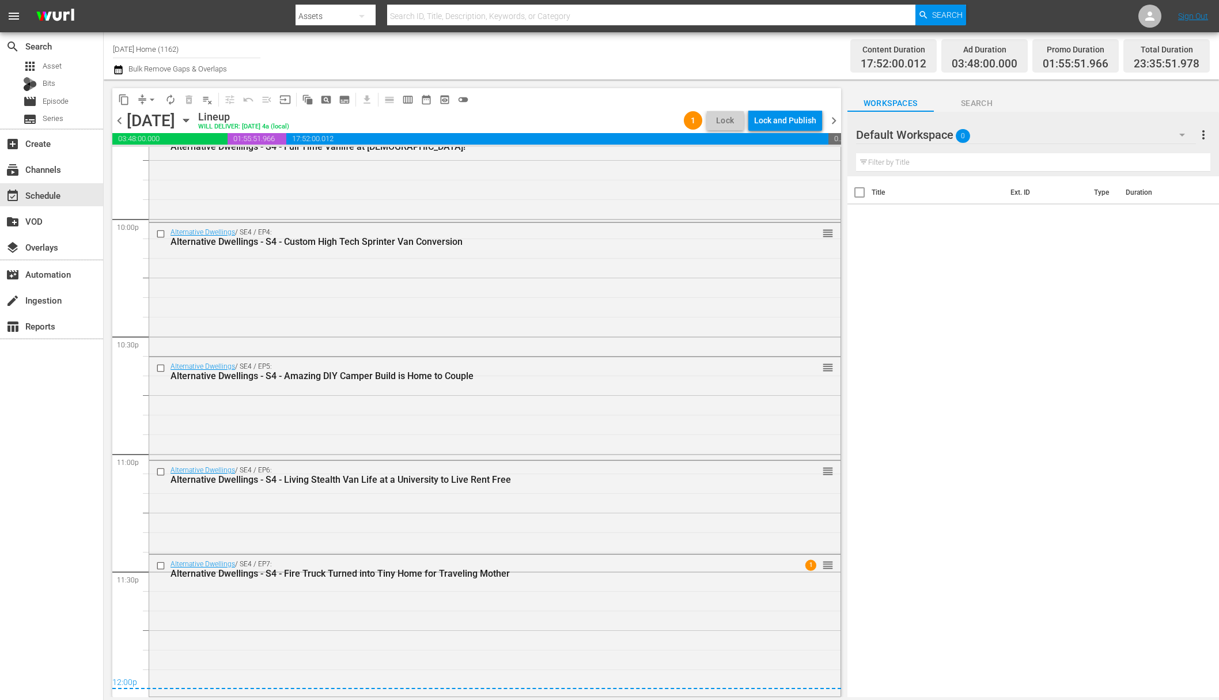
click at [793, 122] on div "Lock and Publish" at bounding box center [785, 120] width 62 height 21
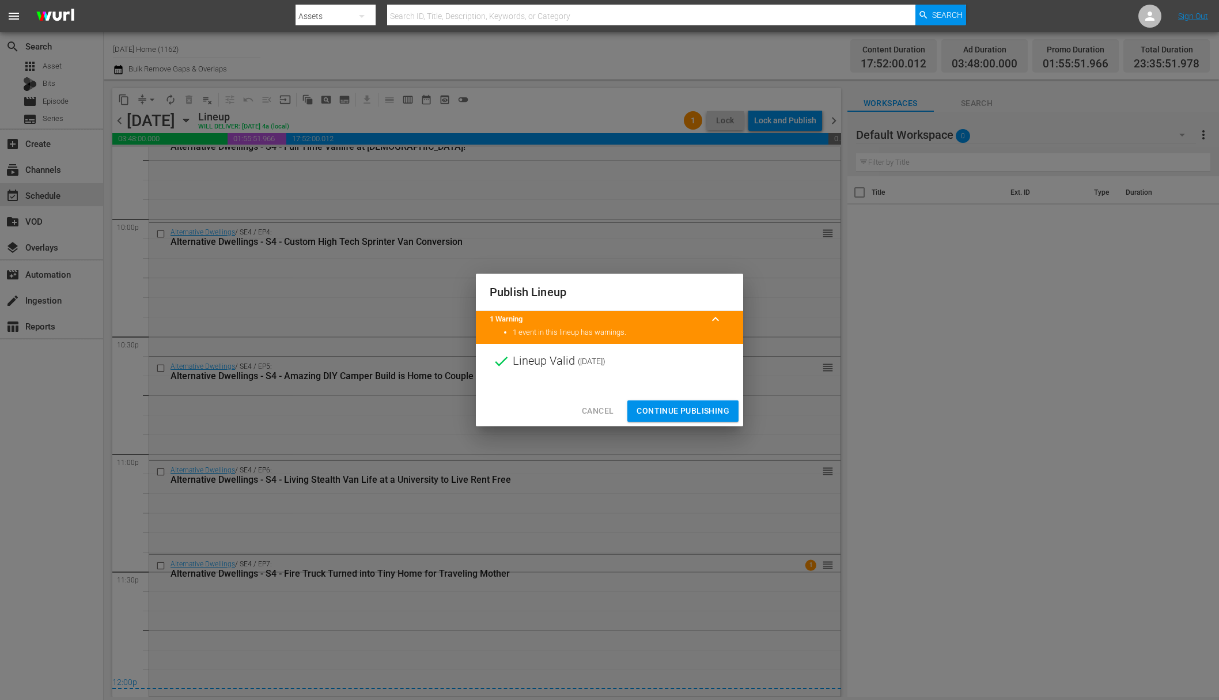
click at [689, 415] on span "Continue Publishing" at bounding box center [683, 411] width 93 height 14
